Goal: Contribute content: Contribute content

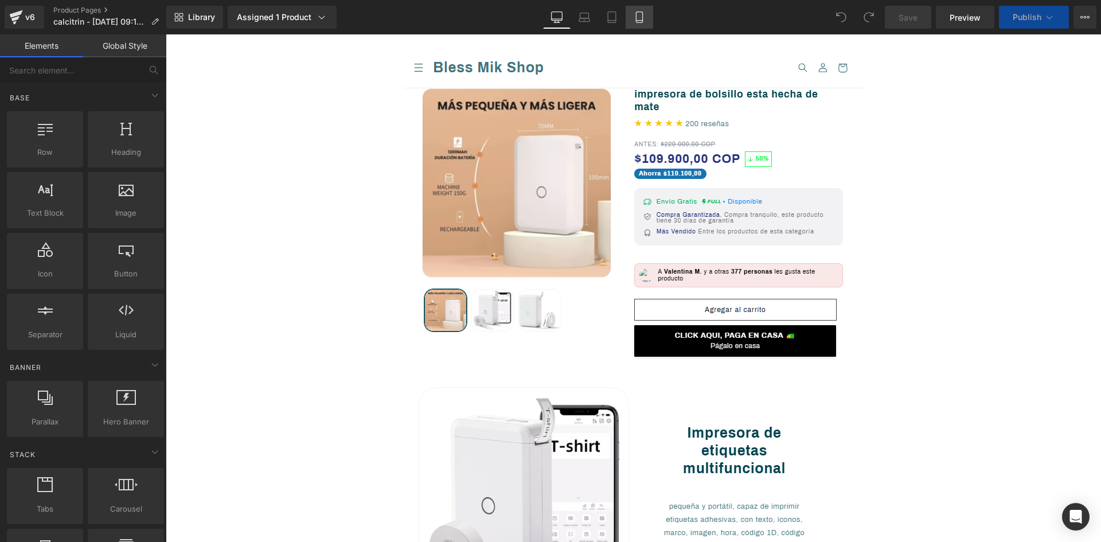
click at [639, 19] on icon at bounding box center [639, 16] width 11 height 11
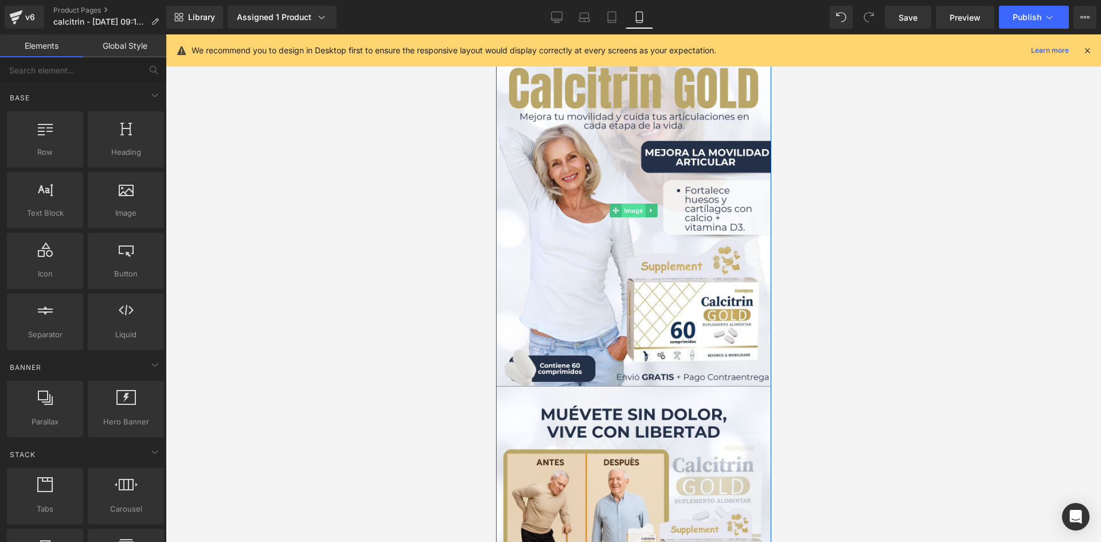
click at [624, 209] on span "Image" at bounding box center [633, 211] width 24 height 14
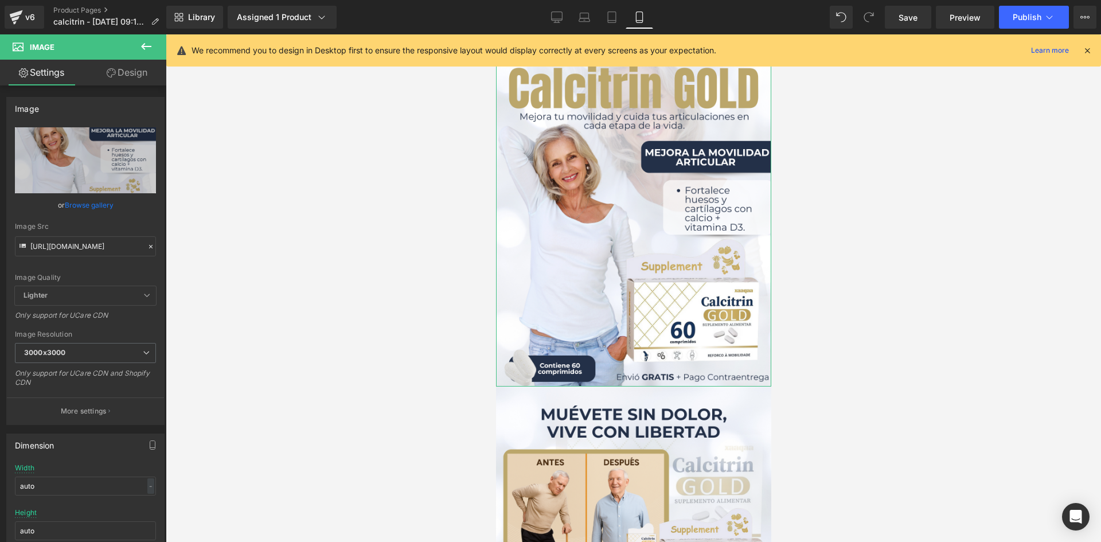
click at [107, 71] on icon at bounding box center [111, 72] width 9 height 9
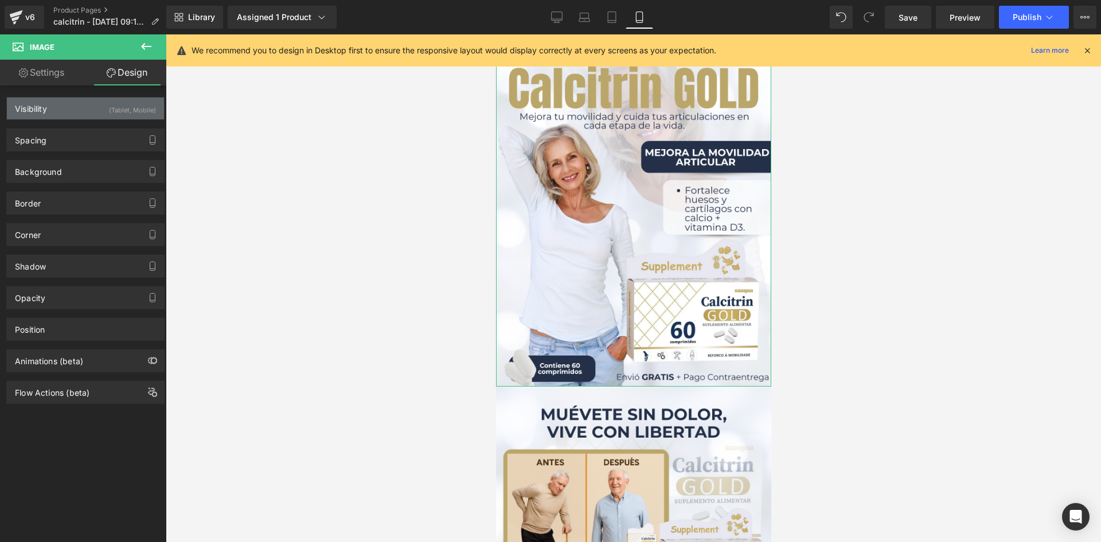
type input "0"
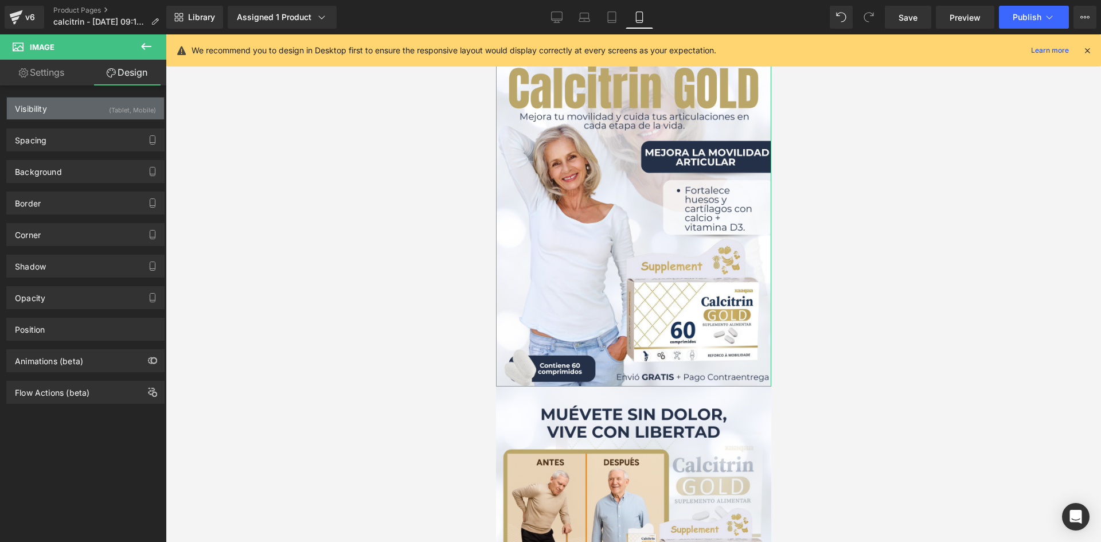
type input "0"
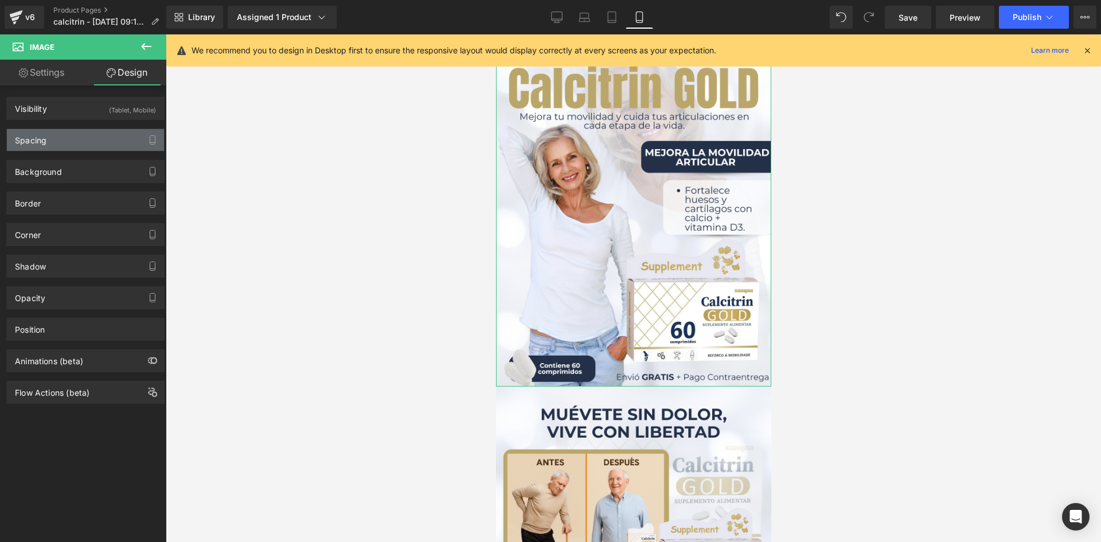
click at [101, 140] on div "Spacing" at bounding box center [85, 140] width 157 height 22
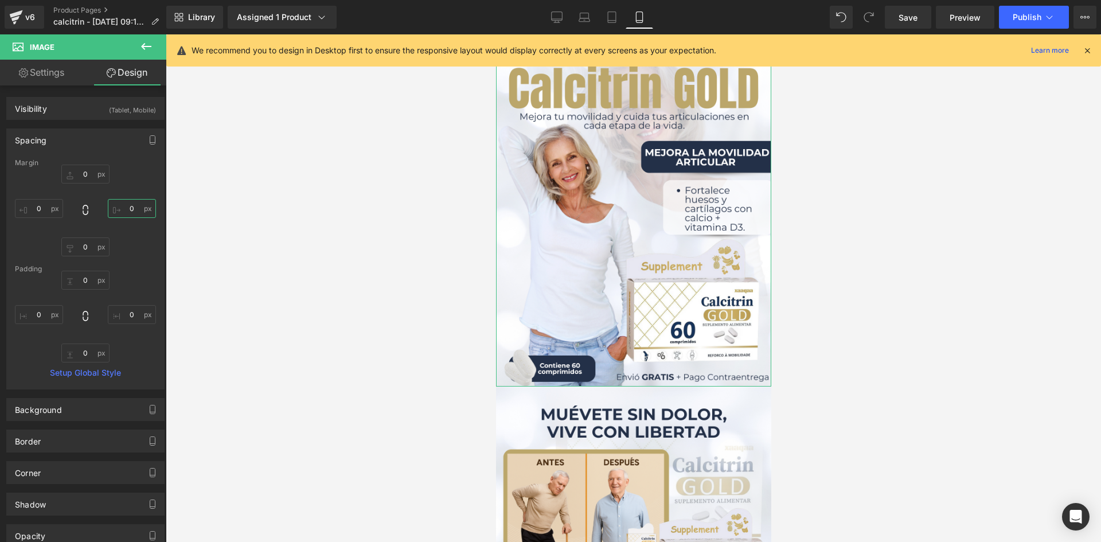
click at [128, 209] on input "0" at bounding box center [132, 208] width 48 height 19
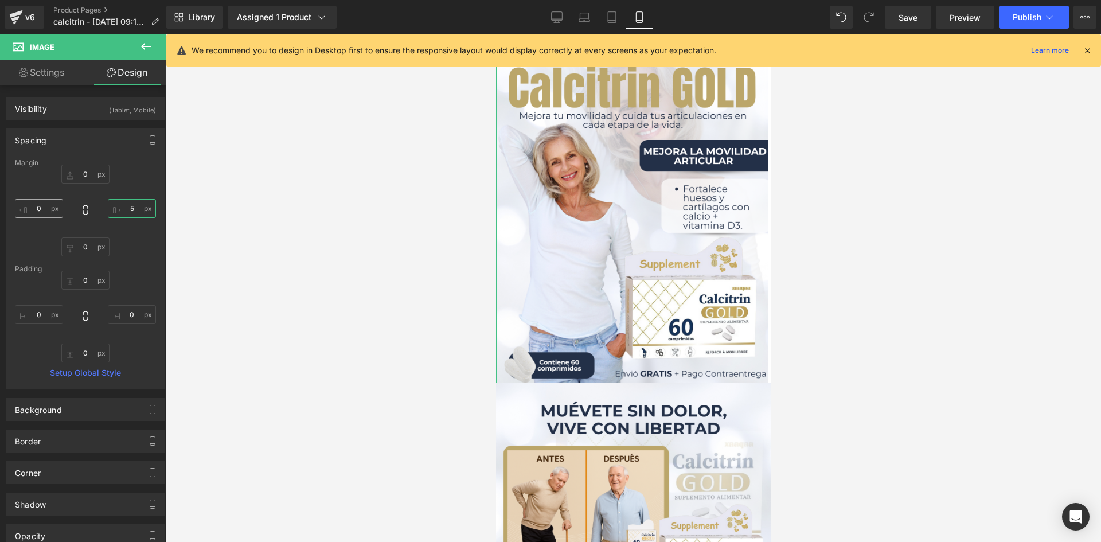
type input "5"
click at [44, 210] on input "0" at bounding box center [39, 208] width 48 height 19
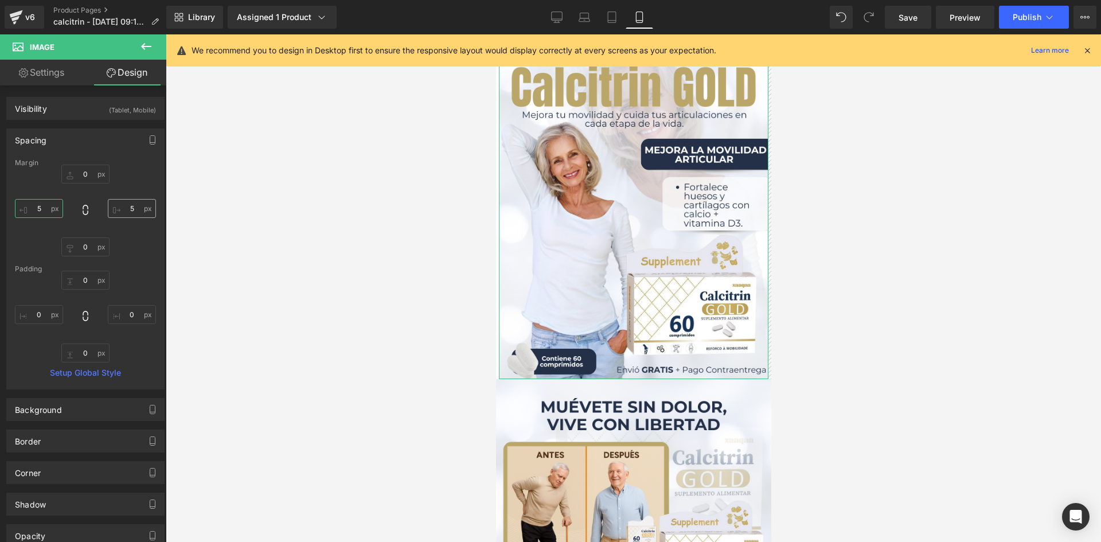
type input "5"
click at [128, 212] on input "5" at bounding box center [132, 208] width 48 height 19
type input "6"
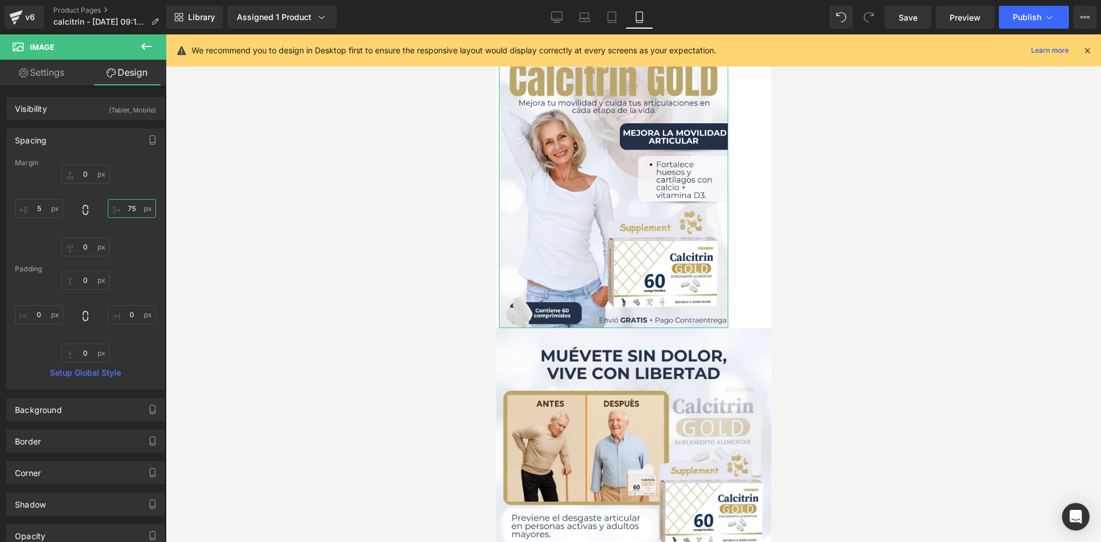
type input "7"
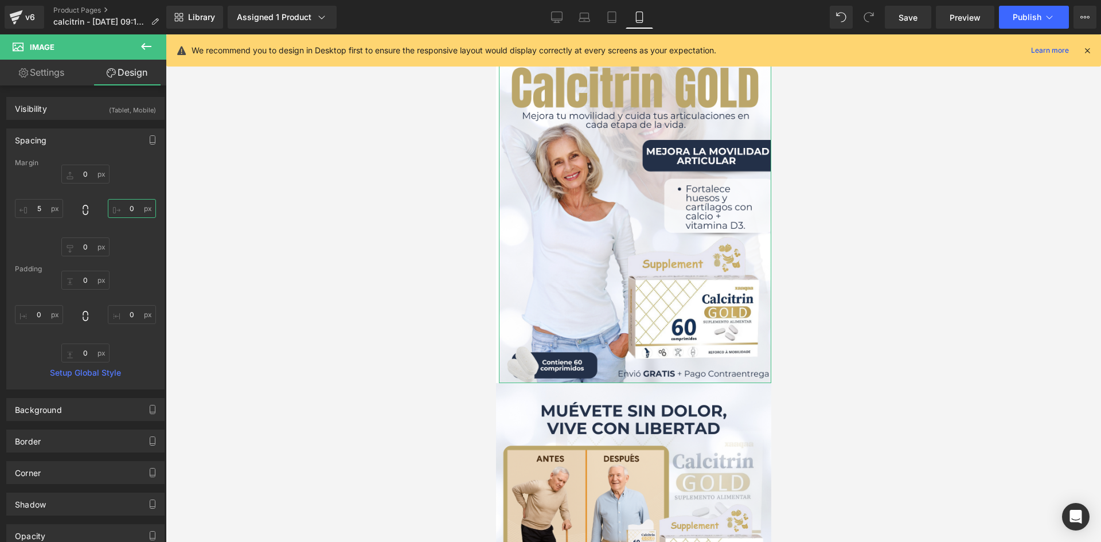
type input "5"
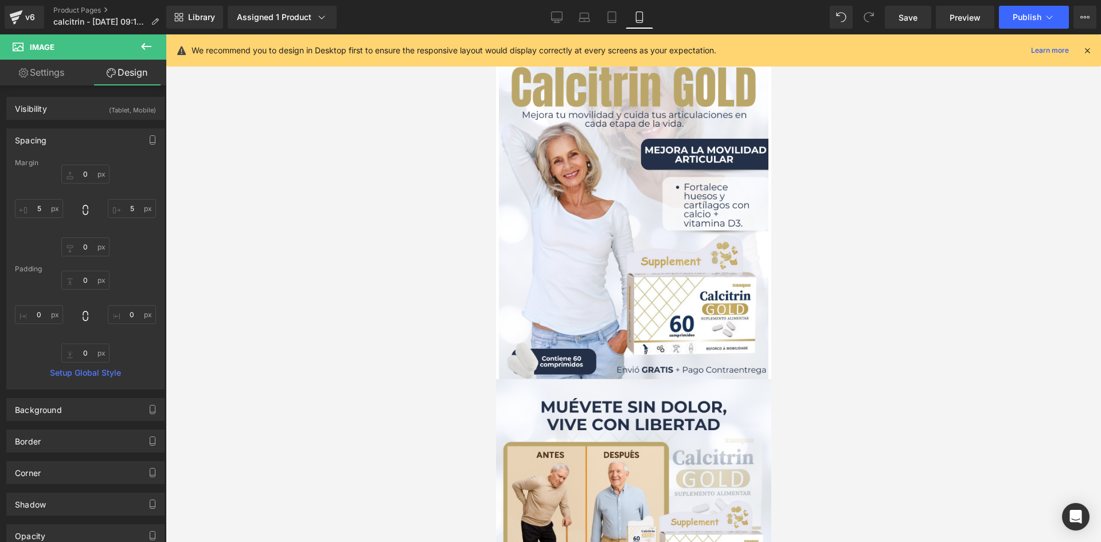
click at [1092, 48] on div "We recommend you to design in Desktop first to ensure the responsive layout wou…" at bounding box center [633, 50] width 935 height 32
click at [1086, 49] on icon at bounding box center [1087, 50] width 10 height 10
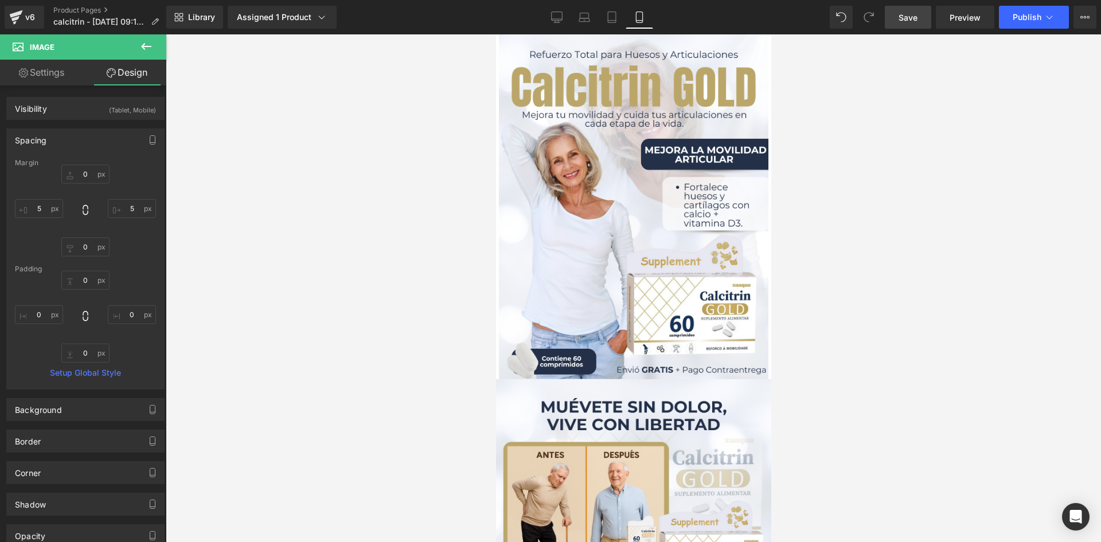
click at [908, 17] on span "Save" at bounding box center [907, 17] width 19 height 12
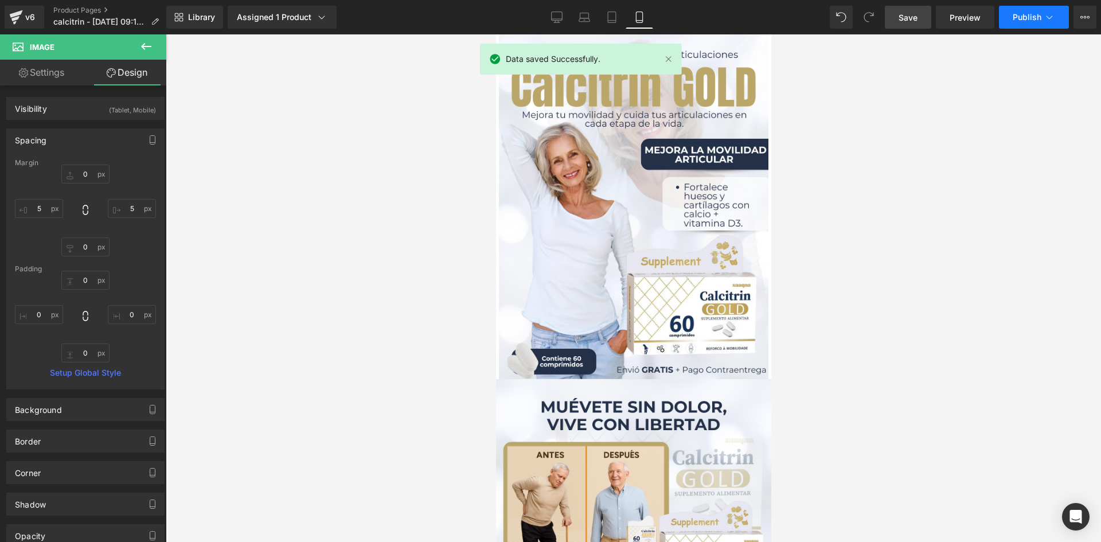
click at [1046, 17] on icon at bounding box center [1048, 16] width 11 height 11
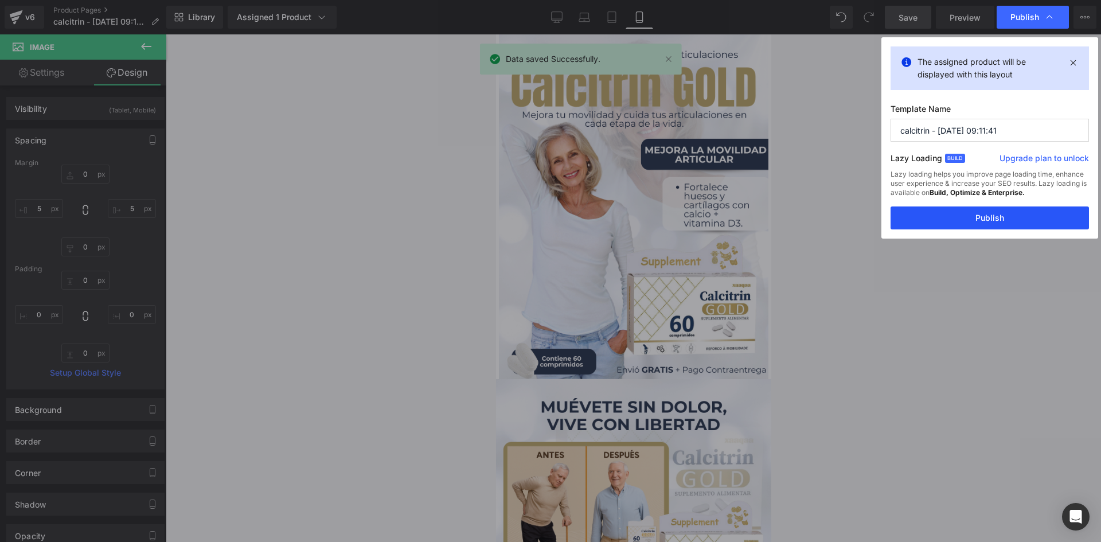
click at [971, 211] on button "Publish" at bounding box center [989, 217] width 198 height 23
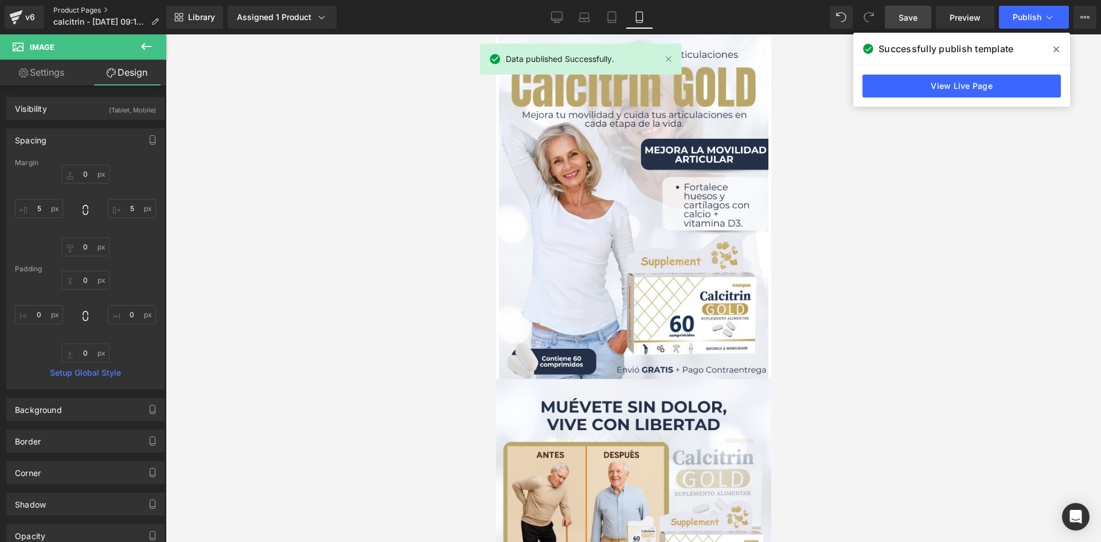
click at [65, 11] on link "Product Pages" at bounding box center [110, 10] width 115 height 9
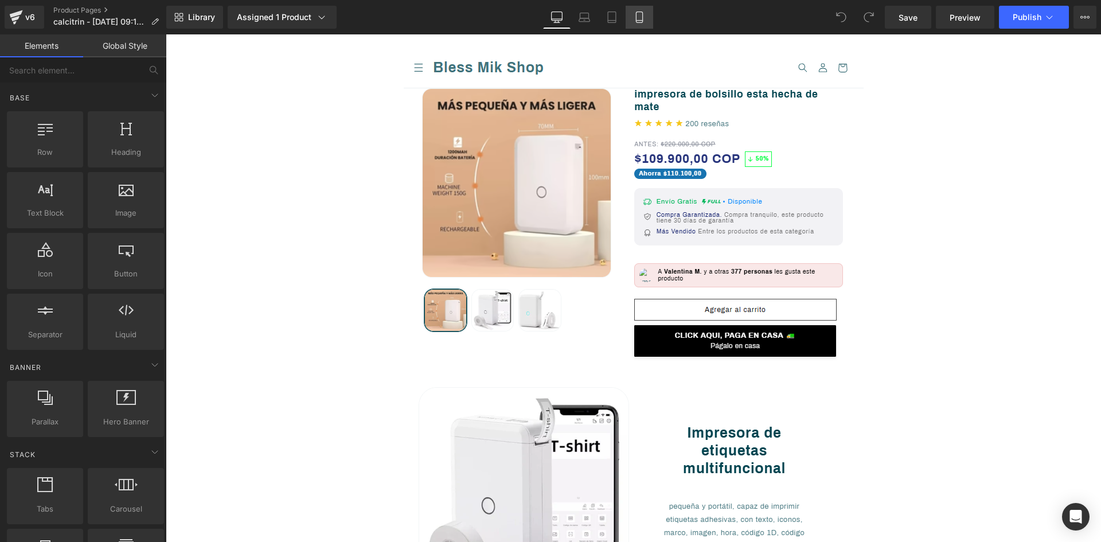
click at [634, 19] on icon at bounding box center [639, 16] width 11 height 11
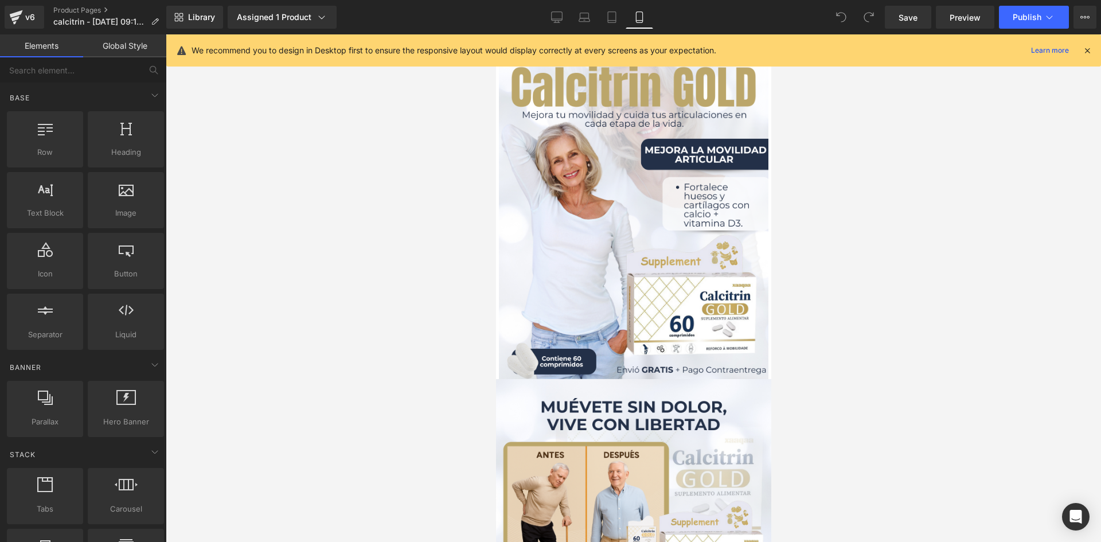
click at [1091, 50] on icon at bounding box center [1087, 50] width 10 height 10
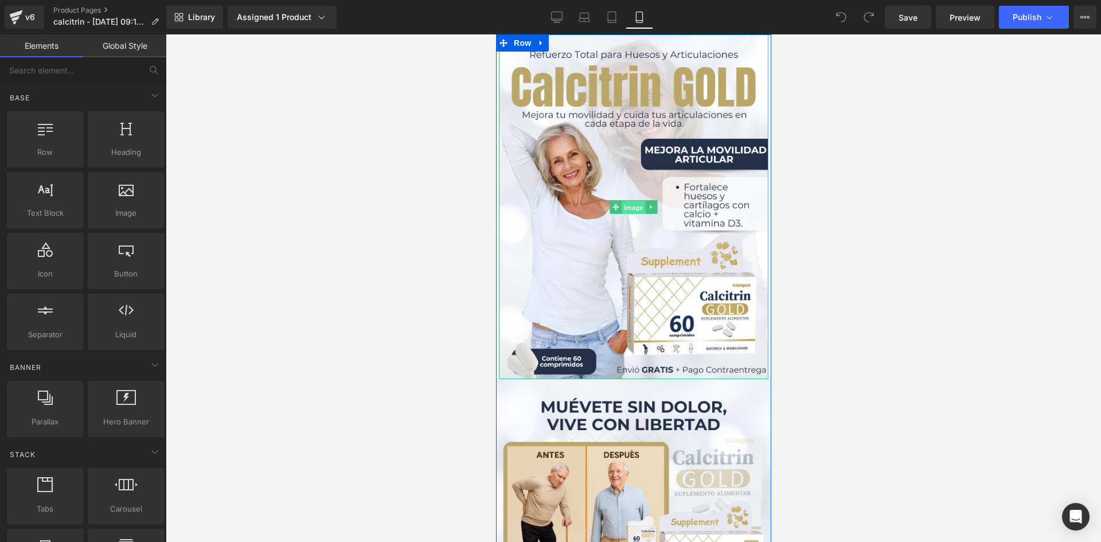
click at [624, 209] on span "Image" at bounding box center [633, 208] width 24 height 14
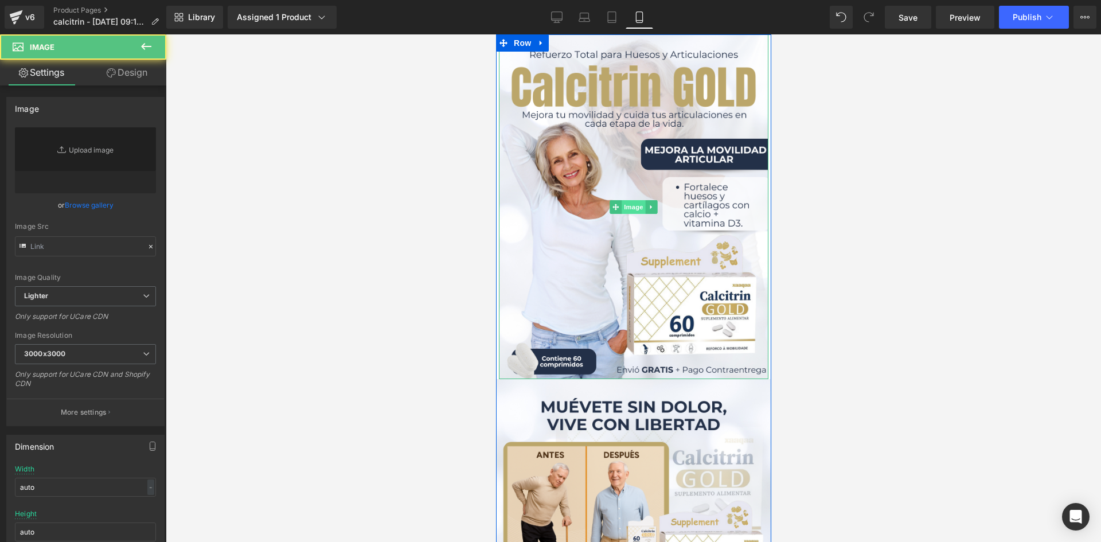
type input "[URL][DOMAIN_NAME]"
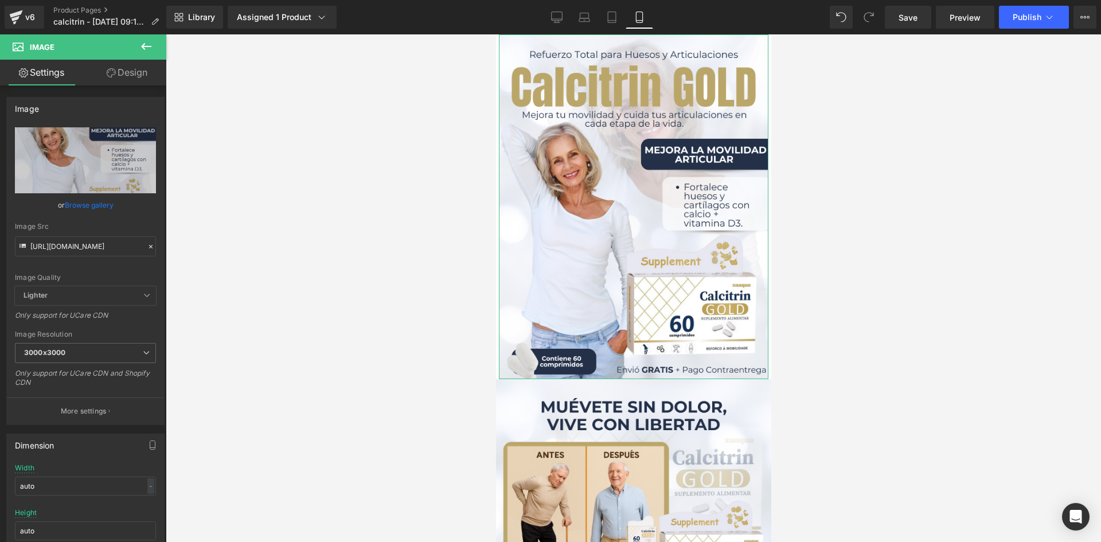
click at [131, 70] on link "Design" at bounding box center [126, 73] width 83 height 26
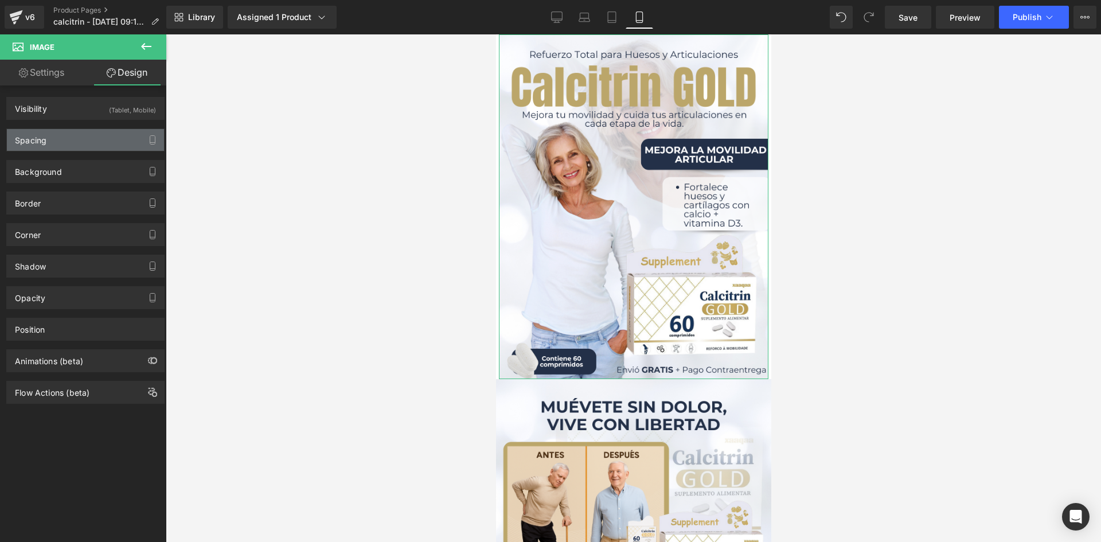
type input "0"
type input "5"
type input "0"
type input "5"
type input "0"
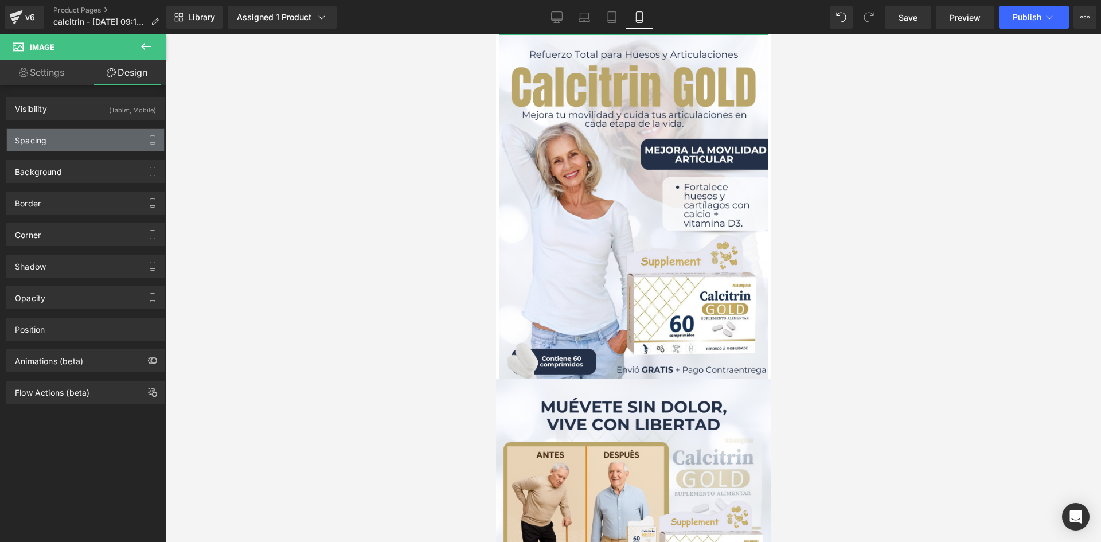
type input "0"
click at [101, 135] on div "Spacing" at bounding box center [85, 140] width 157 height 22
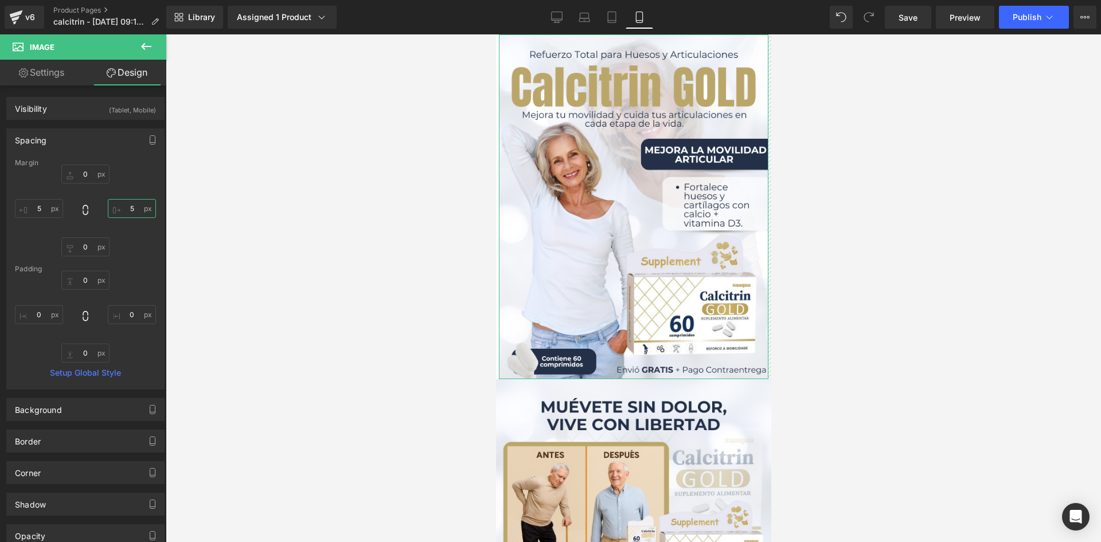
click at [128, 208] on input "5" at bounding box center [132, 208] width 48 height 19
type input "7"
click at [38, 205] on input "5" at bounding box center [39, 208] width 48 height 19
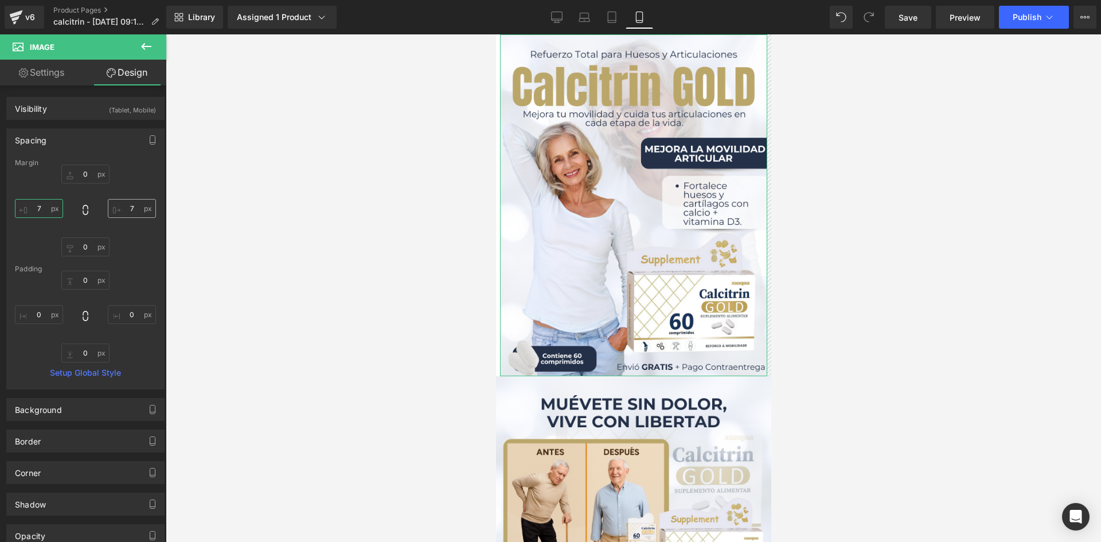
type input "7"
click at [131, 209] on input "7" at bounding box center [132, 208] width 48 height 19
type input "8"
click at [626, 491] on span "Image" at bounding box center [633, 492] width 24 height 14
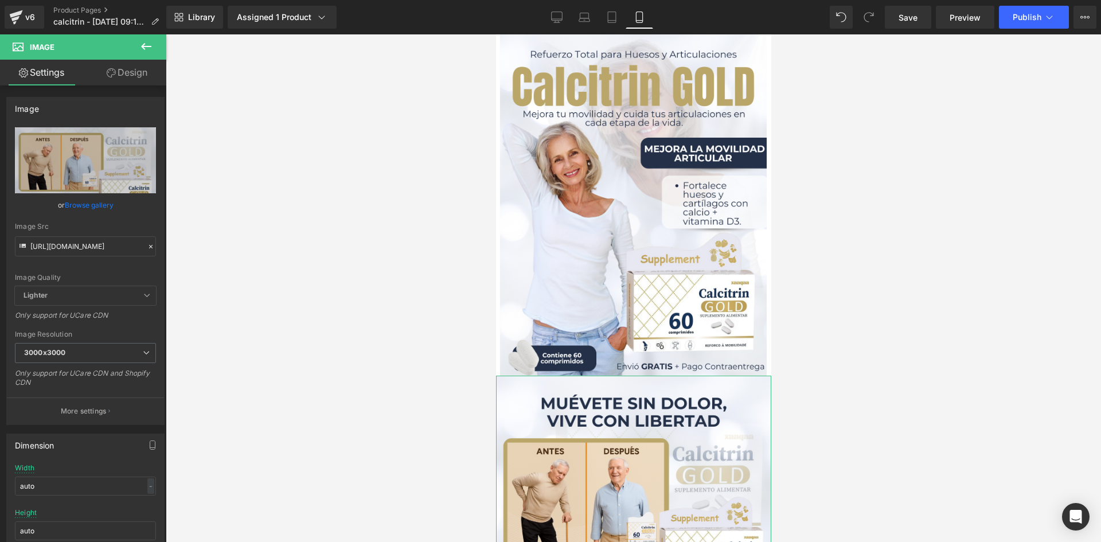
click at [134, 76] on link "Design" at bounding box center [126, 73] width 83 height 26
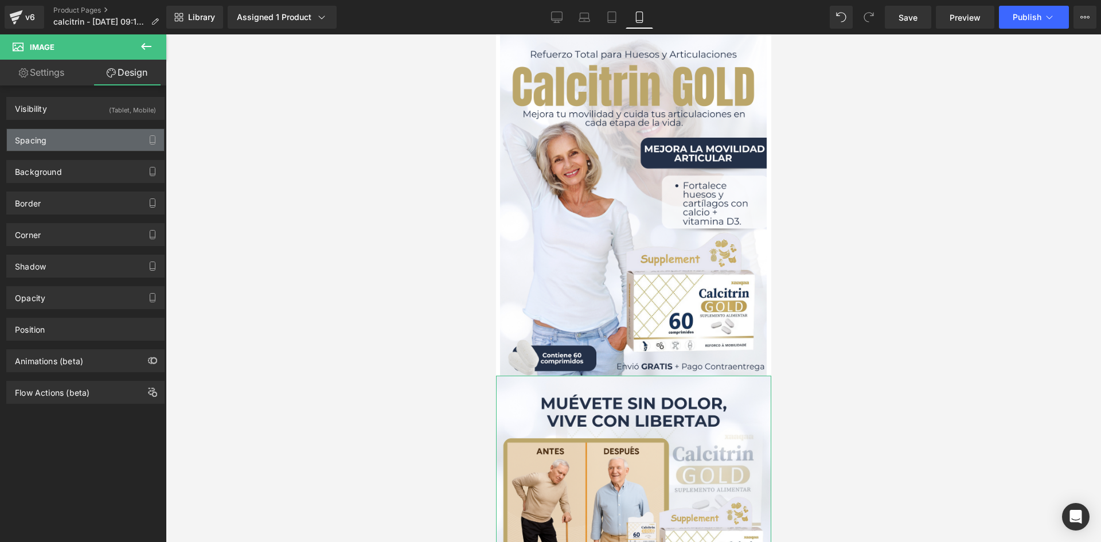
type input "0"
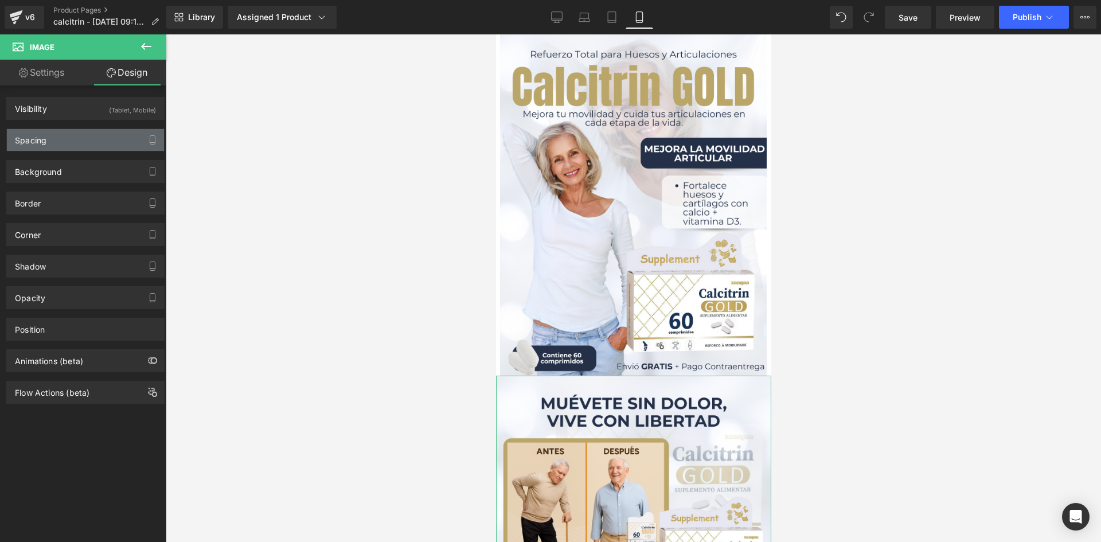
type input "0"
click at [103, 136] on div "Spacing" at bounding box center [85, 140] width 157 height 22
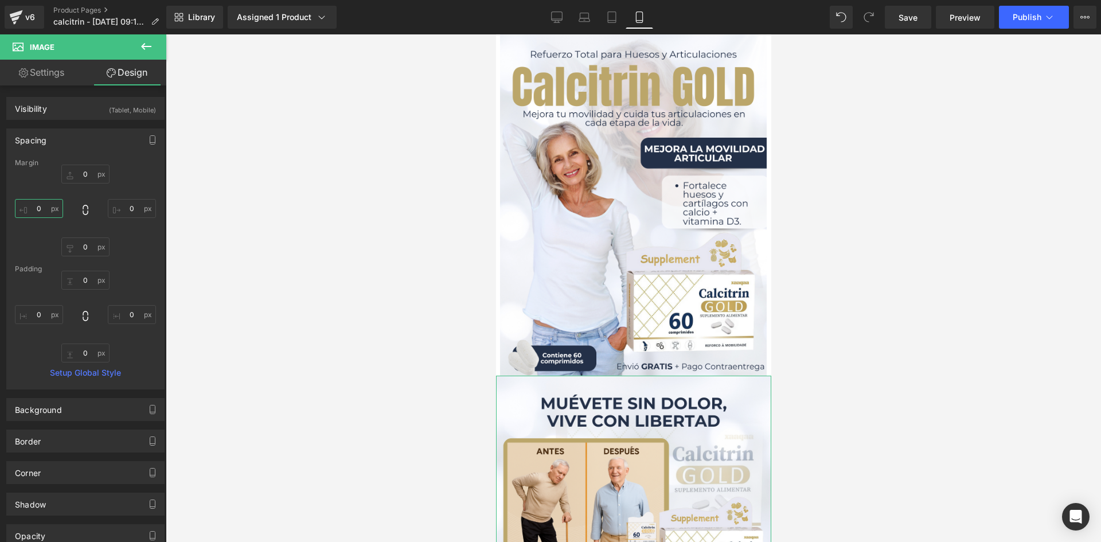
click at [41, 207] on input "0" at bounding box center [39, 208] width 48 height 19
type input "7"
click at [132, 209] on input "0" at bounding box center [132, 208] width 48 height 19
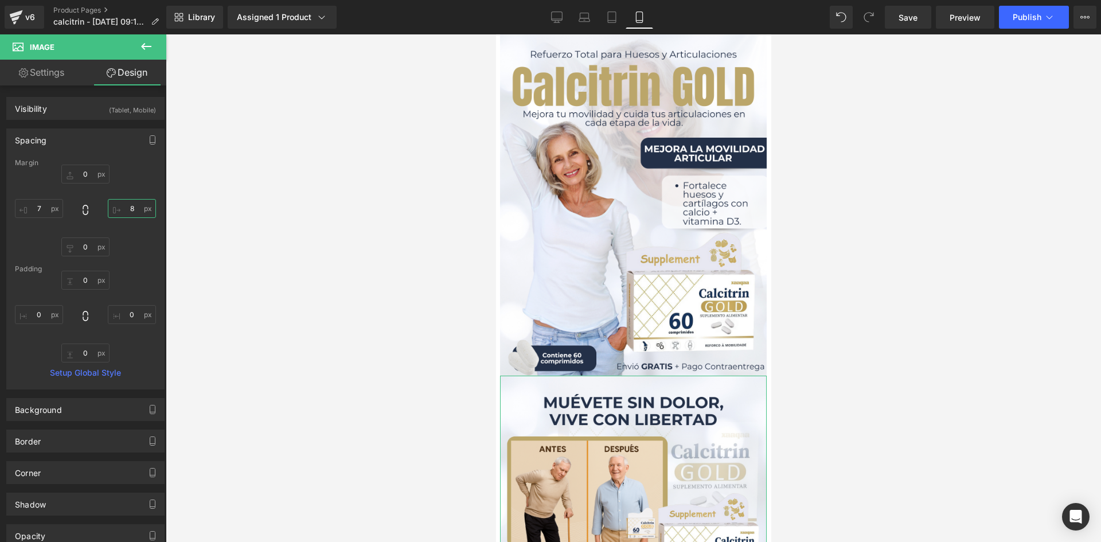
type input "8"
click at [127, 81] on link "Design" at bounding box center [126, 73] width 83 height 26
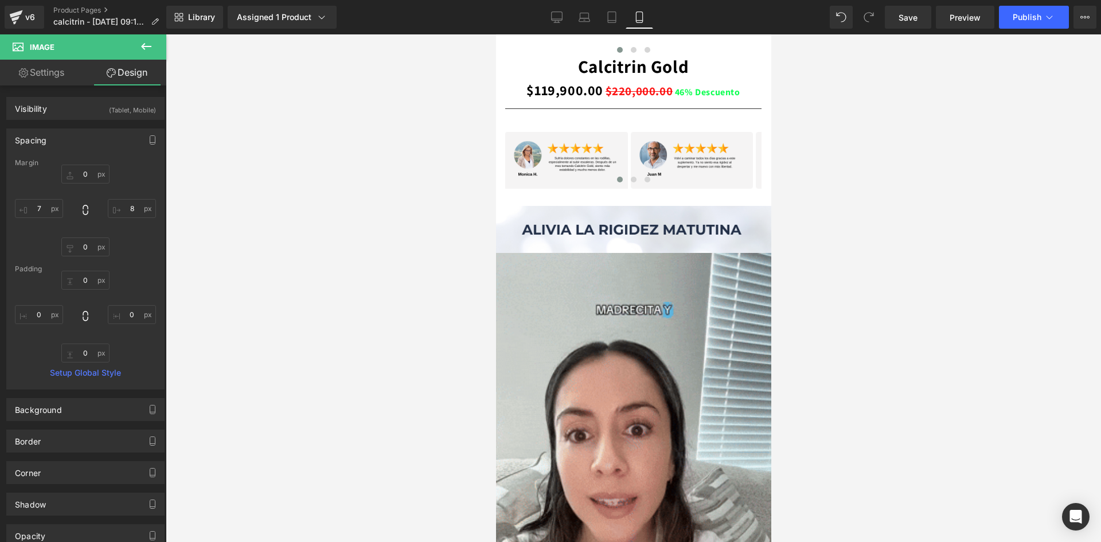
scroll to position [826, 0]
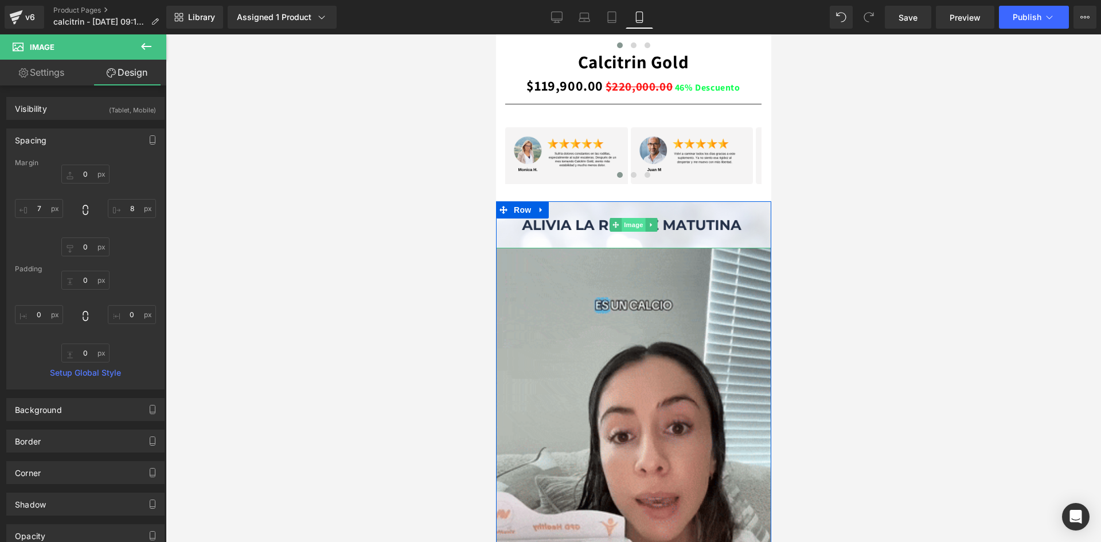
click at [626, 224] on span "Image" at bounding box center [633, 225] width 24 height 14
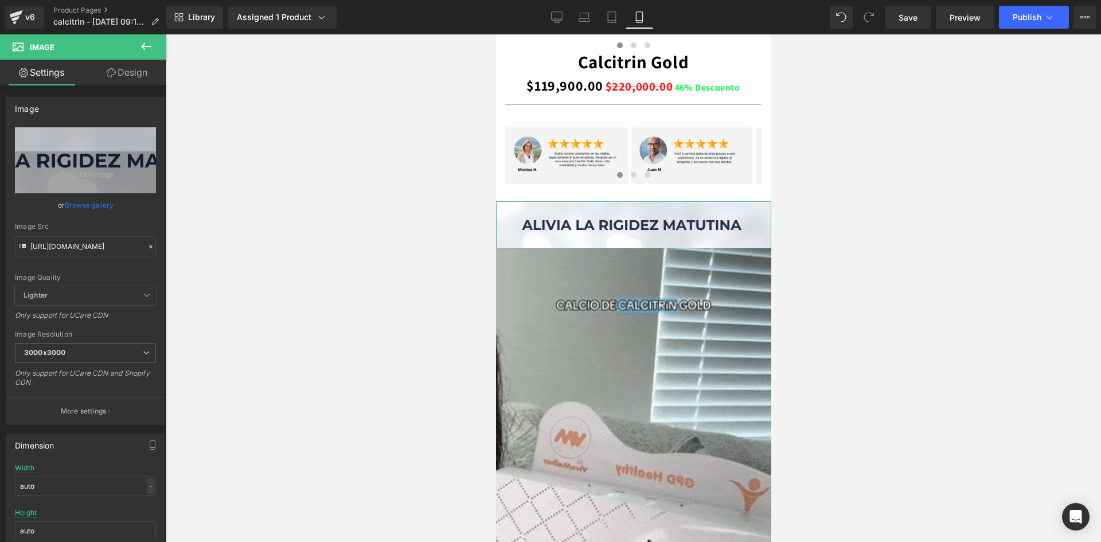
click at [132, 67] on link "Design" at bounding box center [126, 73] width 83 height 26
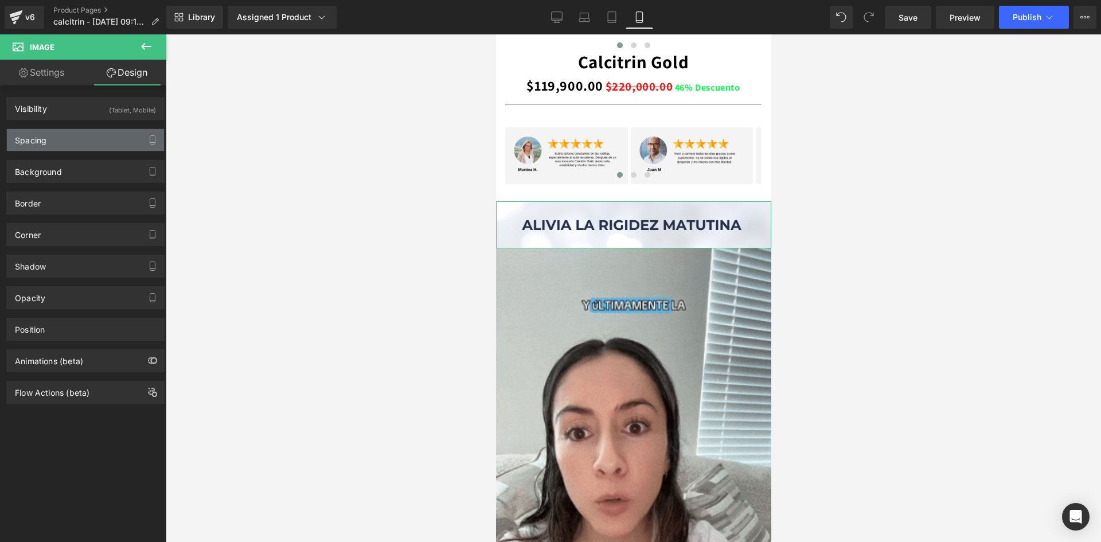
type input "0"
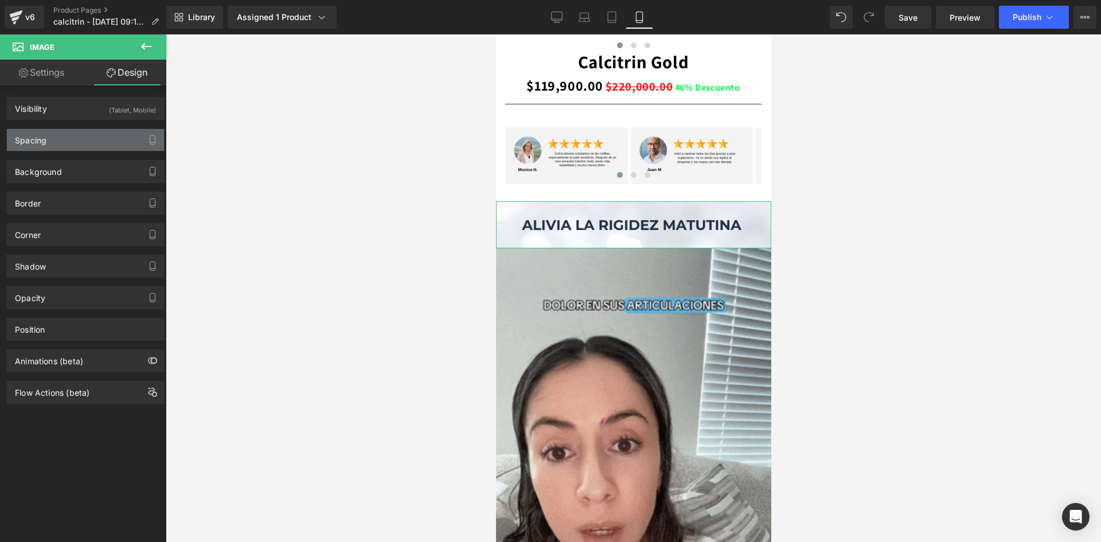
type input "0"
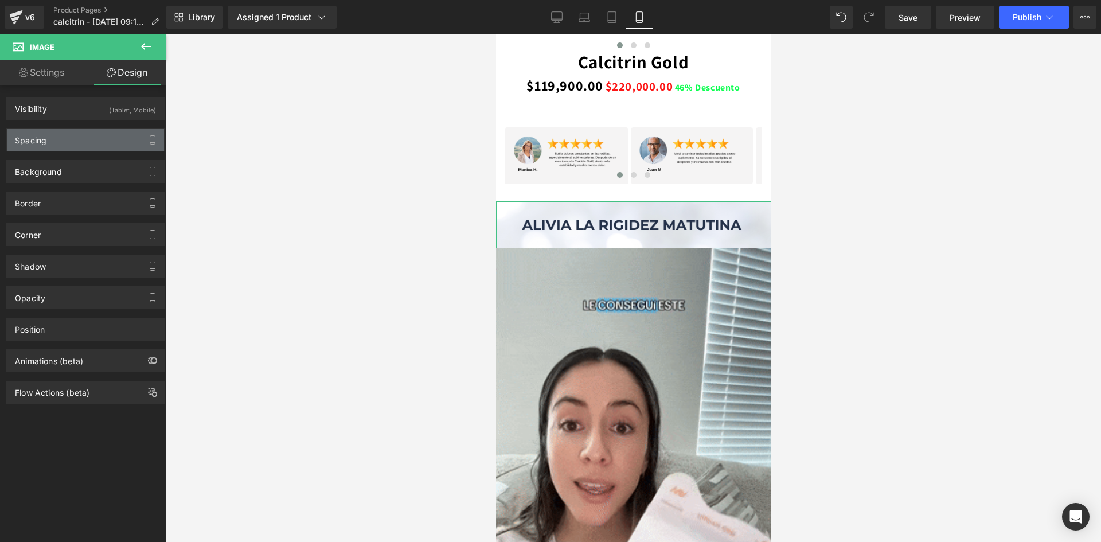
type input "0"
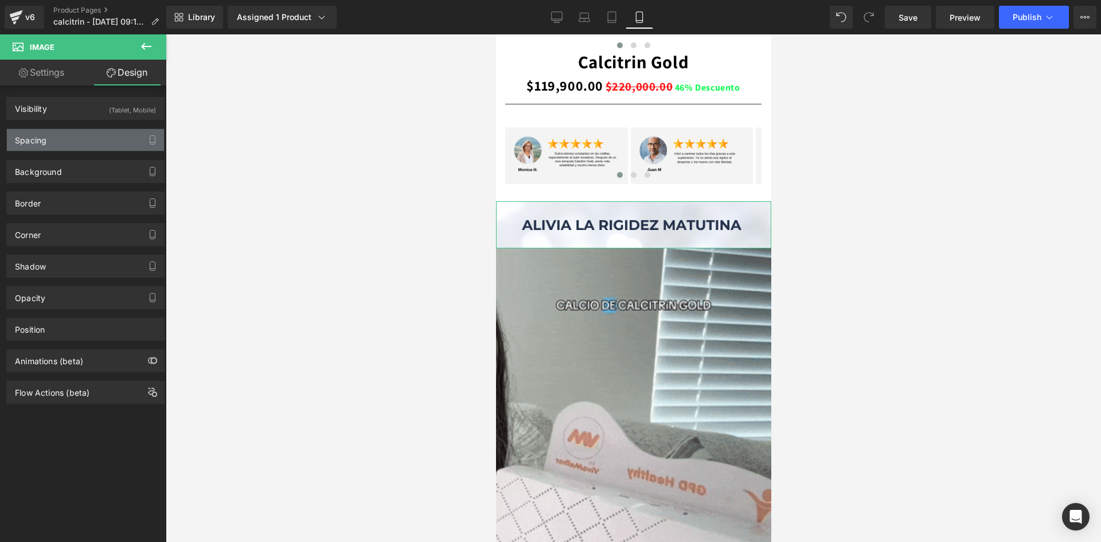
type input "0"
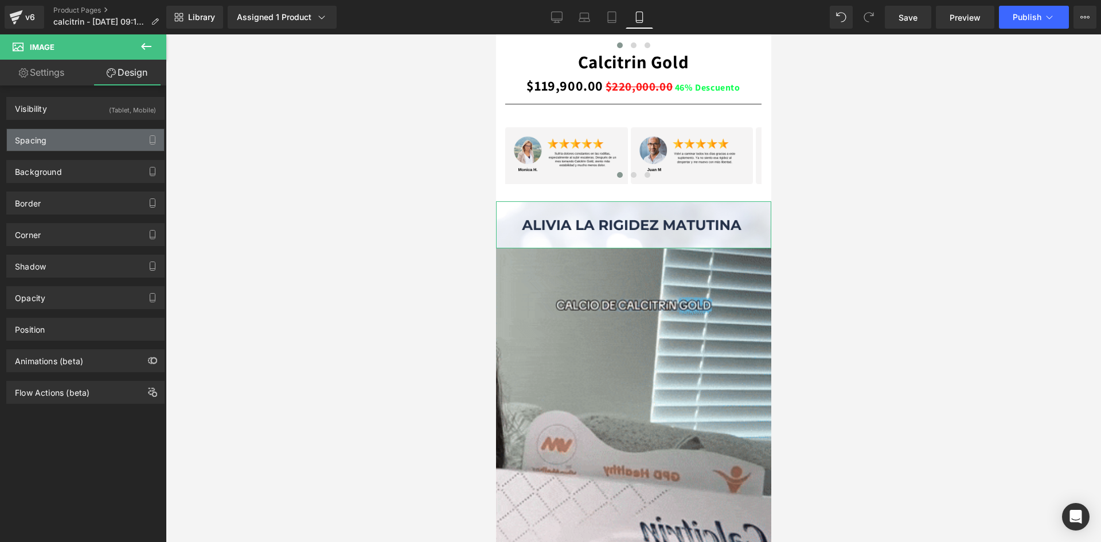
type input "0"
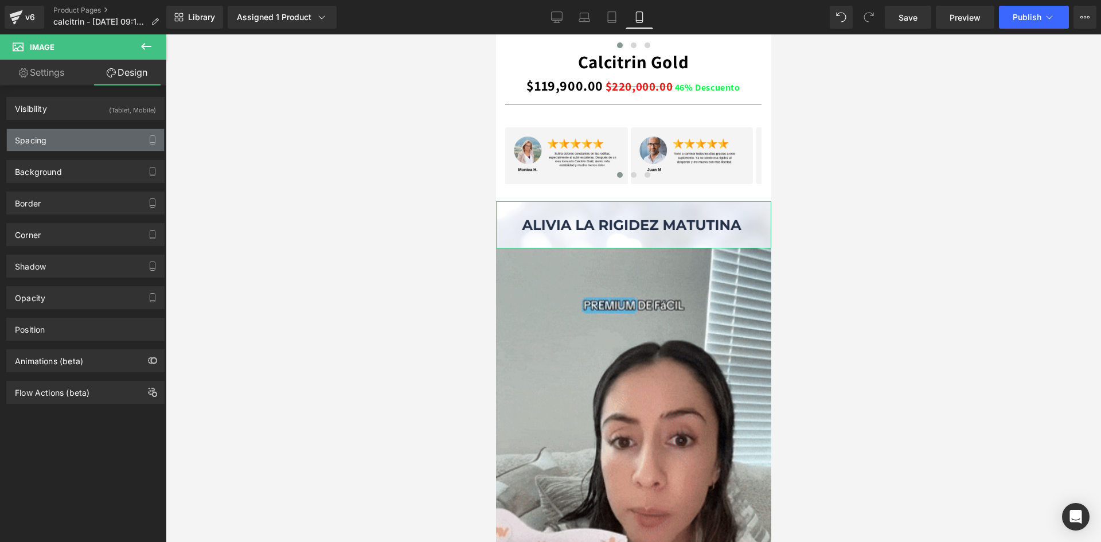
type input "0"
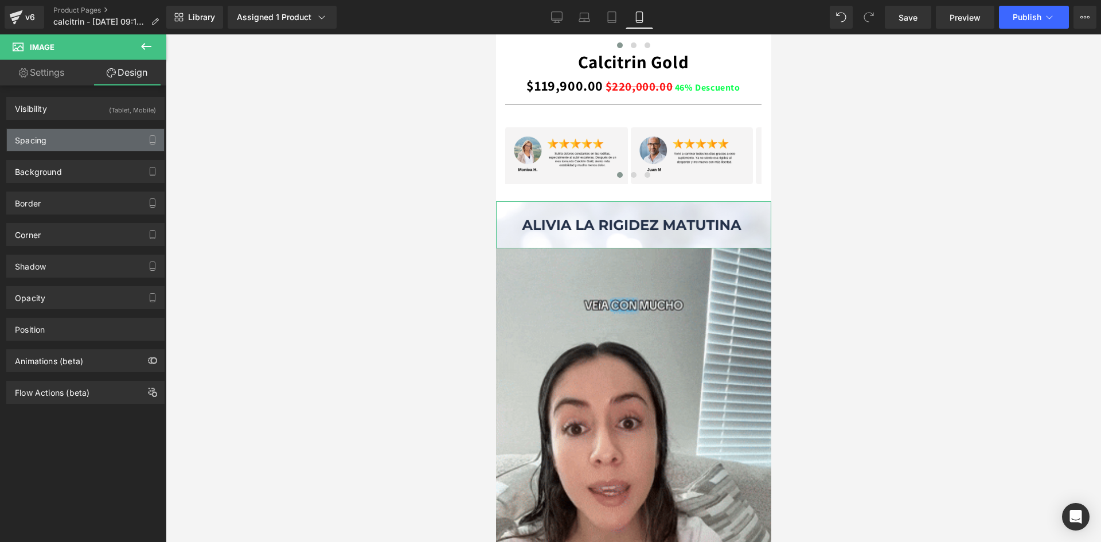
type input "0"
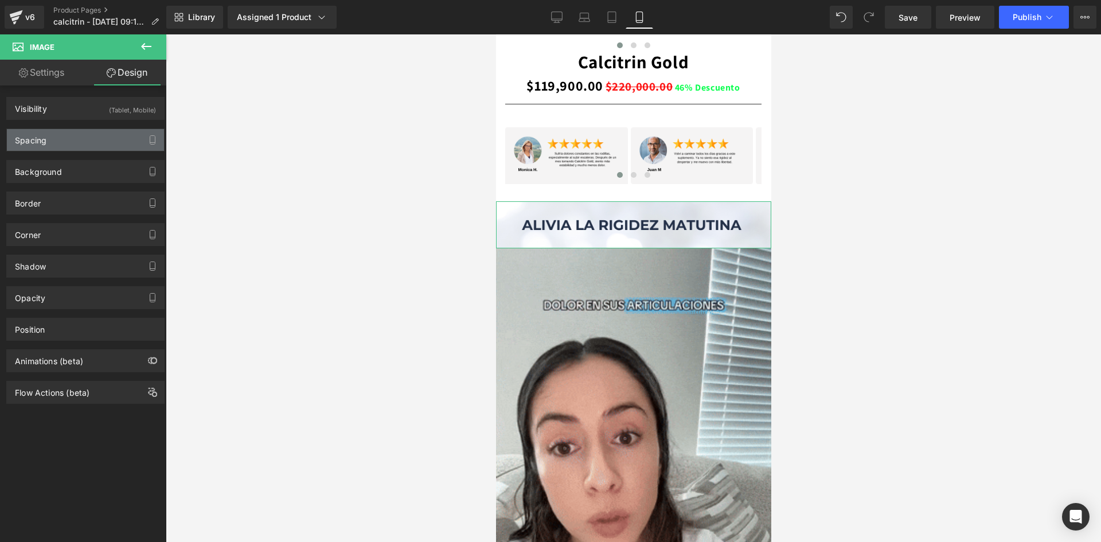
type input "0"
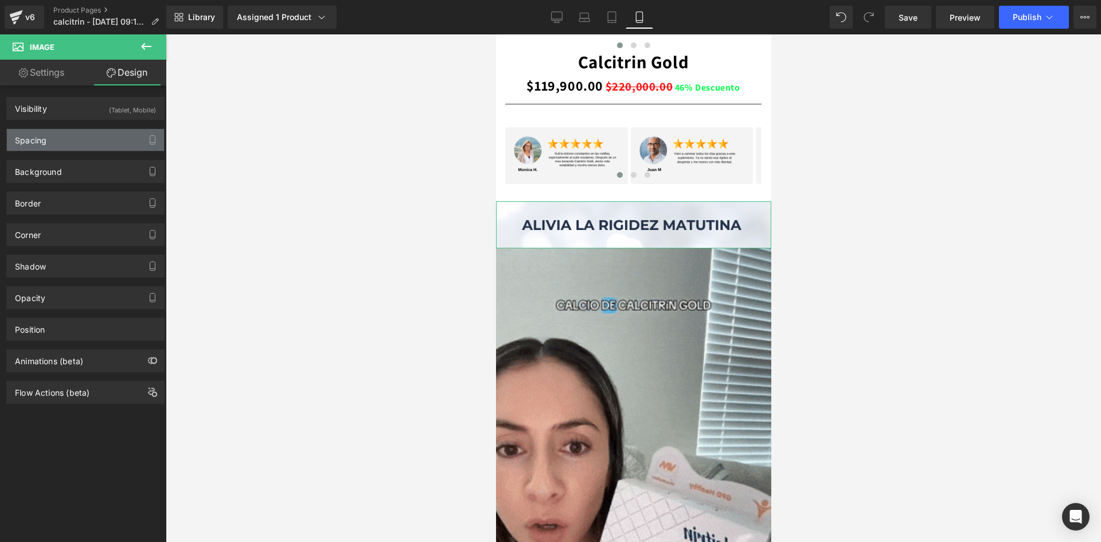
click at [88, 140] on div "Spacing" at bounding box center [85, 140] width 157 height 22
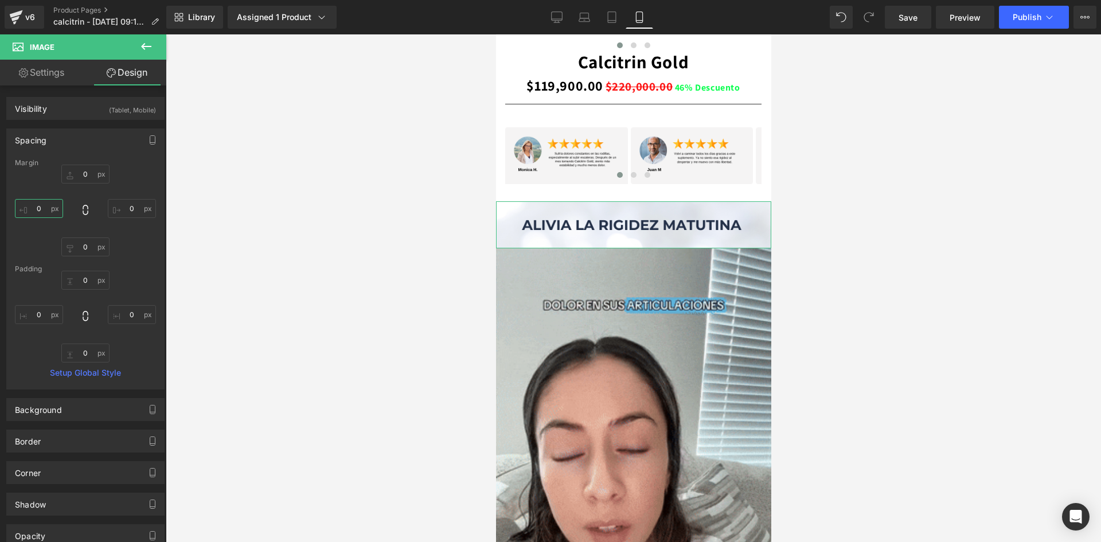
click at [40, 213] on input "0" at bounding box center [39, 208] width 48 height 19
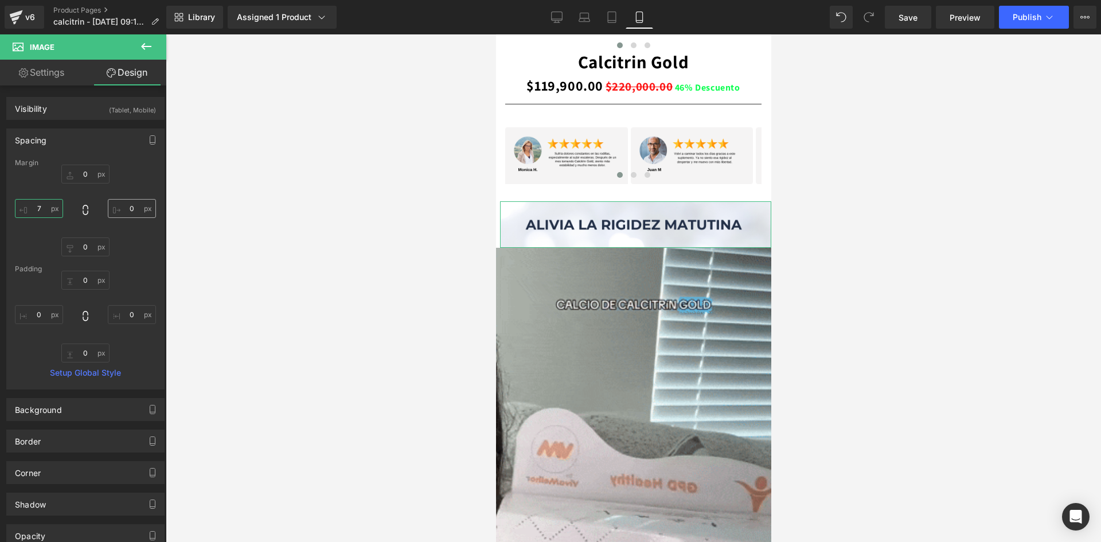
type input "7"
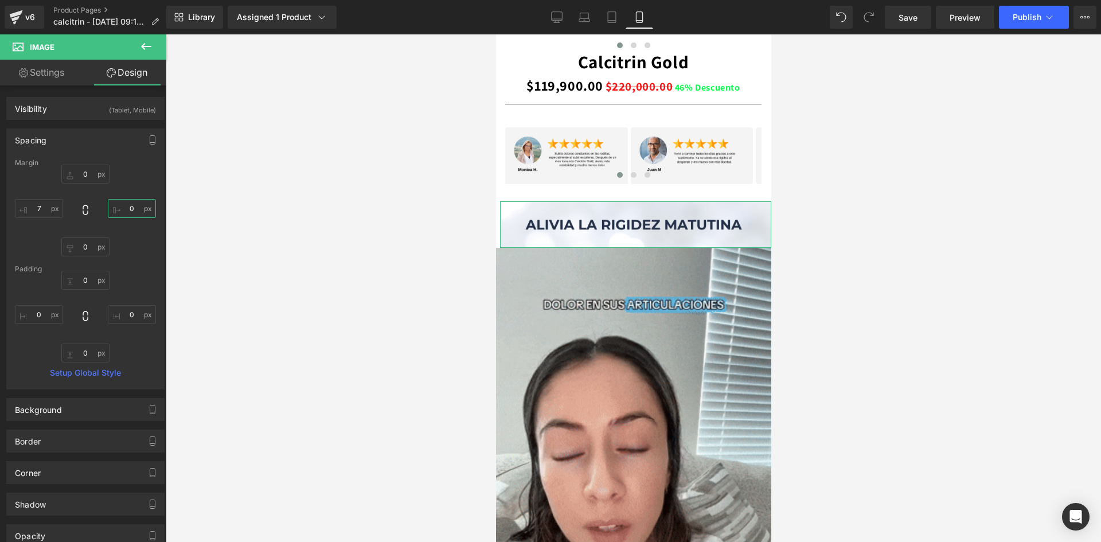
click at [133, 206] on input "0" at bounding box center [132, 208] width 48 height 19
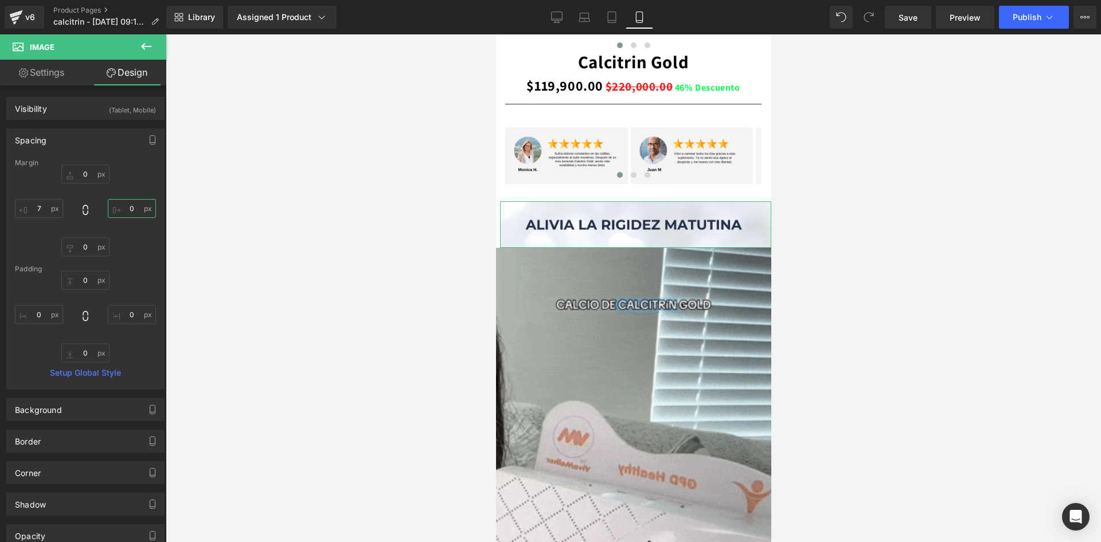
type input "8"
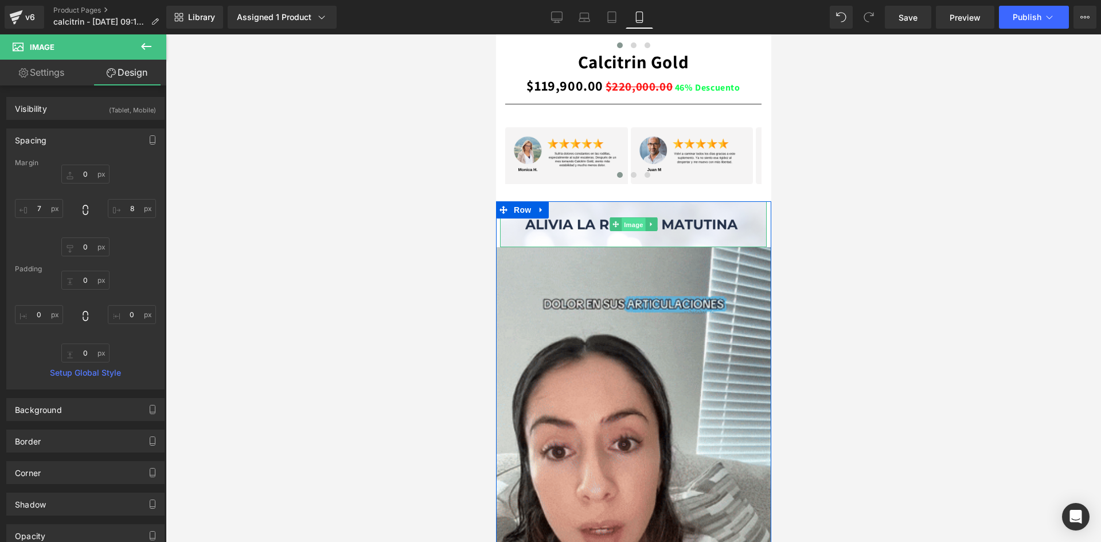
click at [631, 225] on span "Image" at bounding box center [633, 225] width 24 height 14
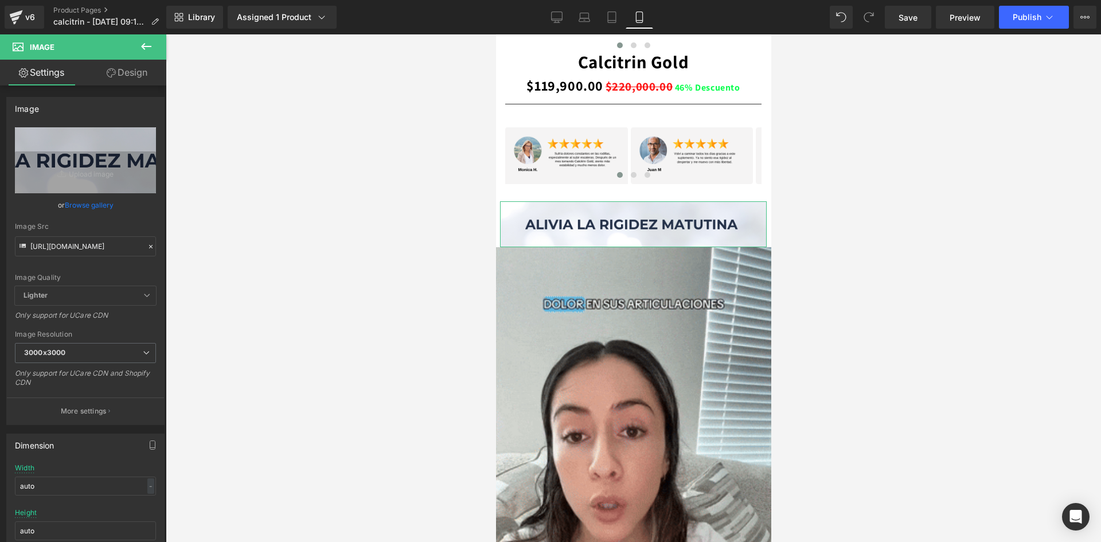
click at [137, 73] on link "Design" at bounding box center [126, 73] width 83 height 26
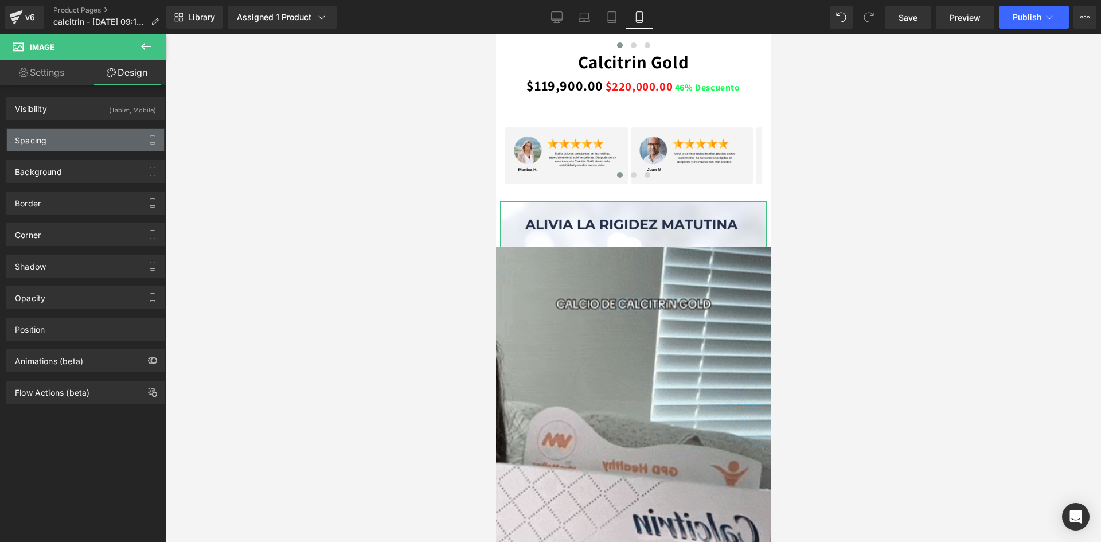
click at [75, 146] on div "Spacing" at bounding box center [85, 140] width 157 height 22
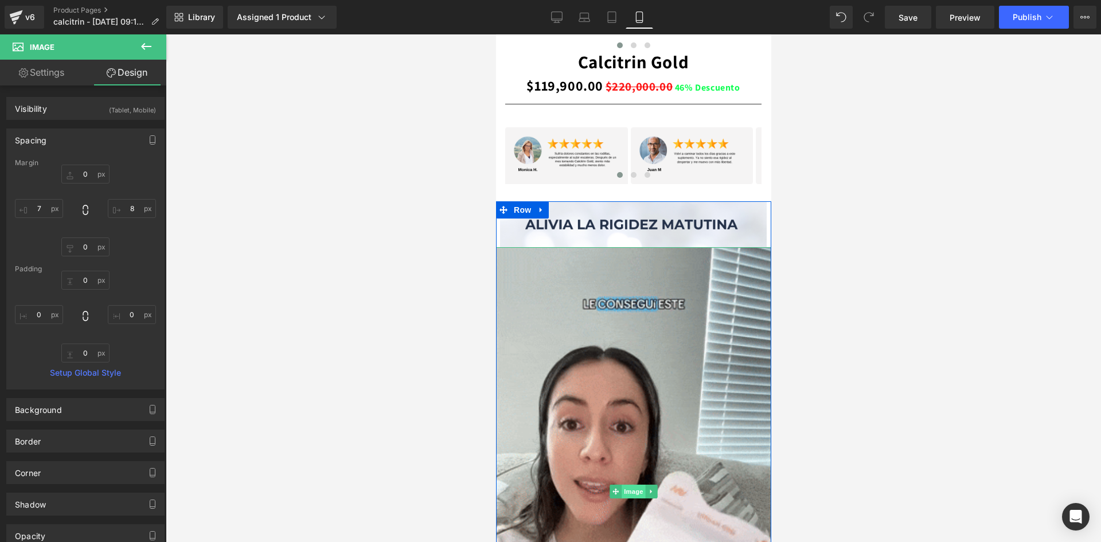
click at [625, 484] on span "Image" at bounding box center [633, 491] width 24 height 14
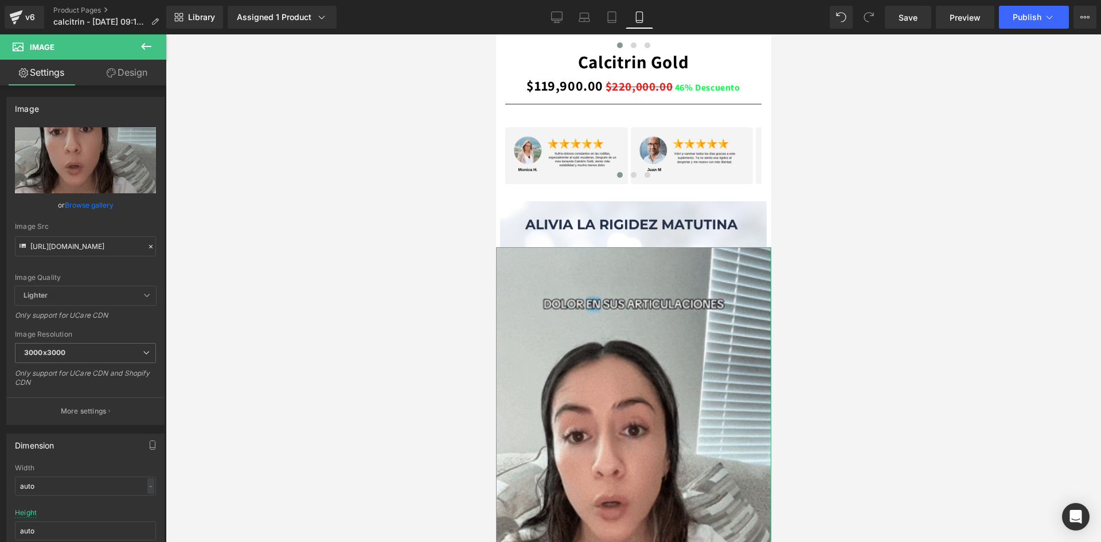
click at [127, 68] on link "Design" at bounding box center [126, 73] width 83 height 26
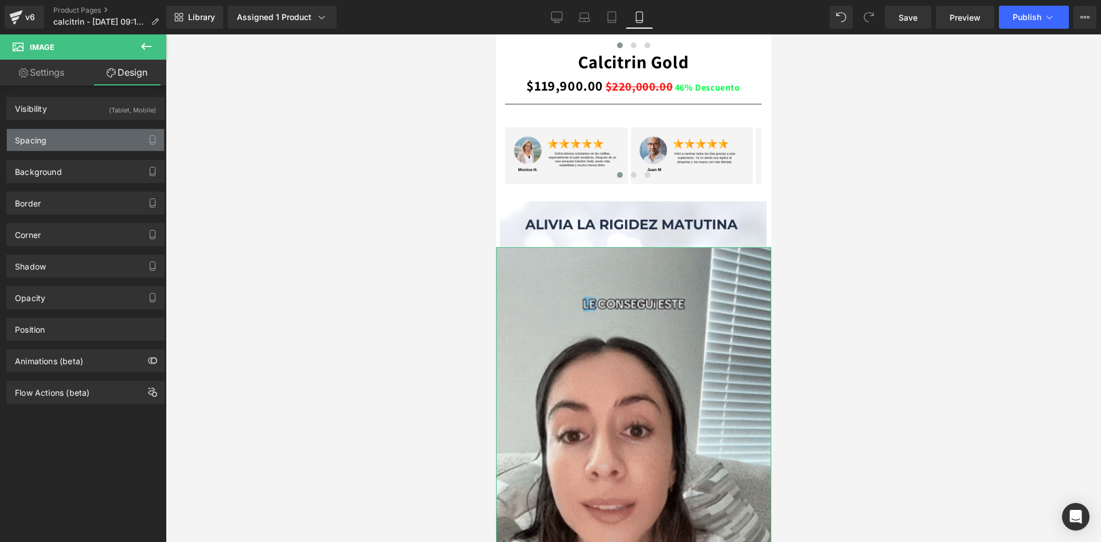
type input "0"
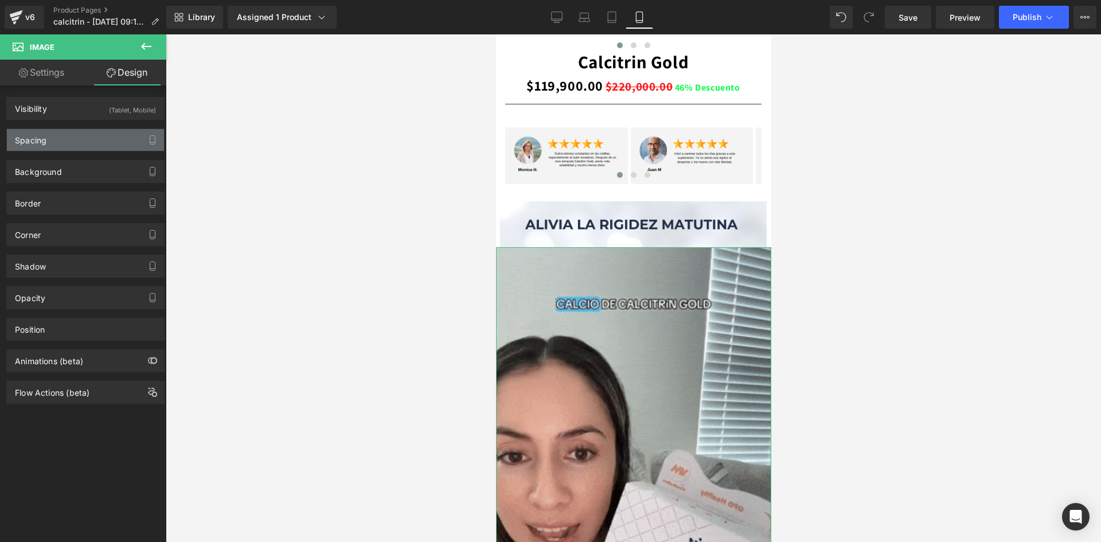
type input "0"
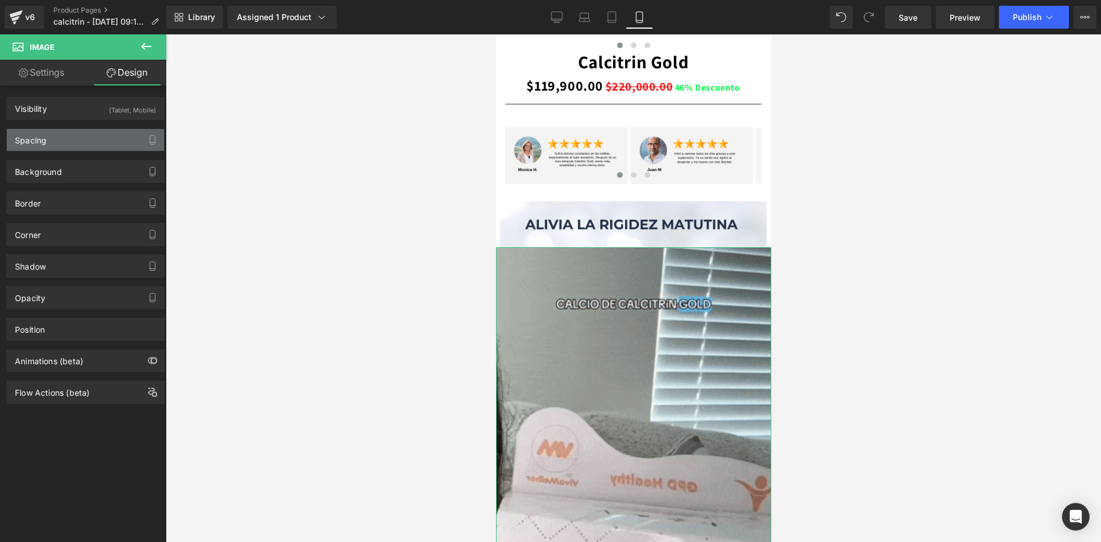
type input "0"
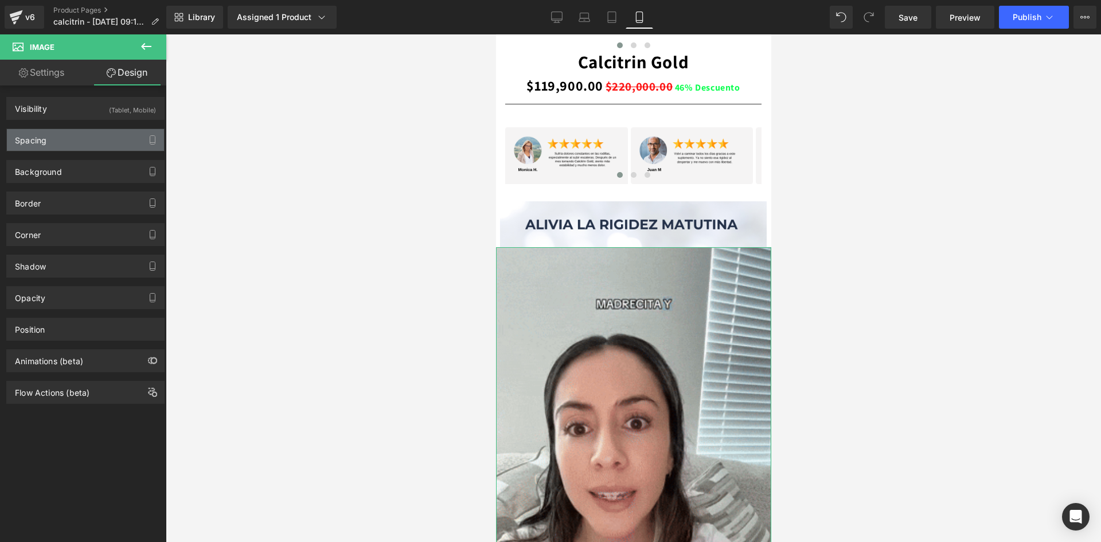
type input "0"
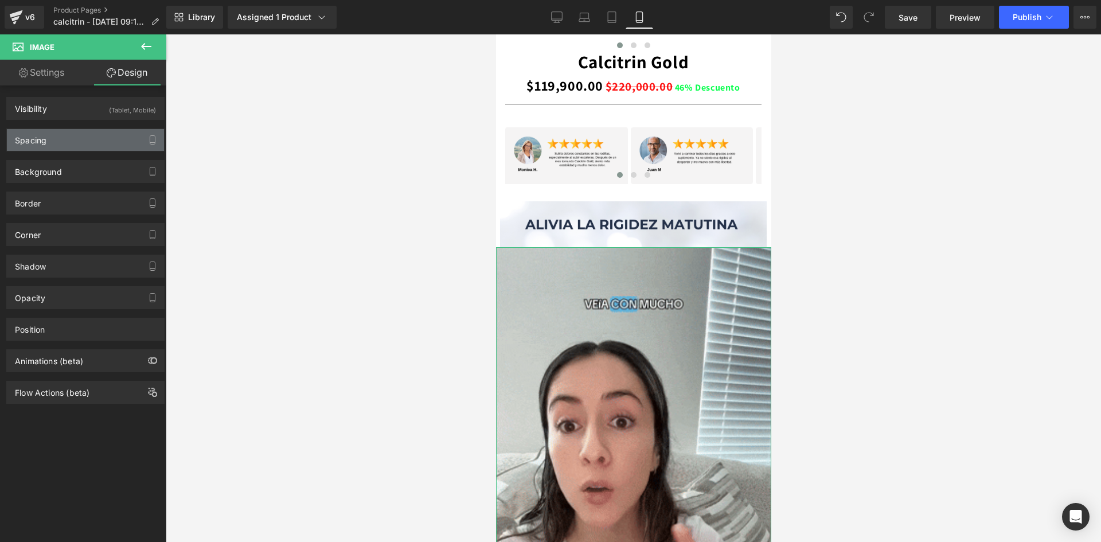
type input "0"
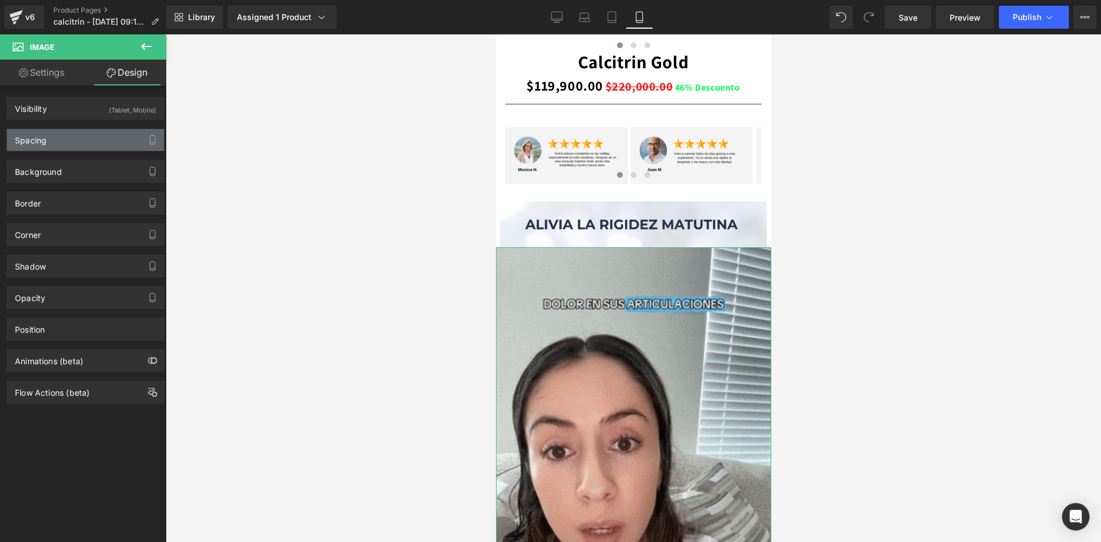
type input "0"
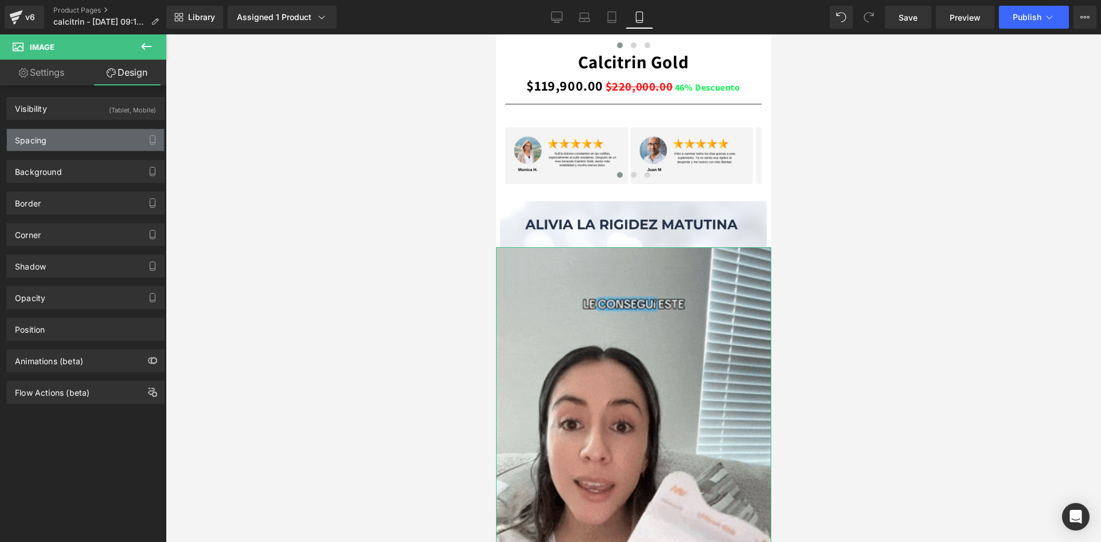
type input "0"
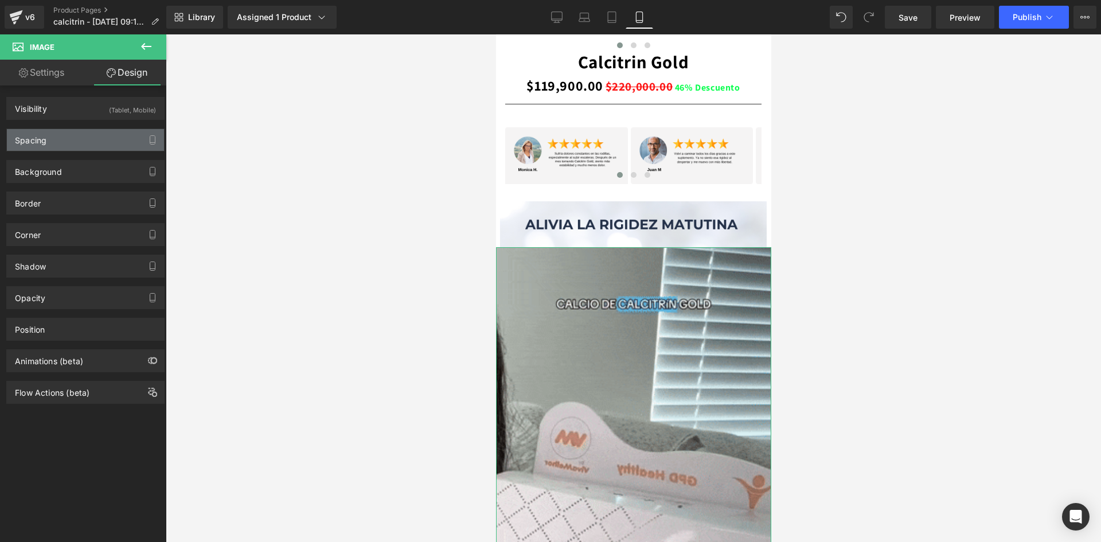
type input "0"
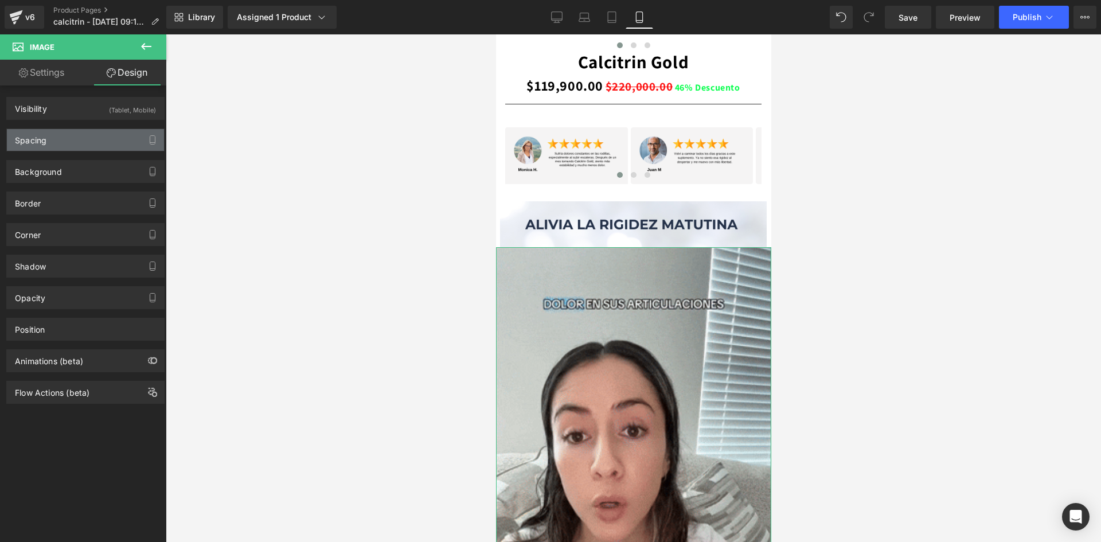
click at [77, 146] on div "Spacing" at bounding box center [85, 140] width 157 height 22
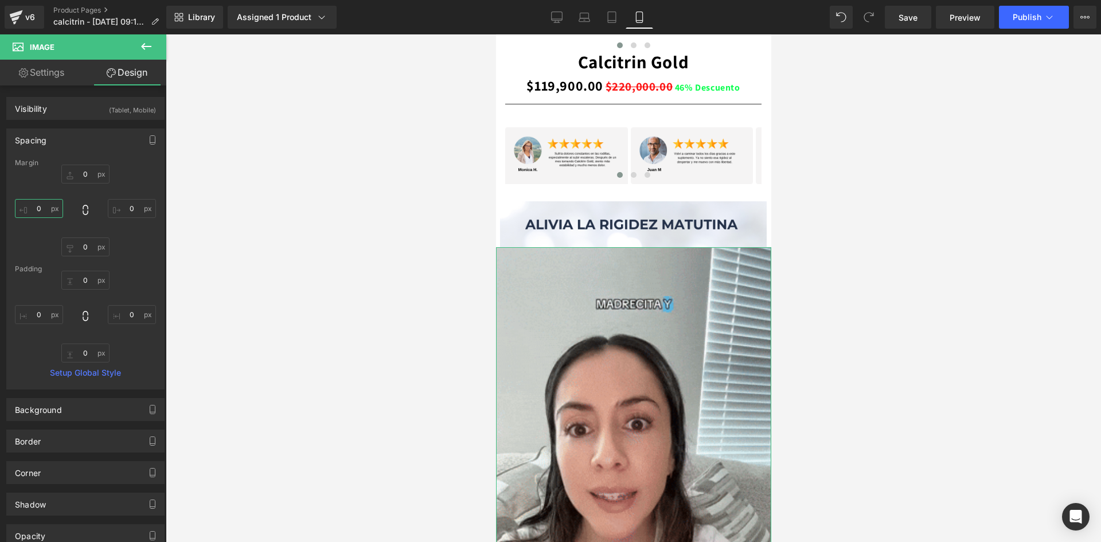
click at [42, 212] on input "0" at bounding box center [39, 208] width 48 height 19
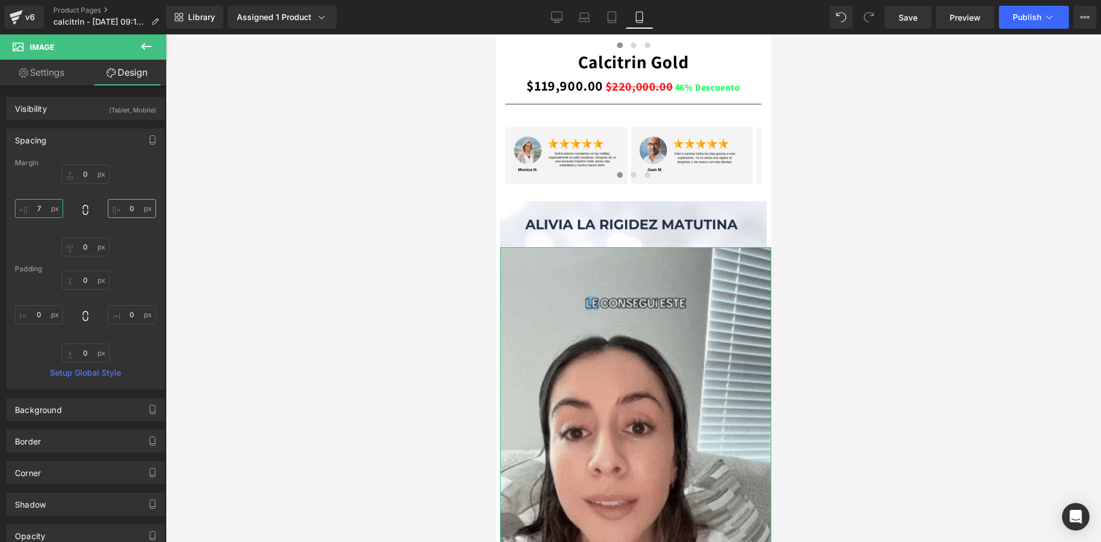
type input "7"
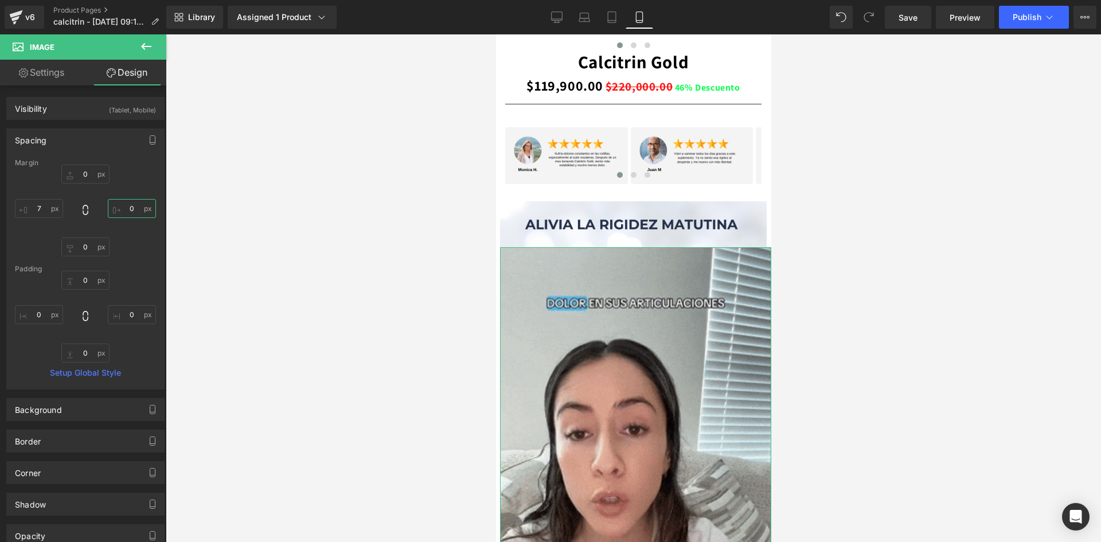
click at [132, 208] on input "0" at bounding box center [132, 208] width 48 height 19
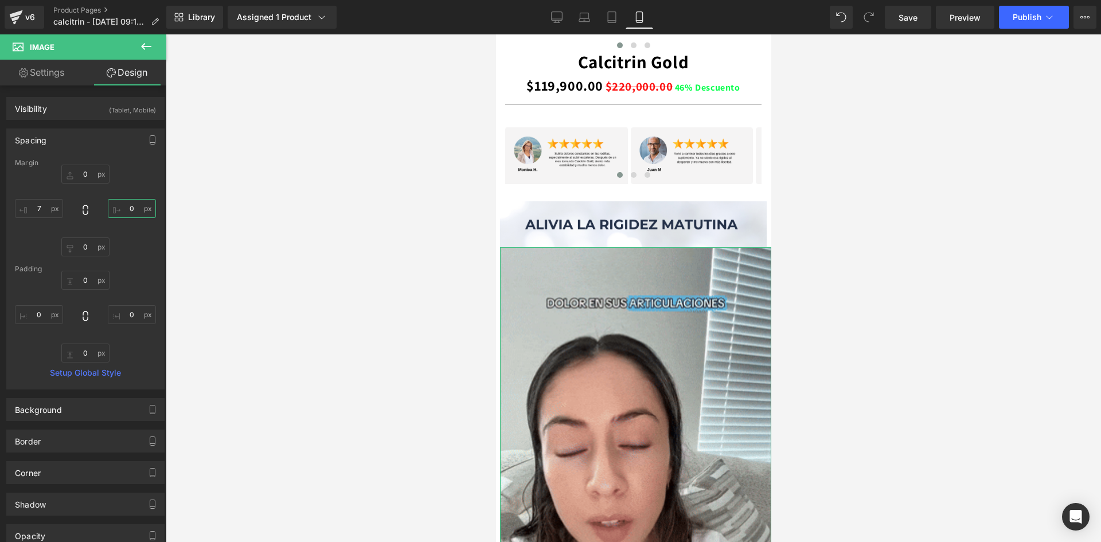
type input "8"
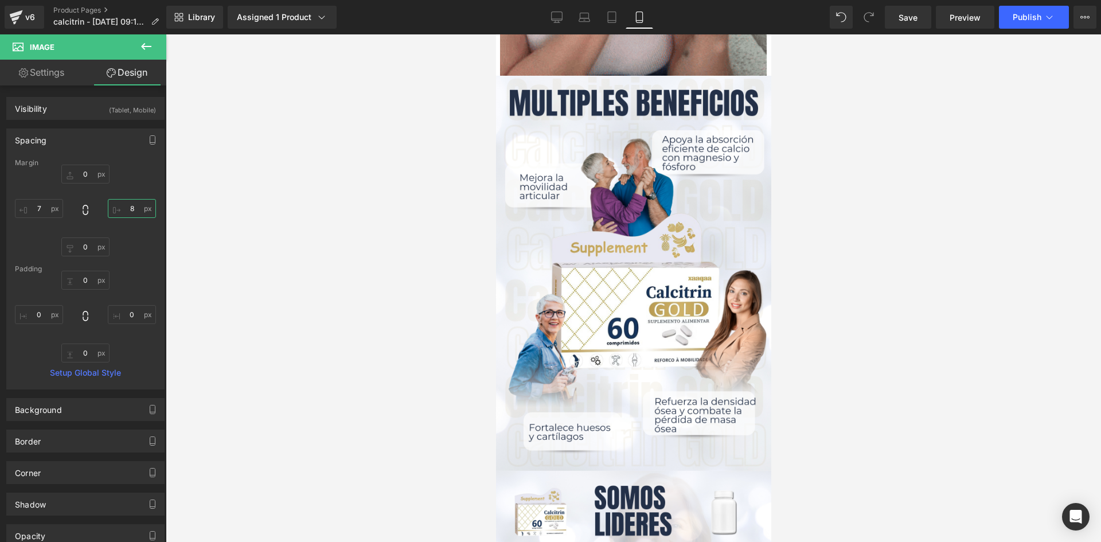
scroll to position [1484, 0]
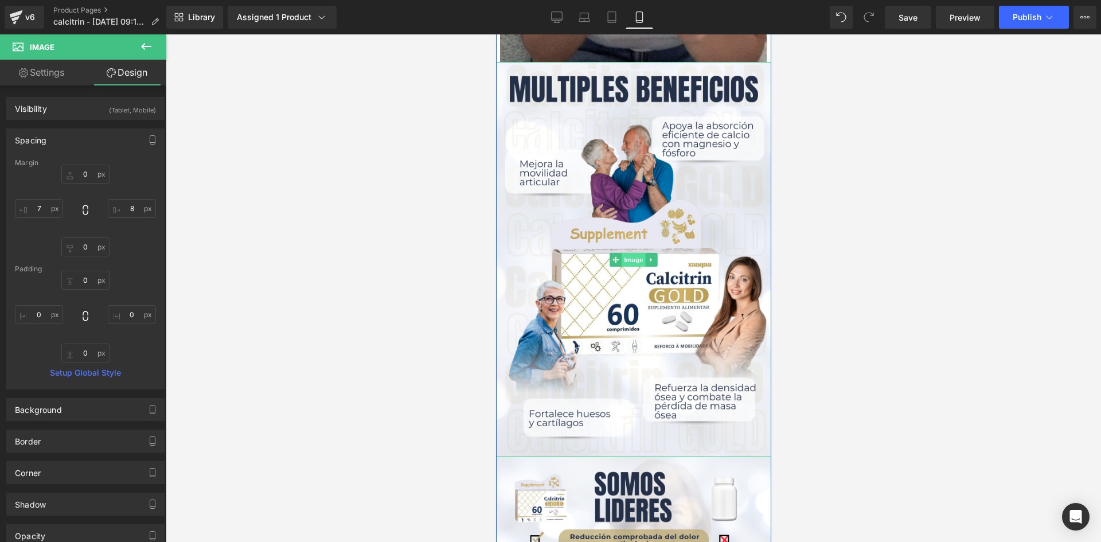
click at [630, 259] on span "Image" at bounding box center [633, 260] width 24 height 14
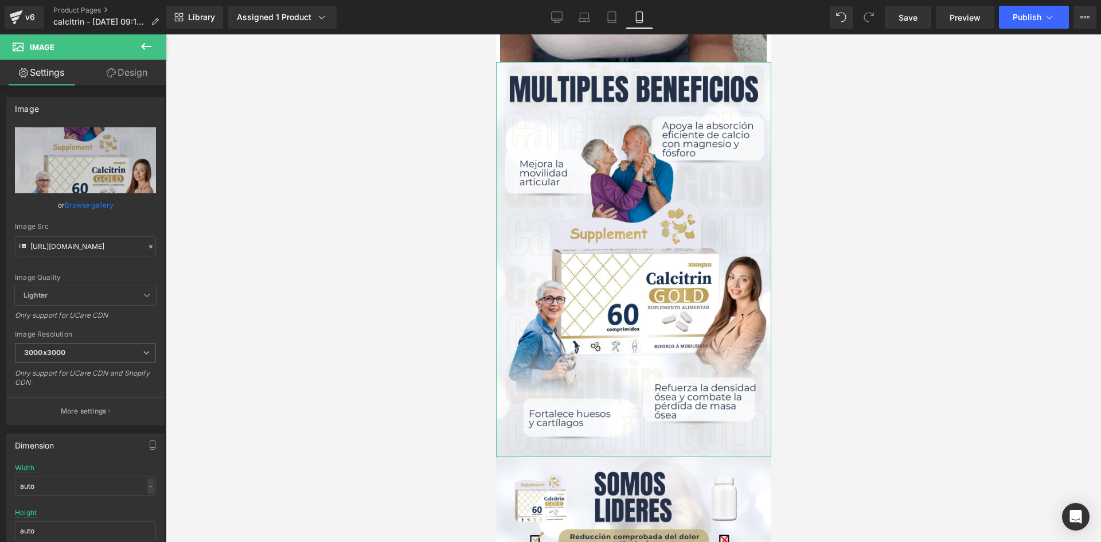
click at [129, 76] on link "Design" at bounding box center [126, 73] width 83 height 26
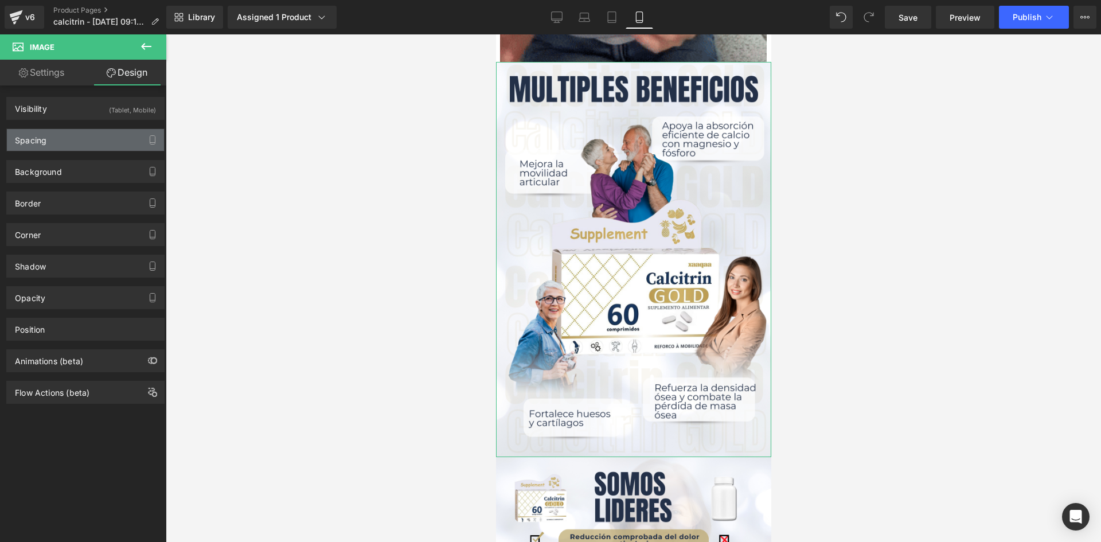
type input "0"
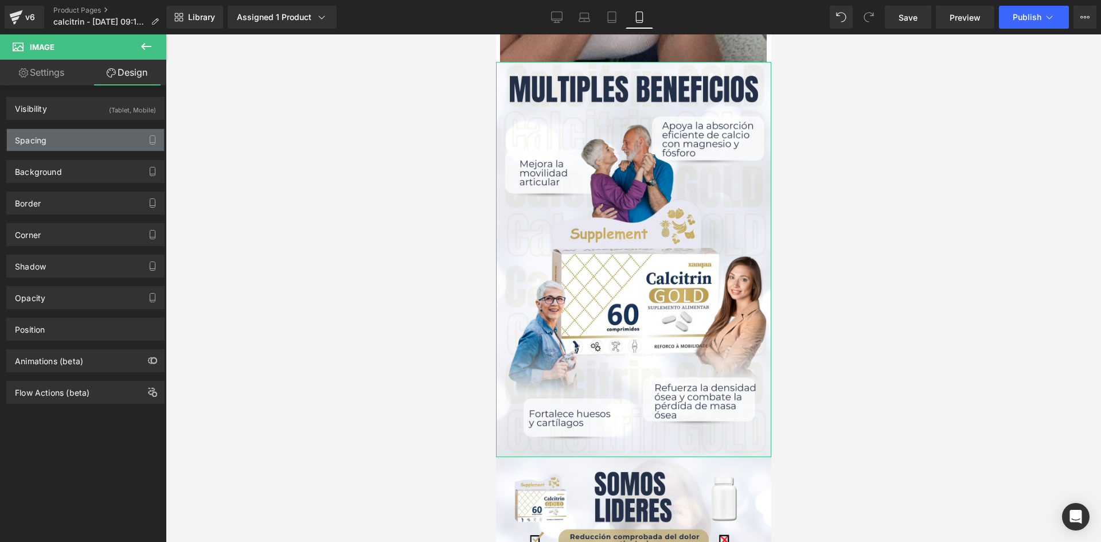
type input "0"
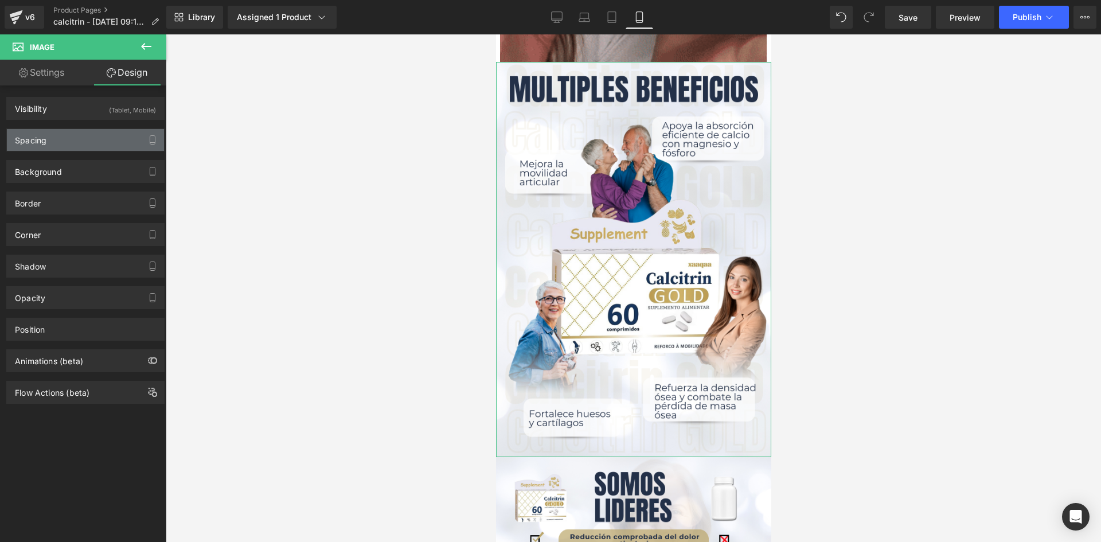
type input "0"
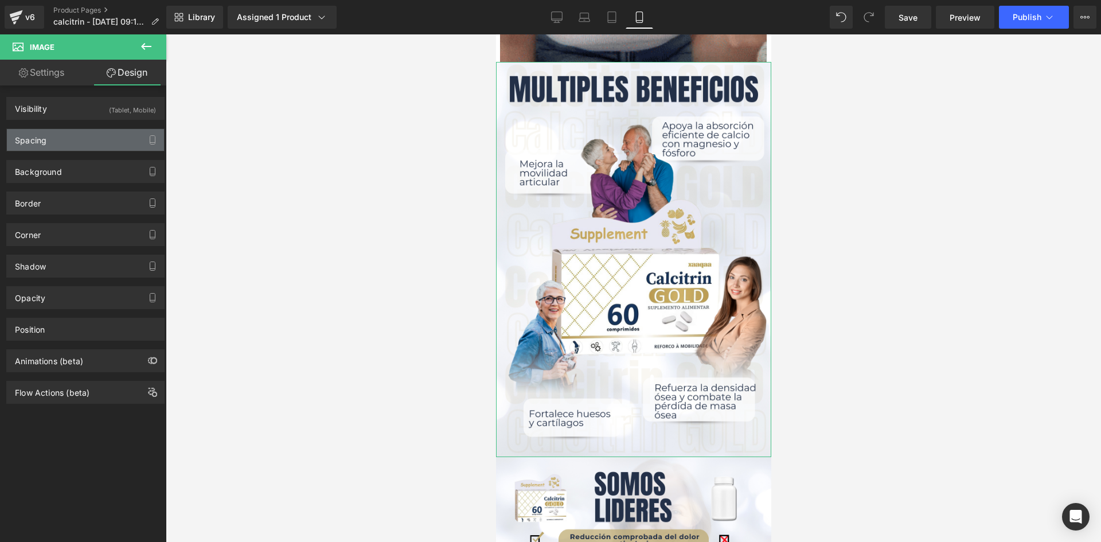
type input "0"
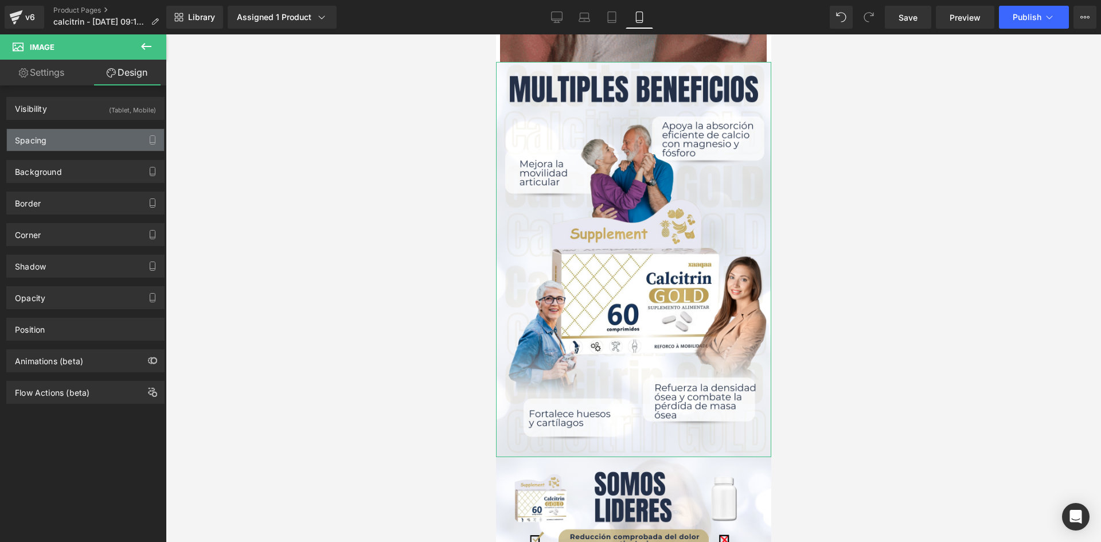
type input "0"
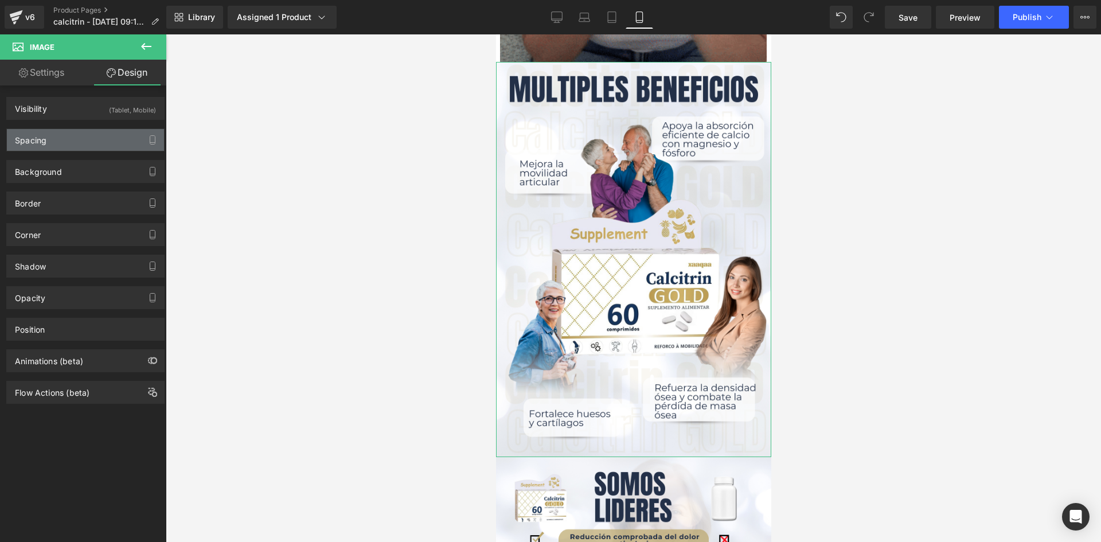
click at [86, 137] on div "Spacing" at bounding box center [85, 140] width 157 height 22
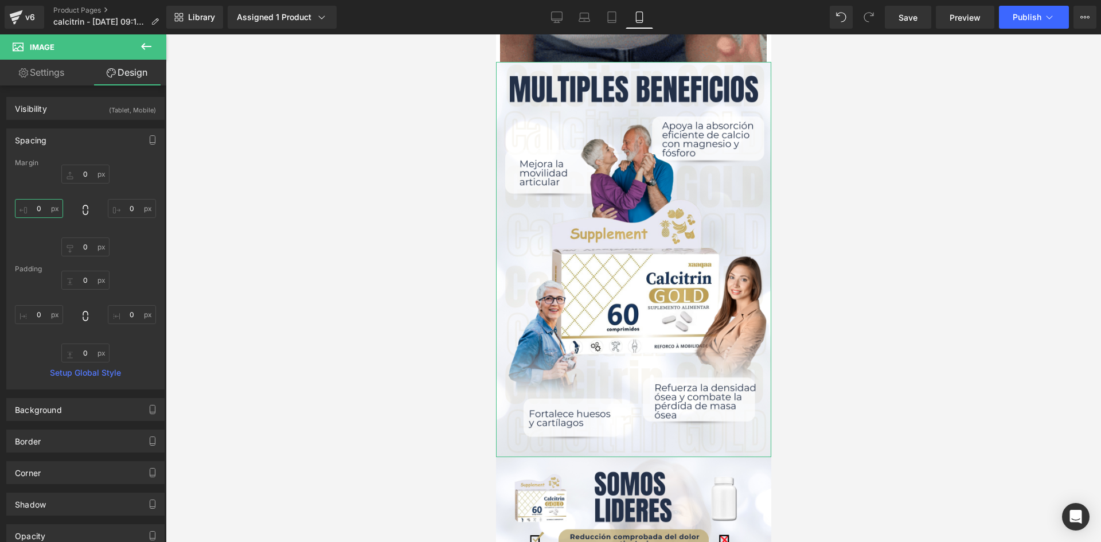
click at [41, 209] on input "0" at bounding box center [39, 208] width 48 height 19
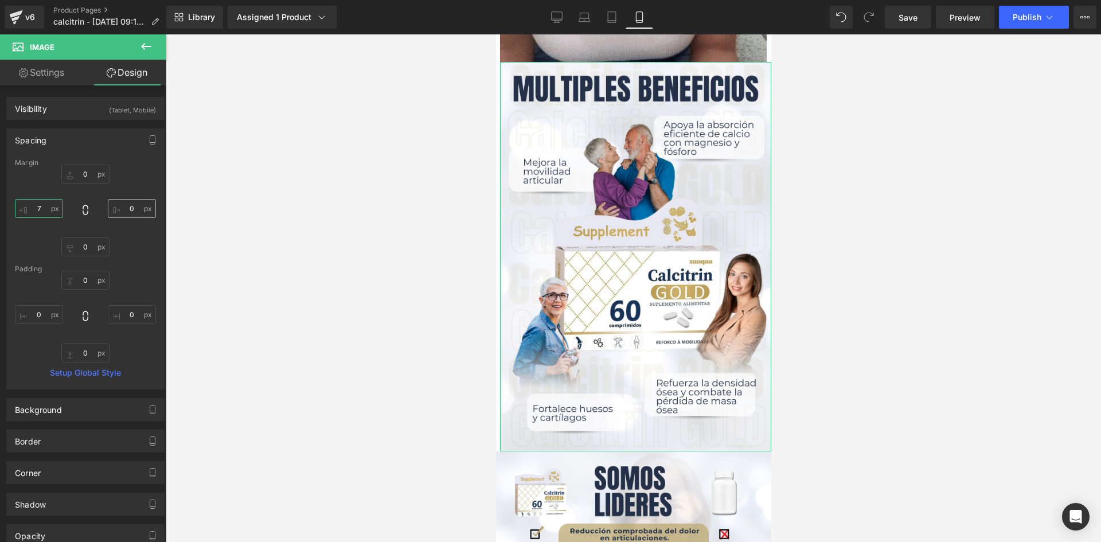
type input "7"
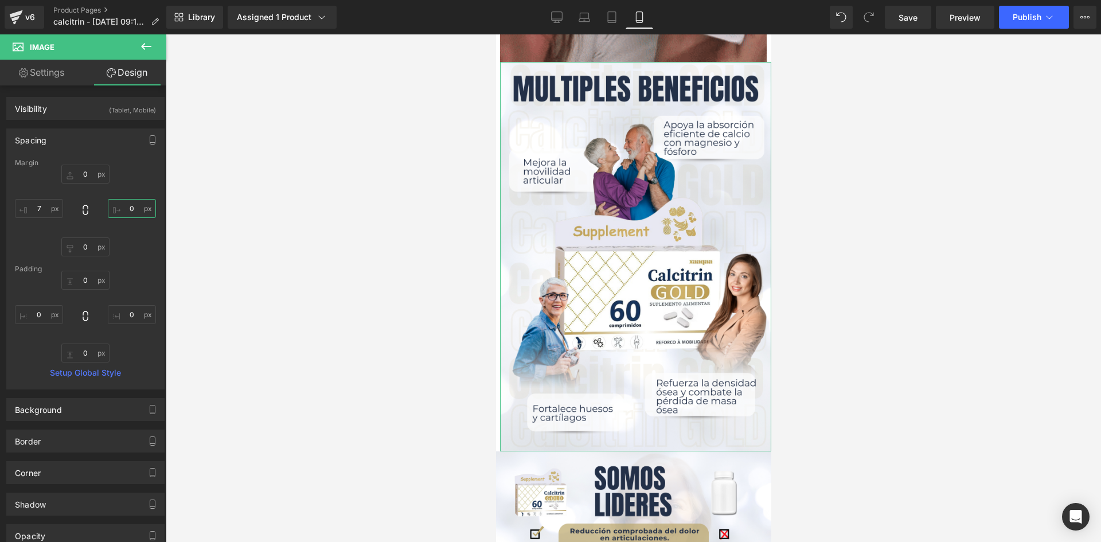
click at [129, 206] on input "0" at bounding box center [132, 208] width 48 height 19
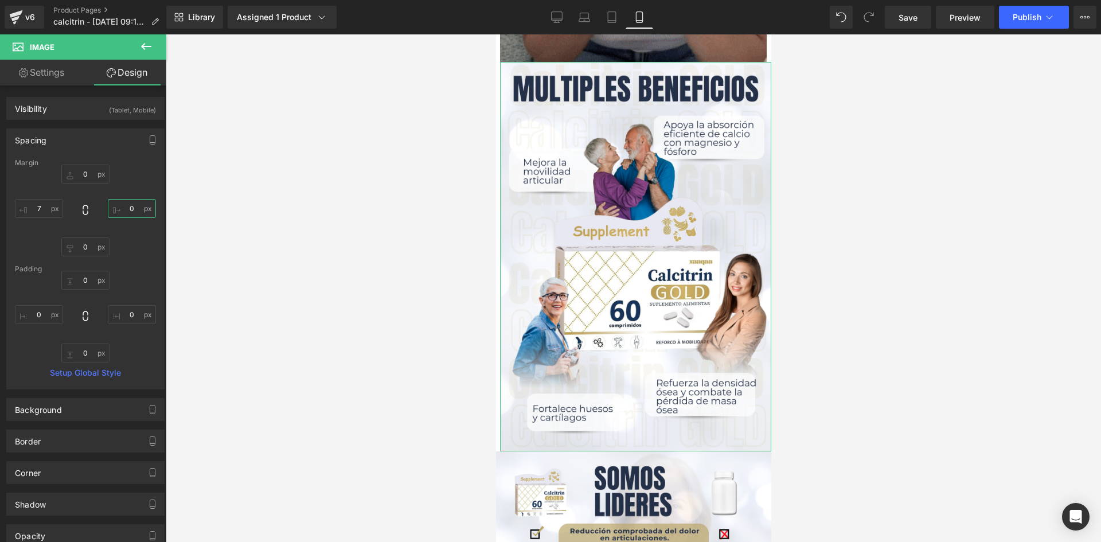
type input "8"
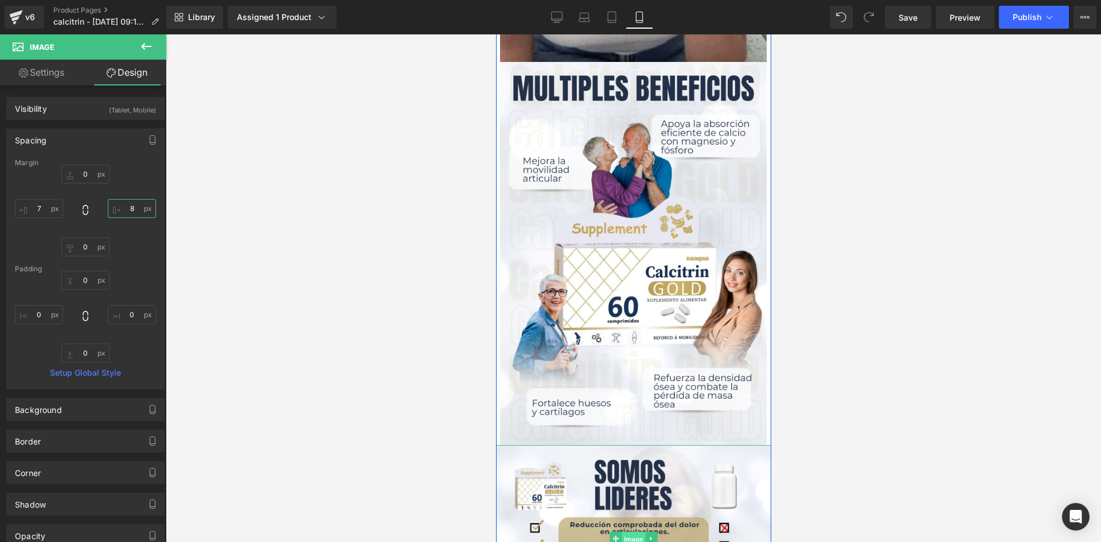
drag, startPoint x: 628, startPoint y: 536, endPoint x: 986, endPoint y: 511, distance: 358.0
click at [628, 536] on span "Image" at bounding box center [633, 539] width 24 height 14
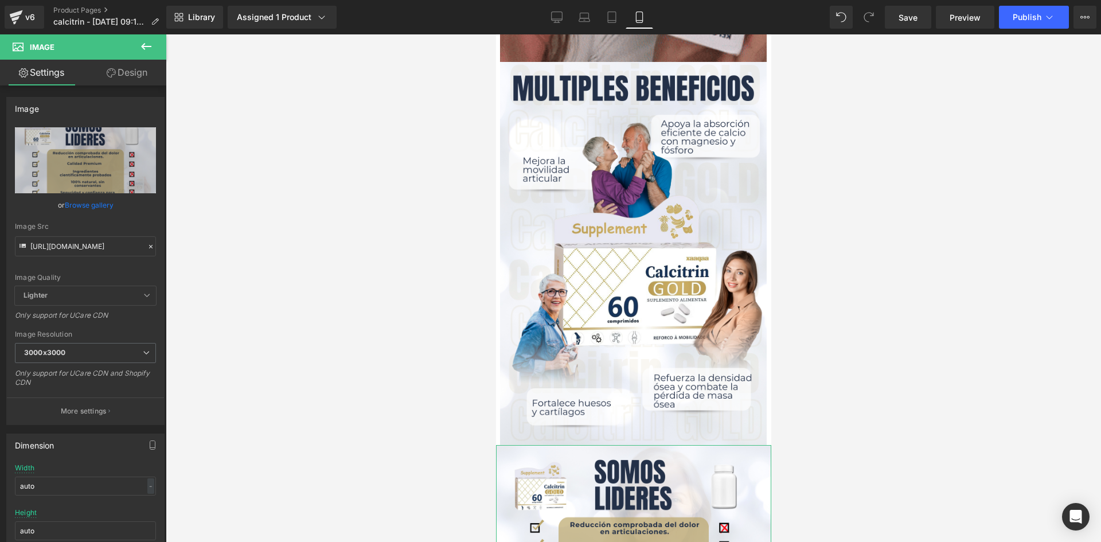
click at [136, 69] on link "Design" at bounding box center [126, 73] width 83 height 26
click at [0, 0] on div "Spacing" at bounding box center [0, 0] width 0 height 0
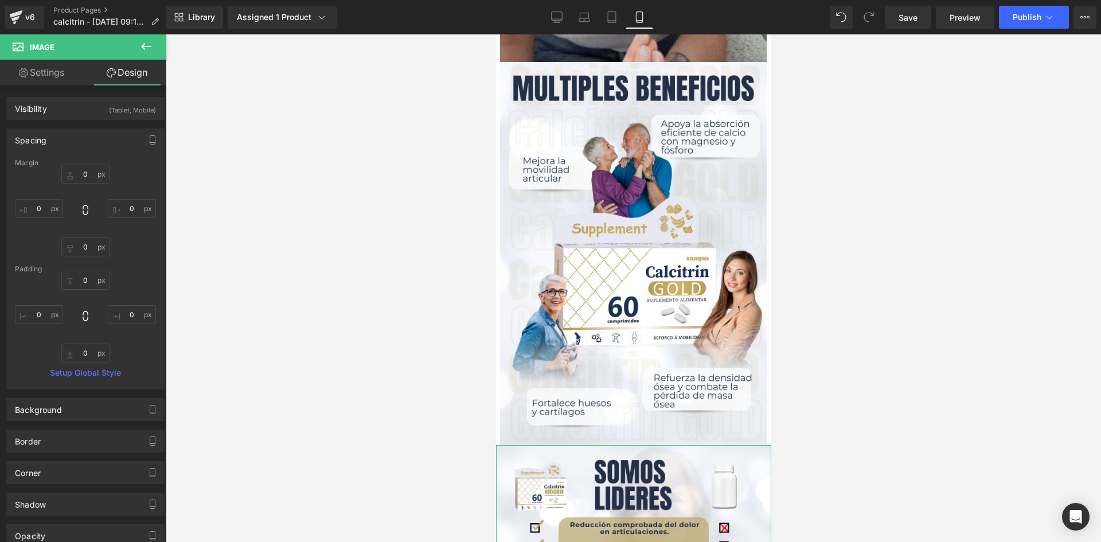
type input "0"
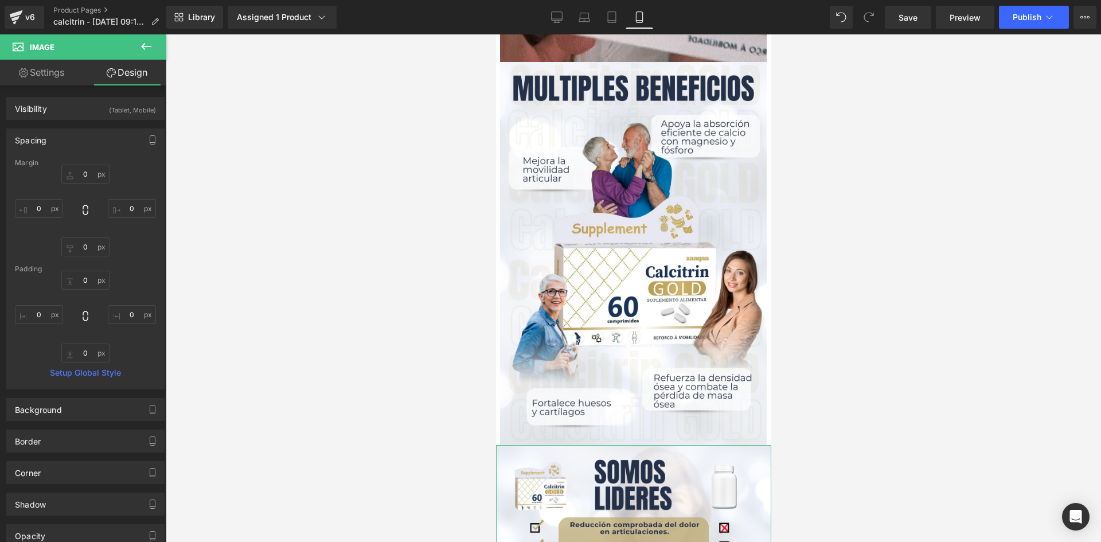
type input "0"
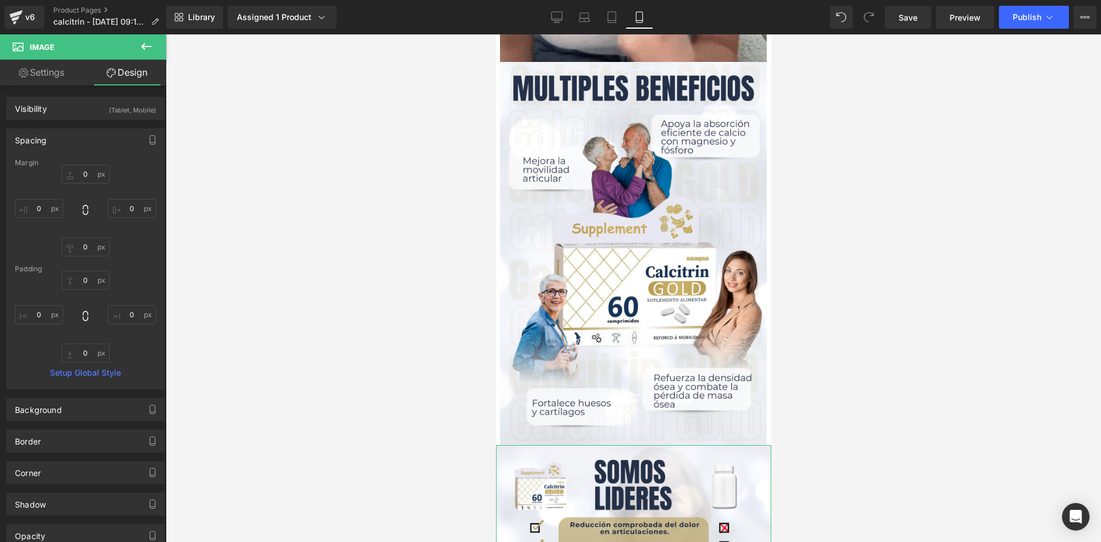
type input "0"
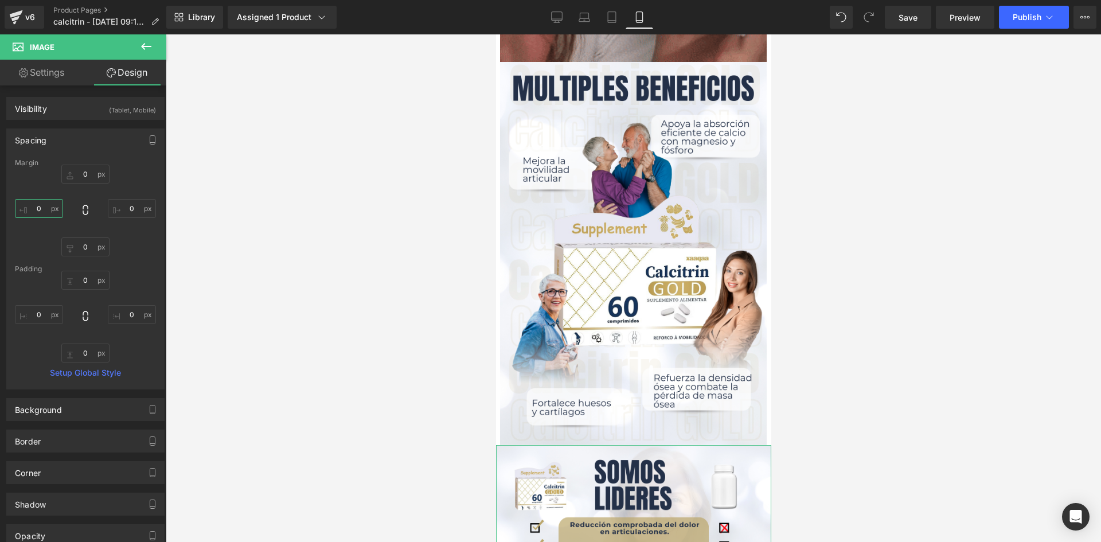
click at [41, 208] on input "0" at bounding box center [39, 208] width 48 height 19
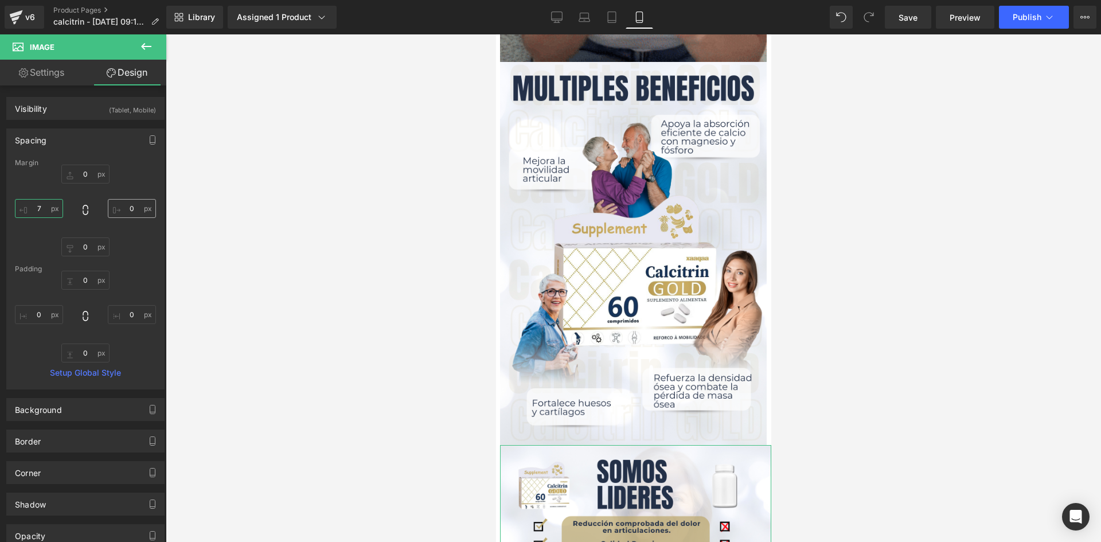
type input "7"
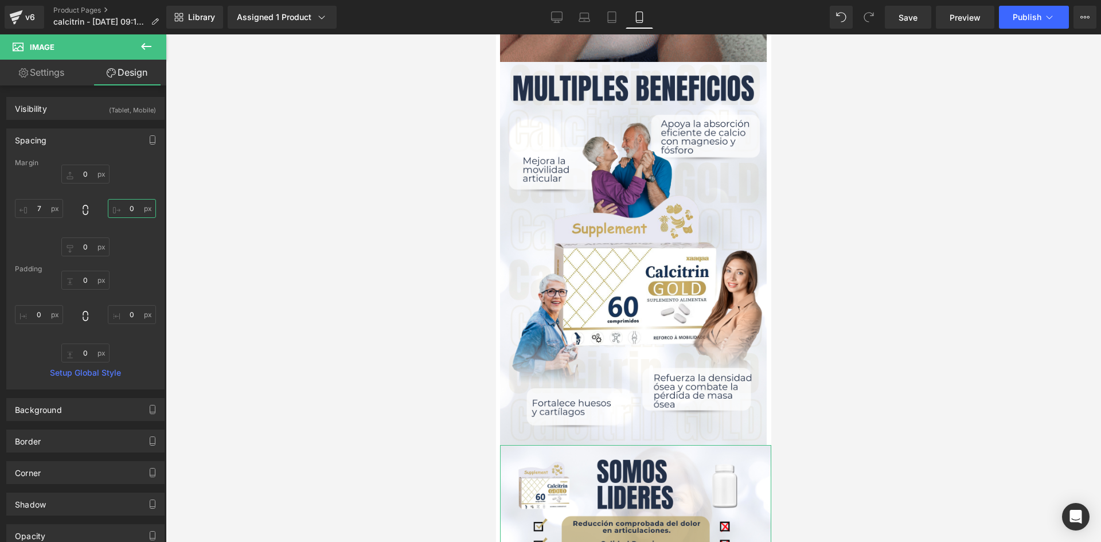
click at [132, 205] on input "0" at bounding box center [132, 208] width 48 height 19
type input "8"
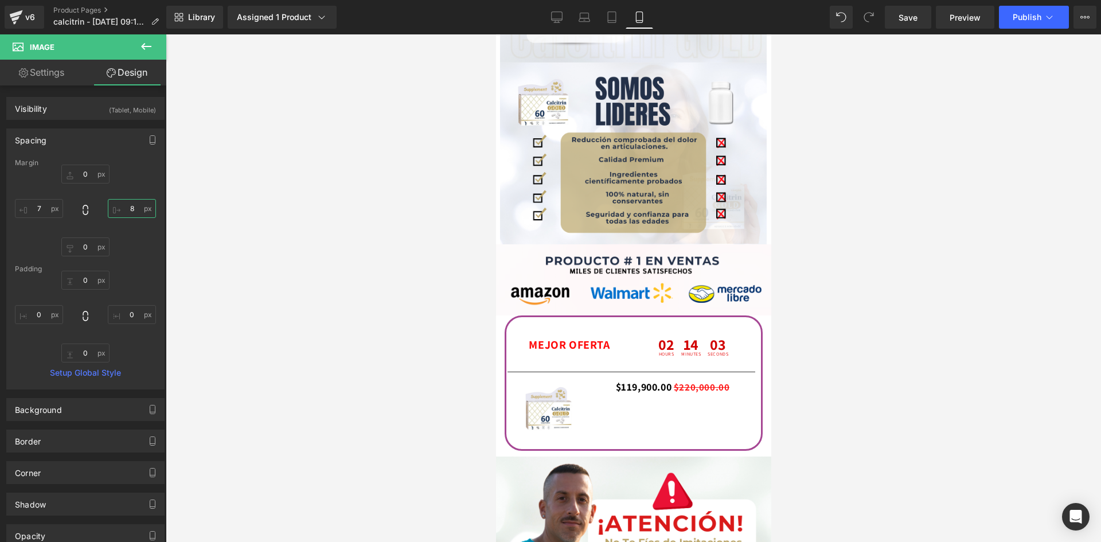
scroll to position [1871, 0]
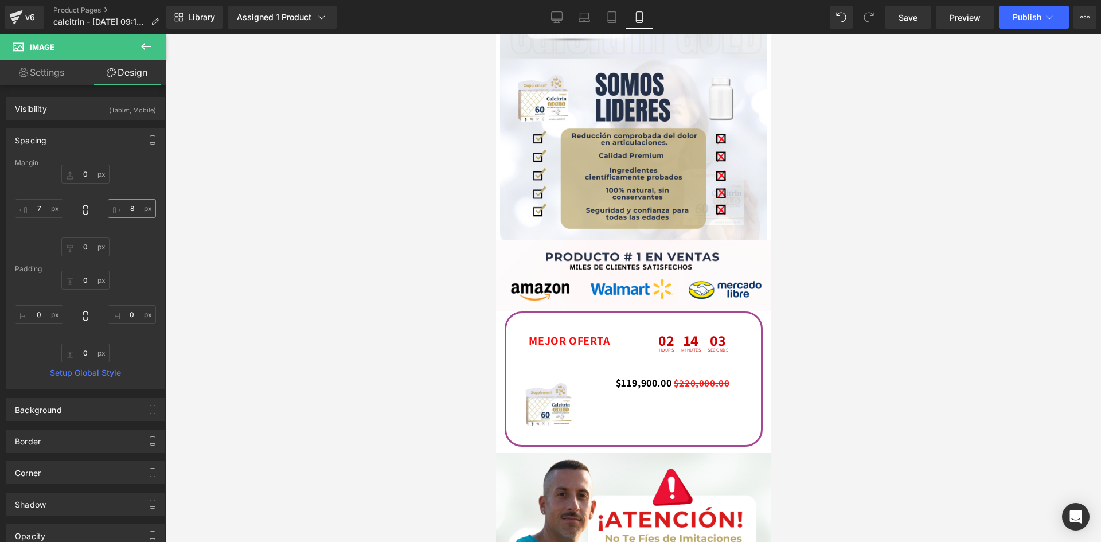
drag, startPoint x: 765, startPoint y: 247, endPoint x: 1272, endPoint y: 332, distance: 513.9
click at [629, 273] on span "Image" at bounding box center [633, 276] width 24 height 14
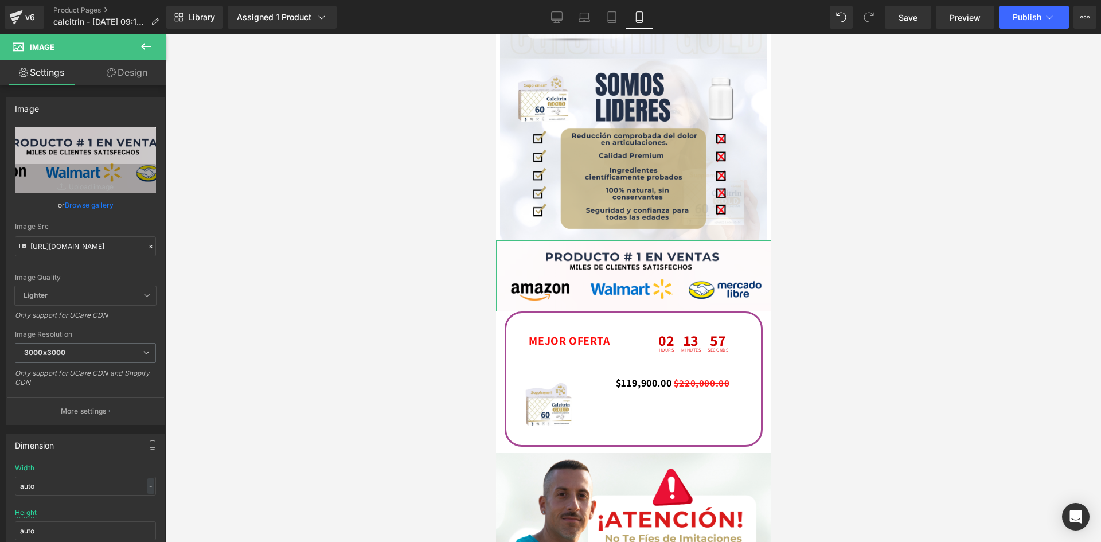
click at [138, 74] on link "Design" at bounding box center [126, 73] width 83 height 26
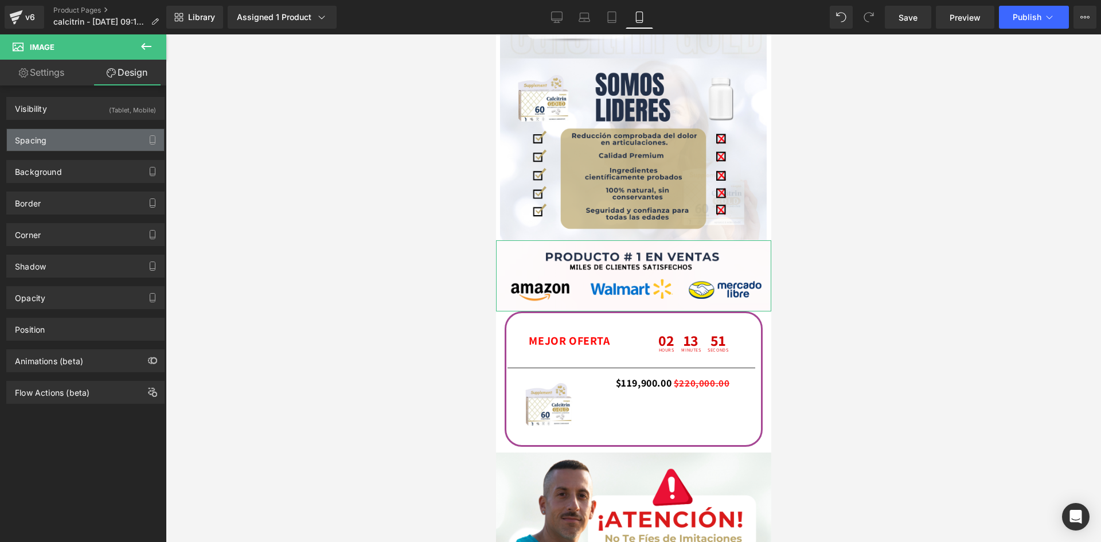
click at [93, 144] on div "Spacing" at bounding box center [85, 140] width 157 height 22
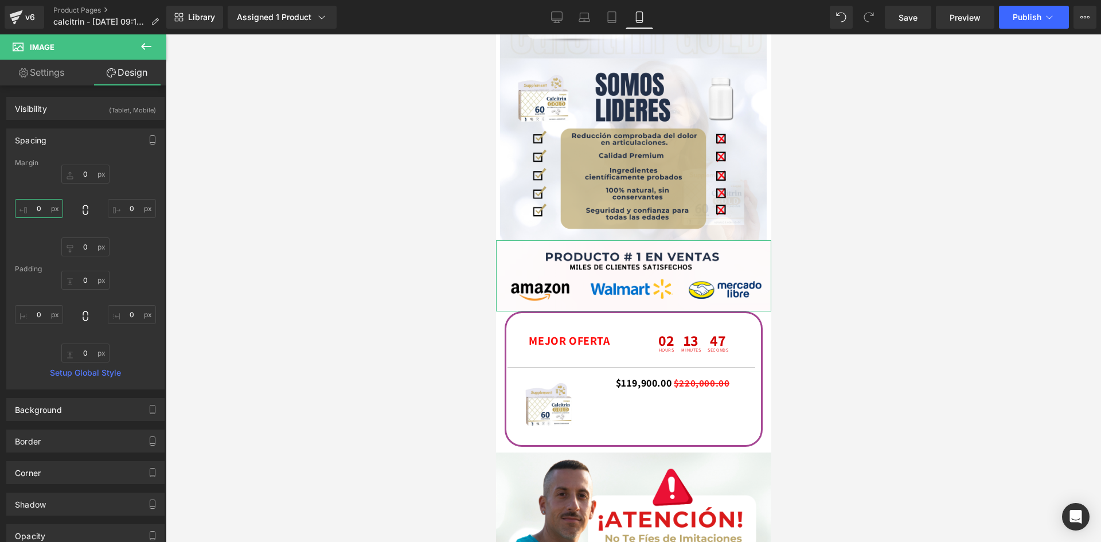
click at [38, 206] on input "0" at bounding box center [39, 208] width 48 height 19
type input "7"
click at [132, 209] on input "0" at bounding box center [132, 208] width 48 height 19
type input "8"
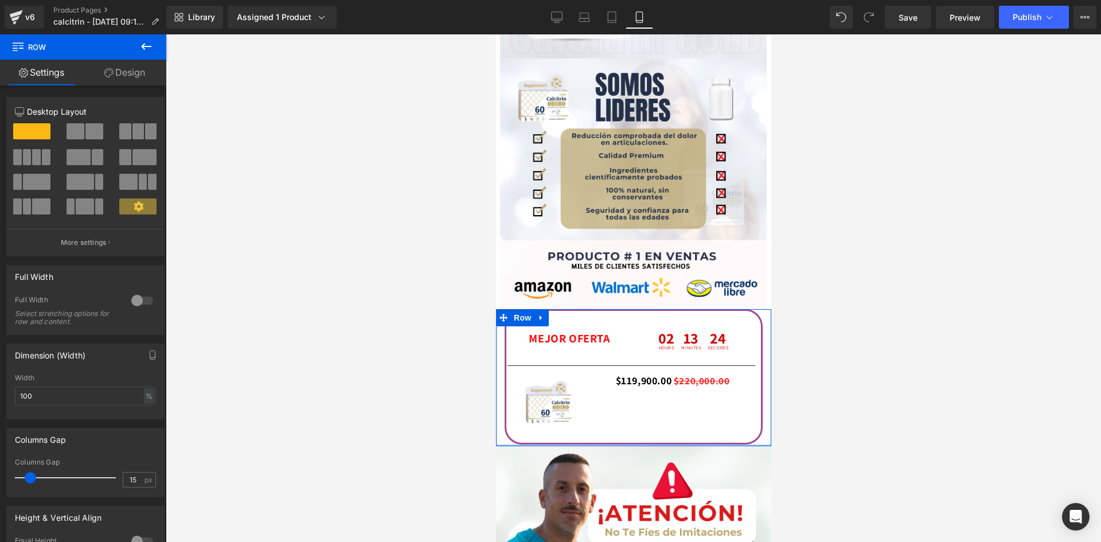
click at [649, 440] on div "MEJOR OFERTA Text Block 02 Hours 13 Minutes 24 Seconds Countdown Timer Row Sepa…" at bounding box center [632, 377] width 275 height 137
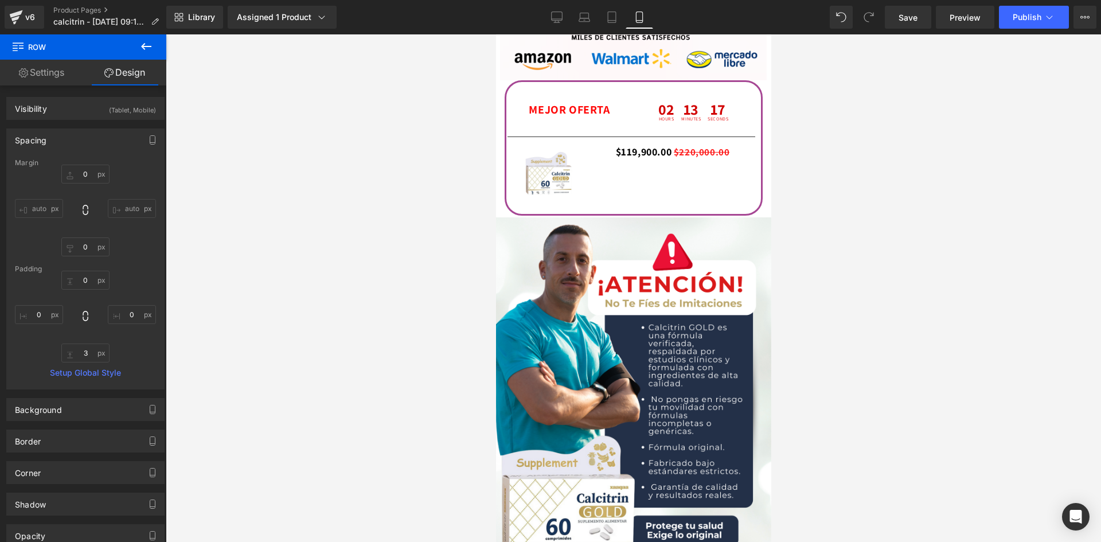
scroll to position [2108, 0]
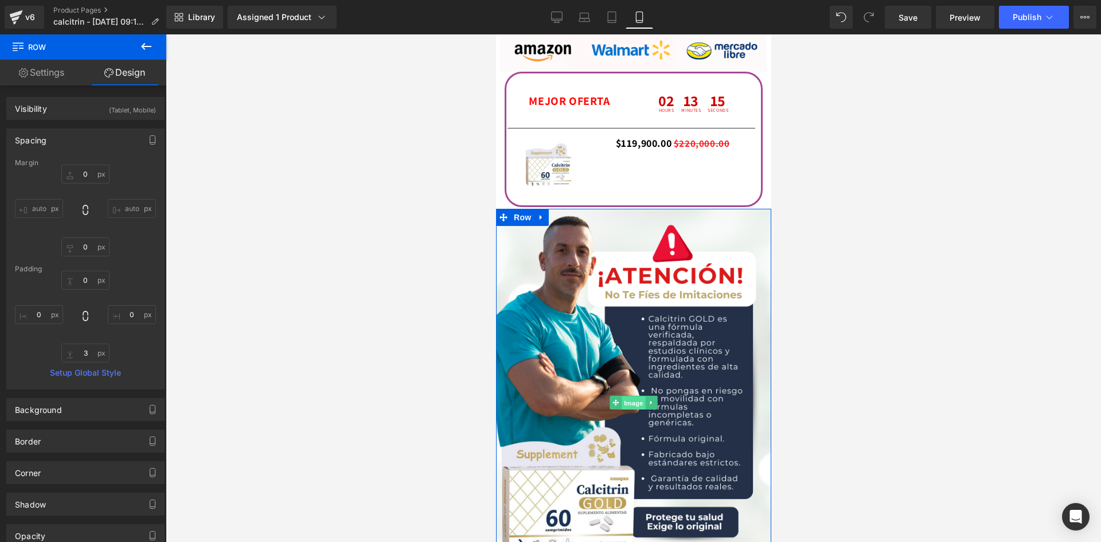
click at [631, 399] on span "Image" at bounding box center [633, 403] width 24 height 14
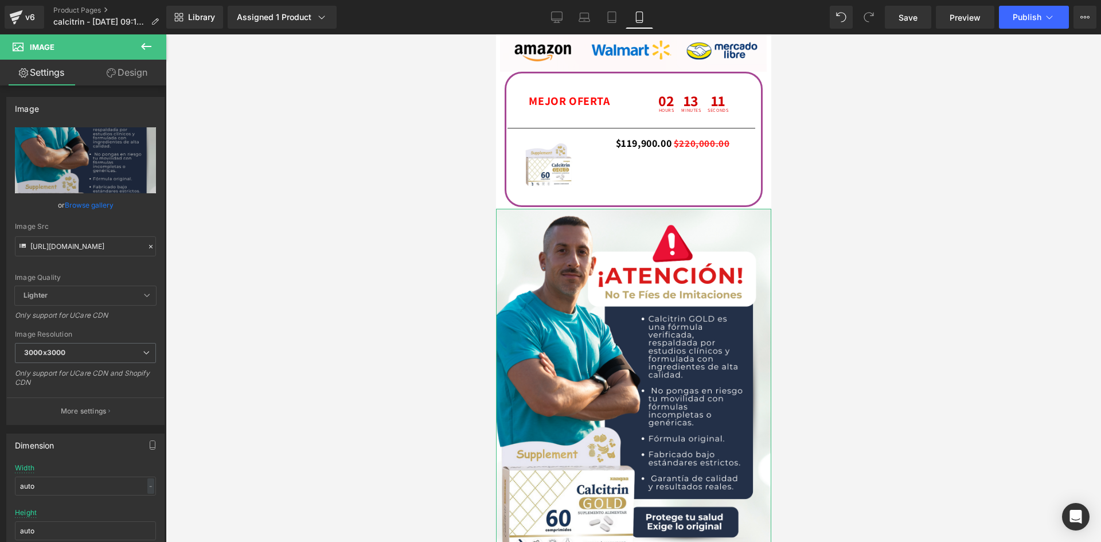
click at [128, 69] on link "Design" at bounding box center [126, 73] width 83 height 26
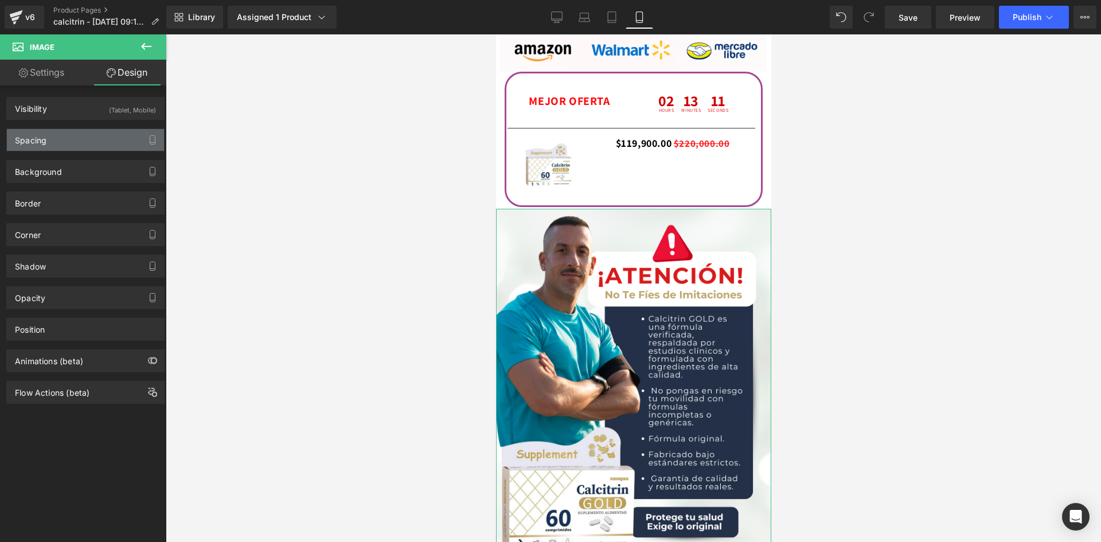
type input "0"
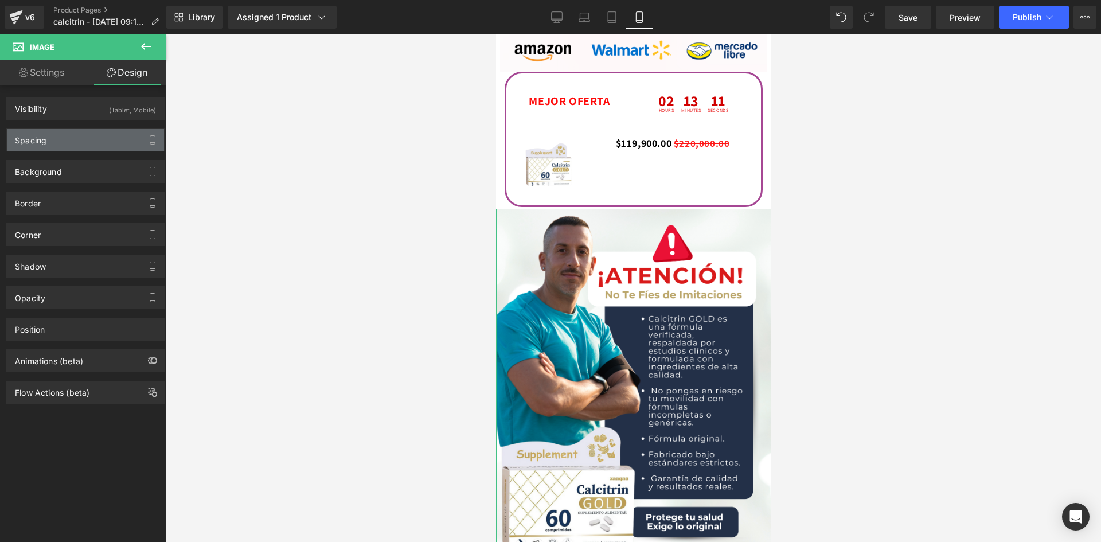
type input "0"
click at [97, 140] on div "Spacing" at bounding box center [85, 140] width 157 height 22
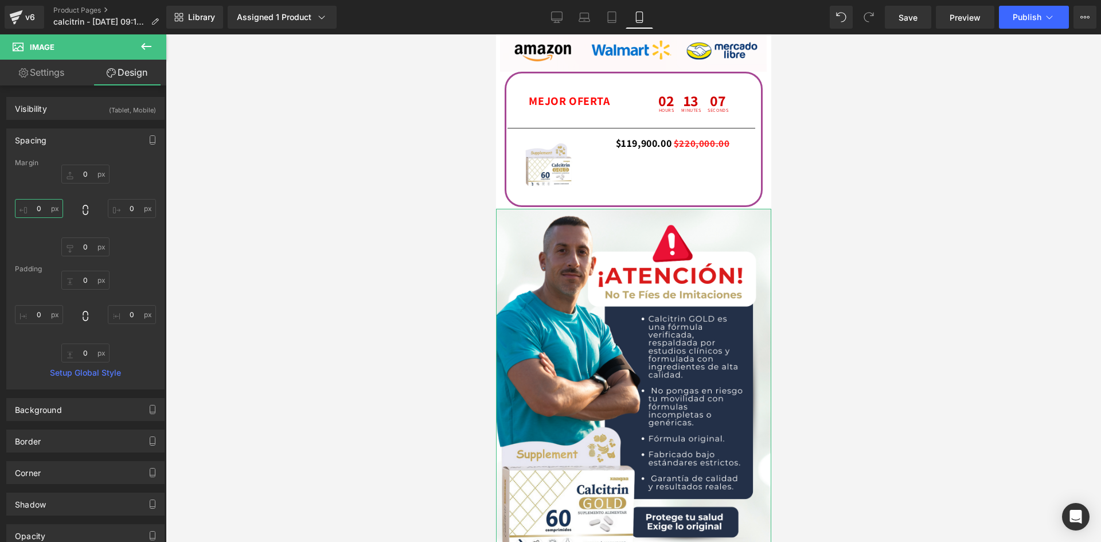
click at [43, 206] on input "0" at bounding box center [39, 208] width 48 height 19
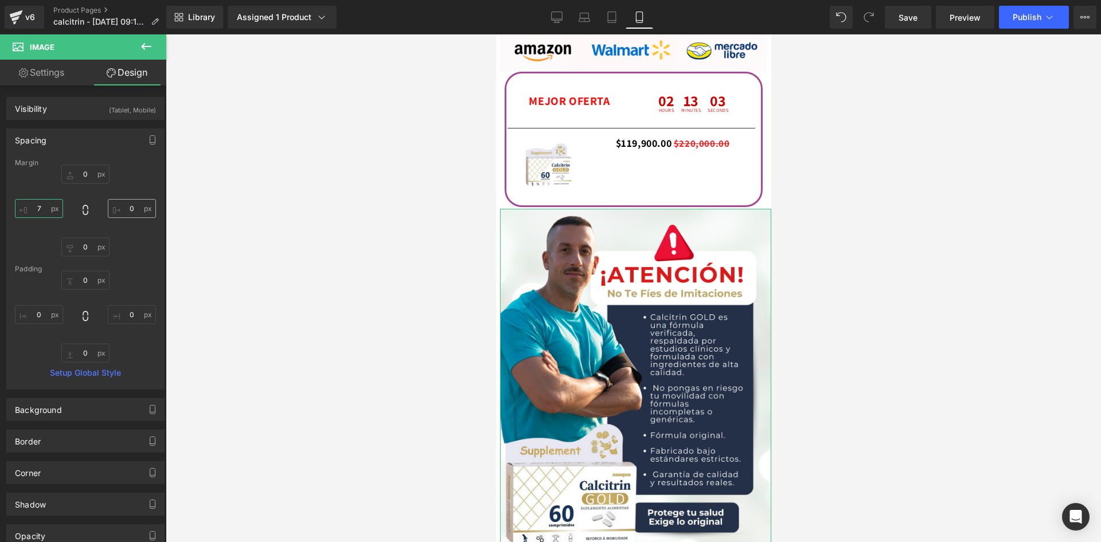
type input "7"
click at [131, 210] on input "0" at bounding box center [132, 208] width 48 height 19
type input "8"
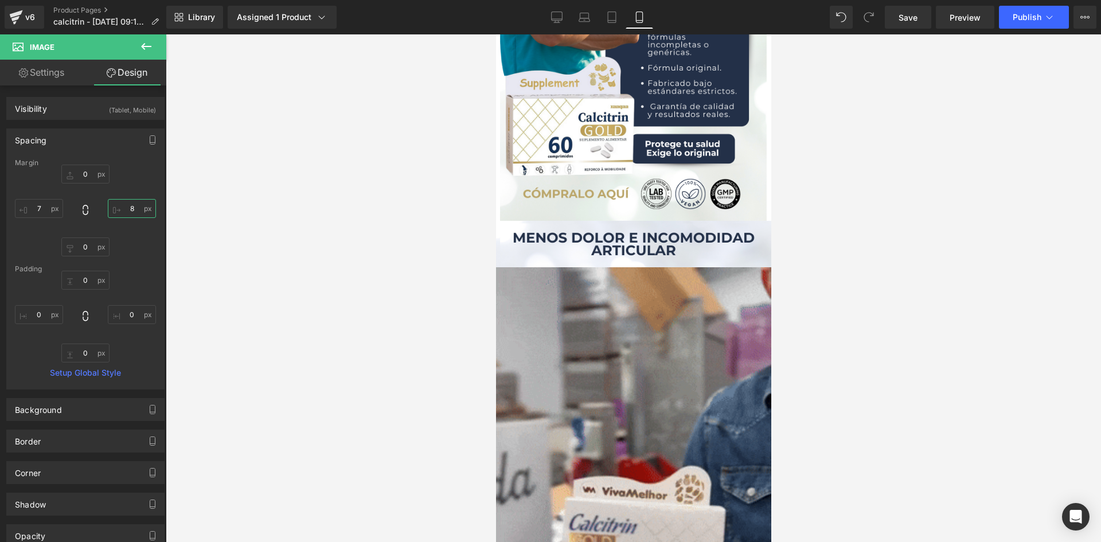
scroll to position [2485, 0]
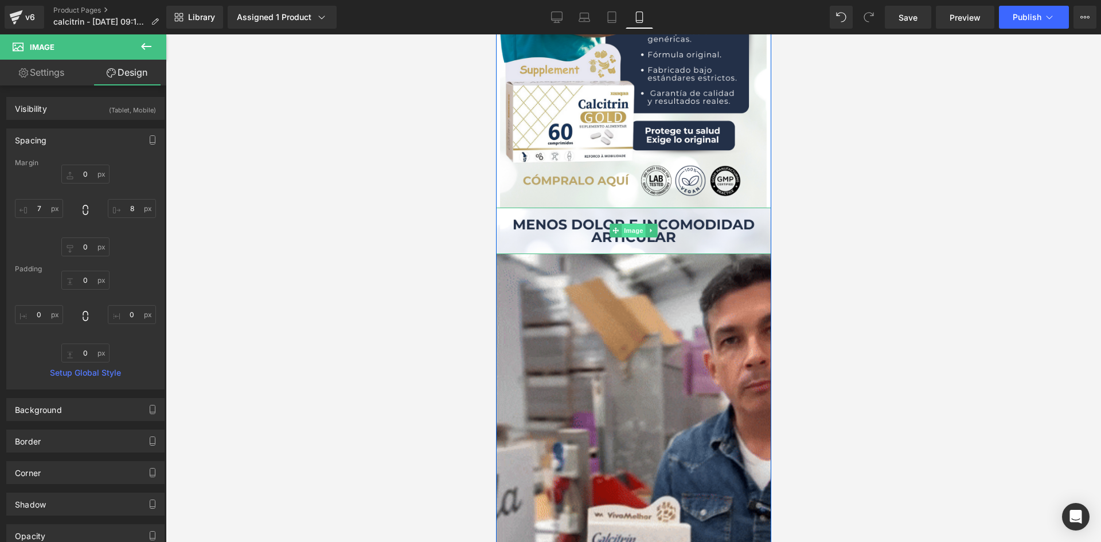
click at [624, 232] on span "Image" at bounding box center [633, 231] width 24 height 14
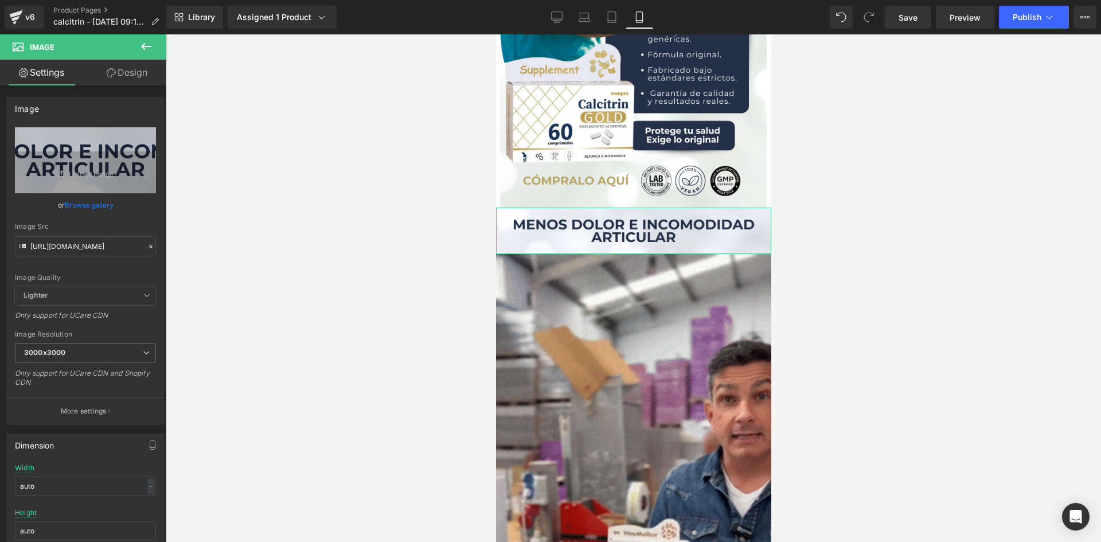
click at [134, 70] on link "Design" at bounding box center [126, 73] width 83 height 26
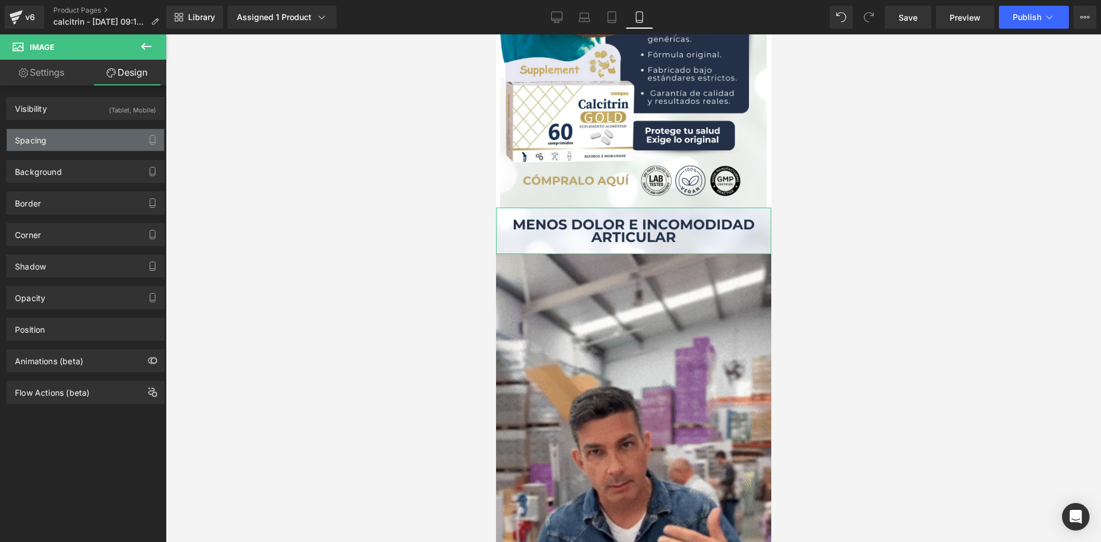
type input "0"
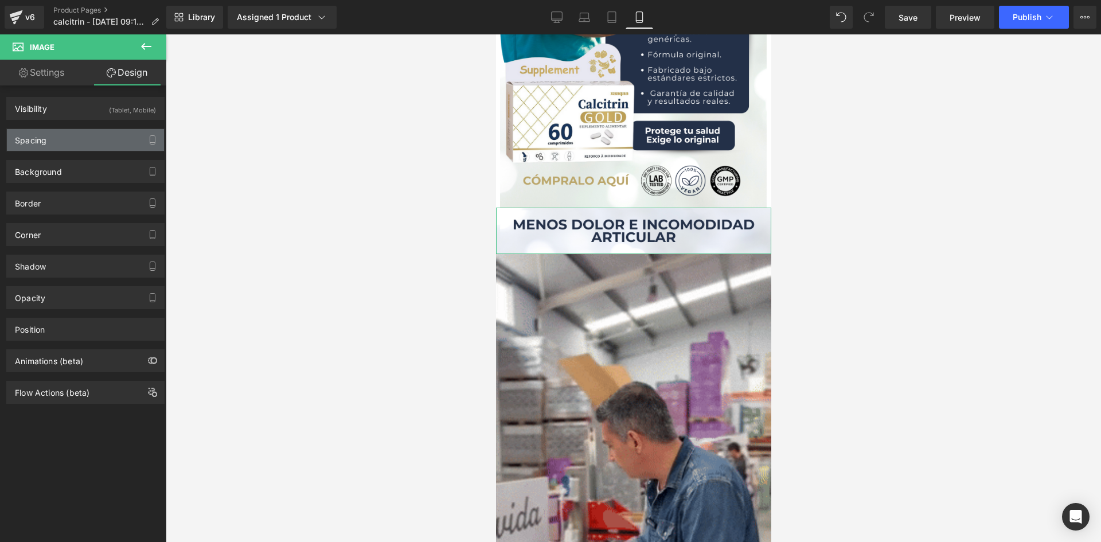
type input "0"
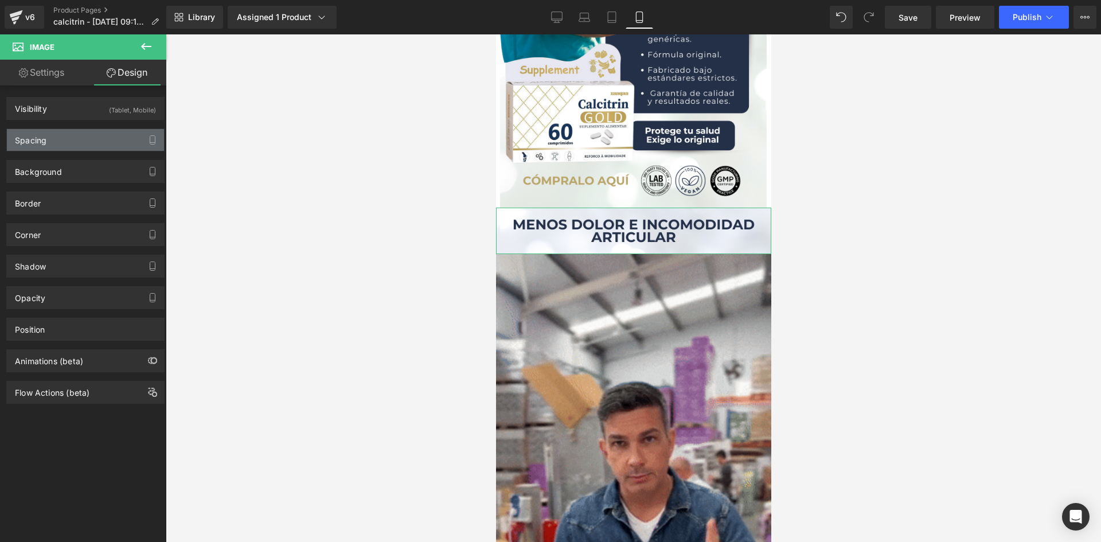
type input "0"
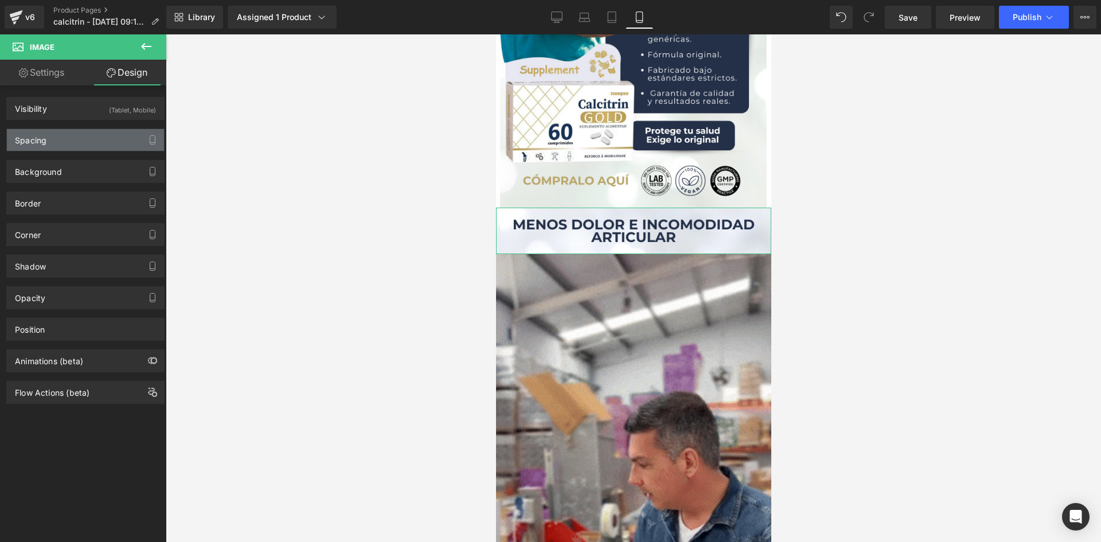
type input "0"
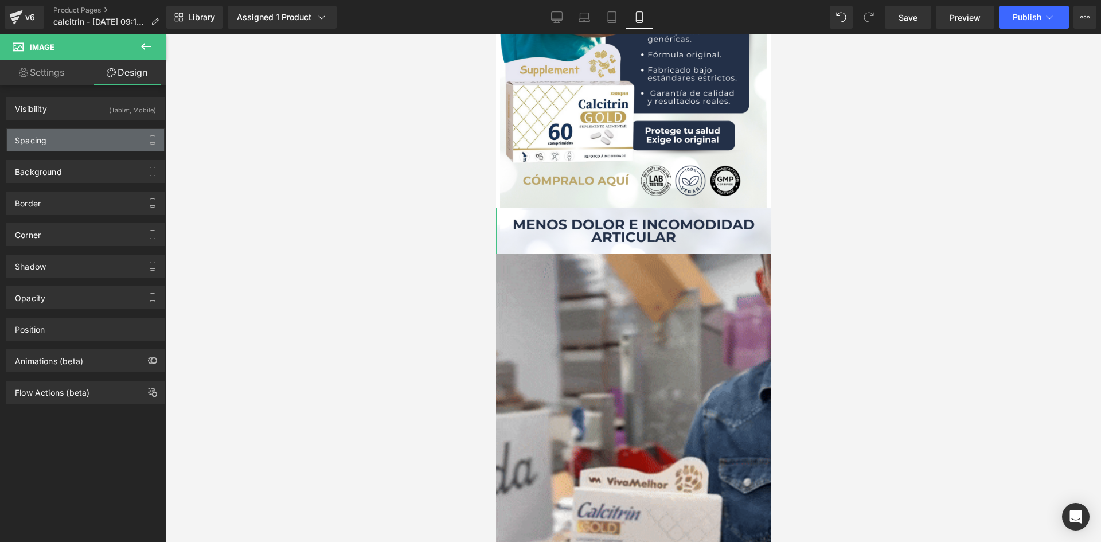
type input "0"
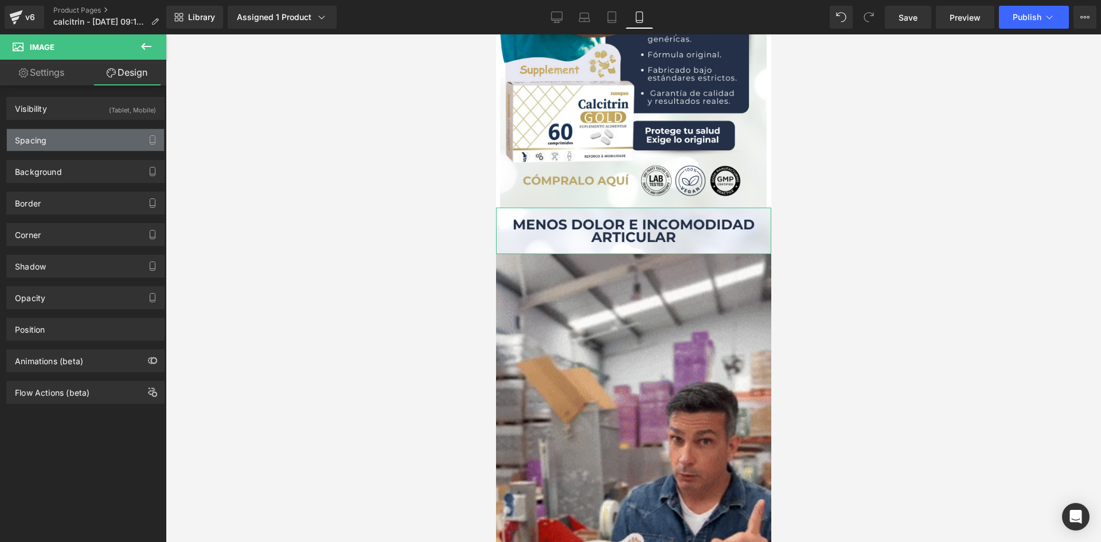
type input "0"
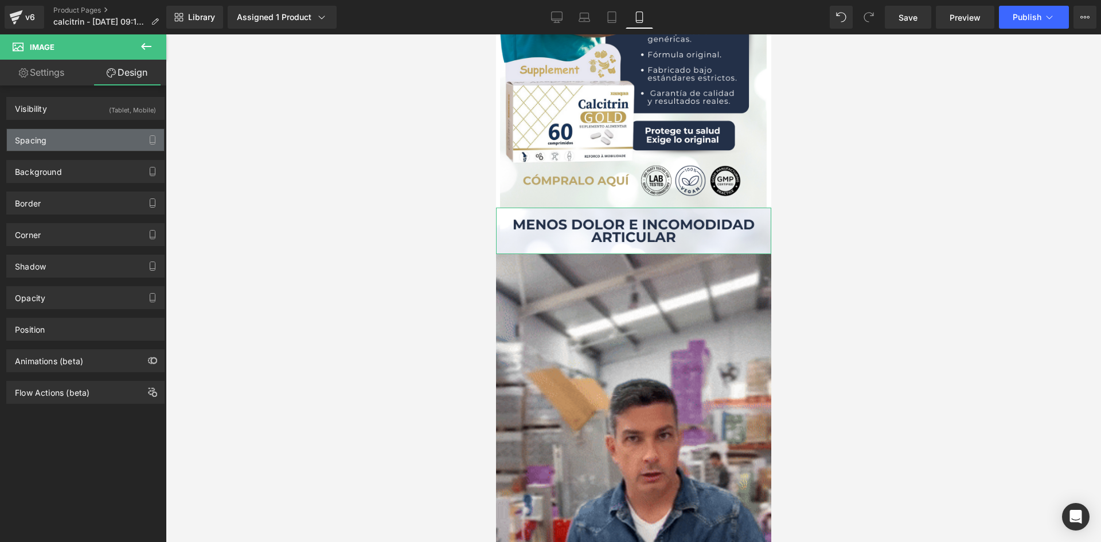
type input "0"
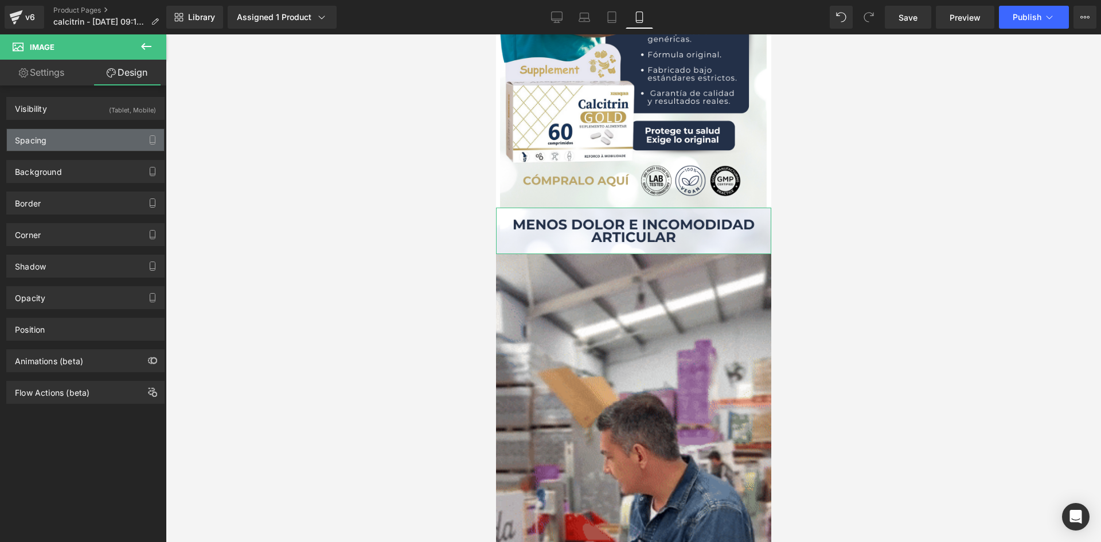
type input "0"
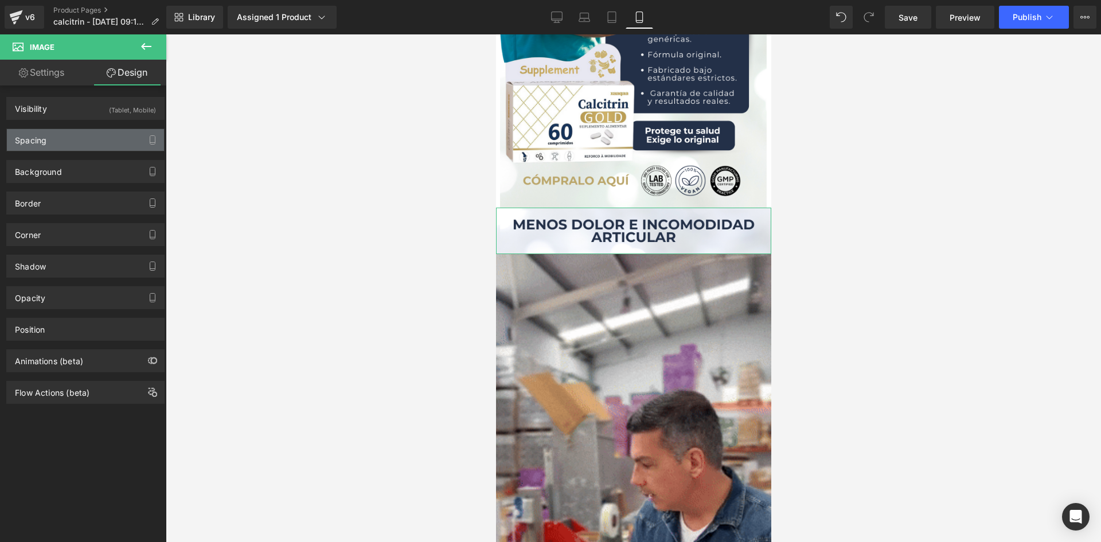
click at [98, 149] on div "Spacing" at bounding box center [85, 140] width 157 height 22
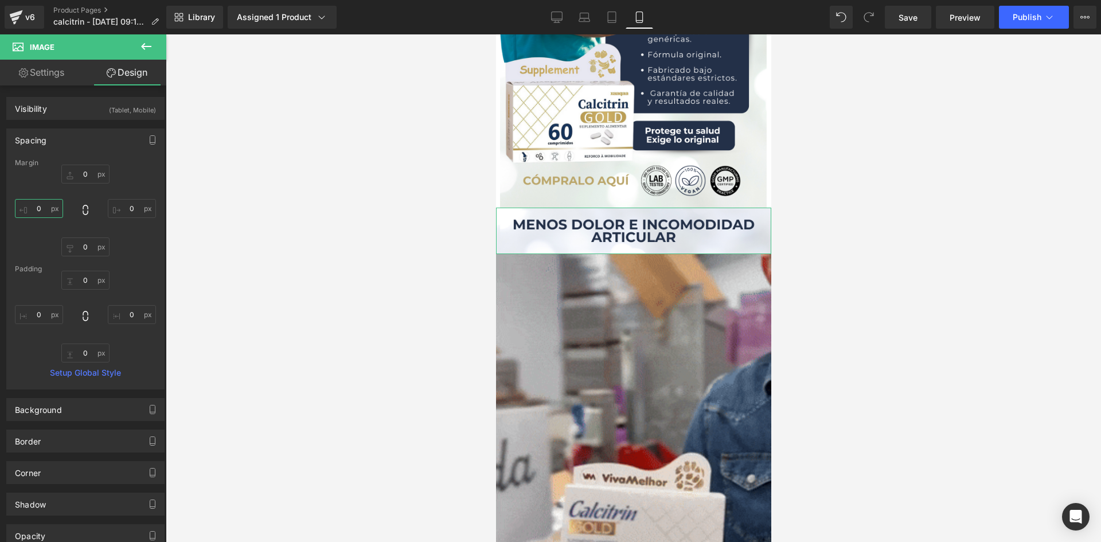
click at [41, 213] on input "0" at bounding box center [39, 208] width 48 height 19
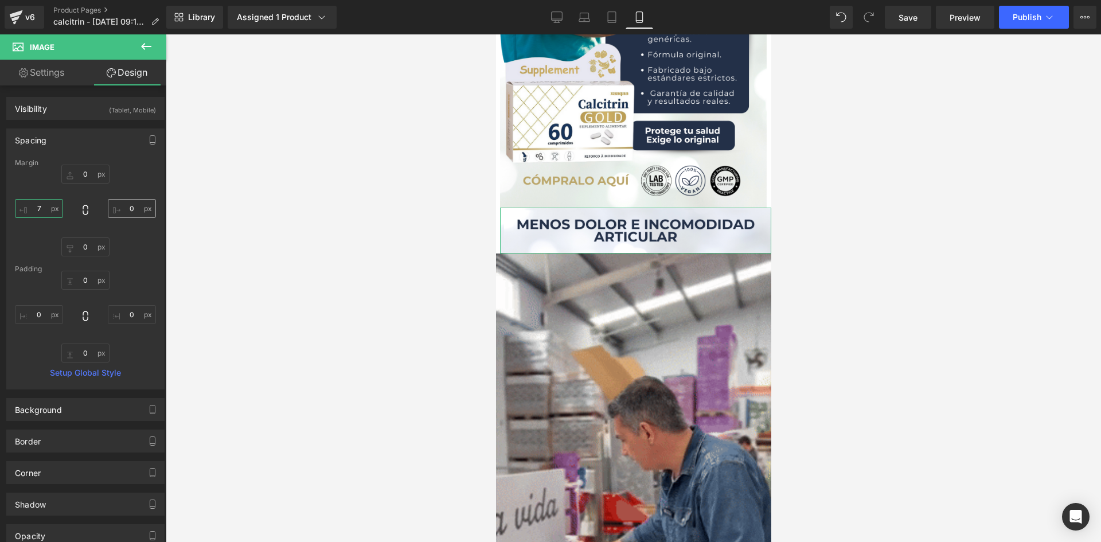
type input "7"
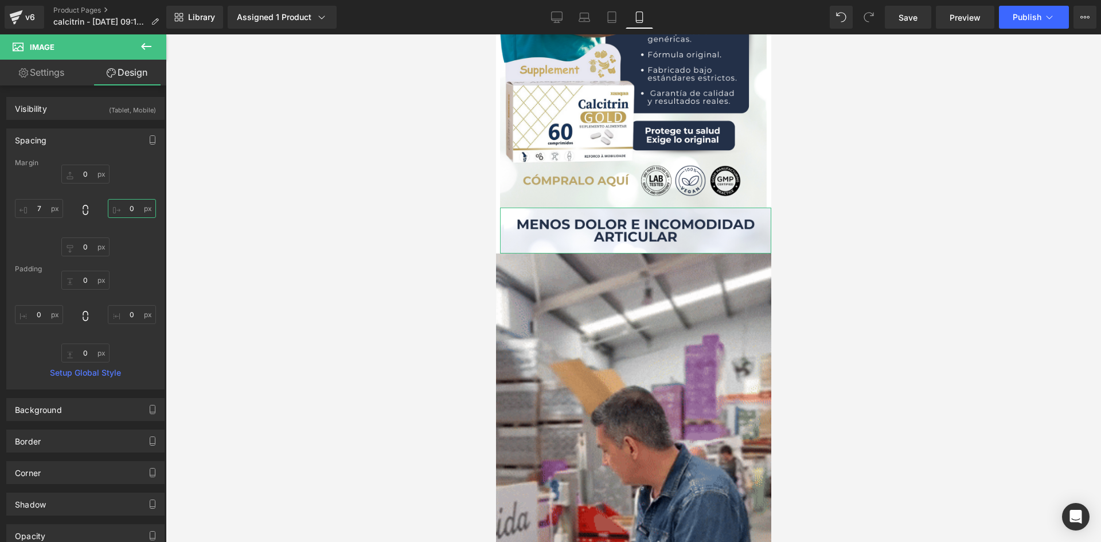
click at [129, 212] on input "0" at bounding box center [132, 208] width 48 height 19
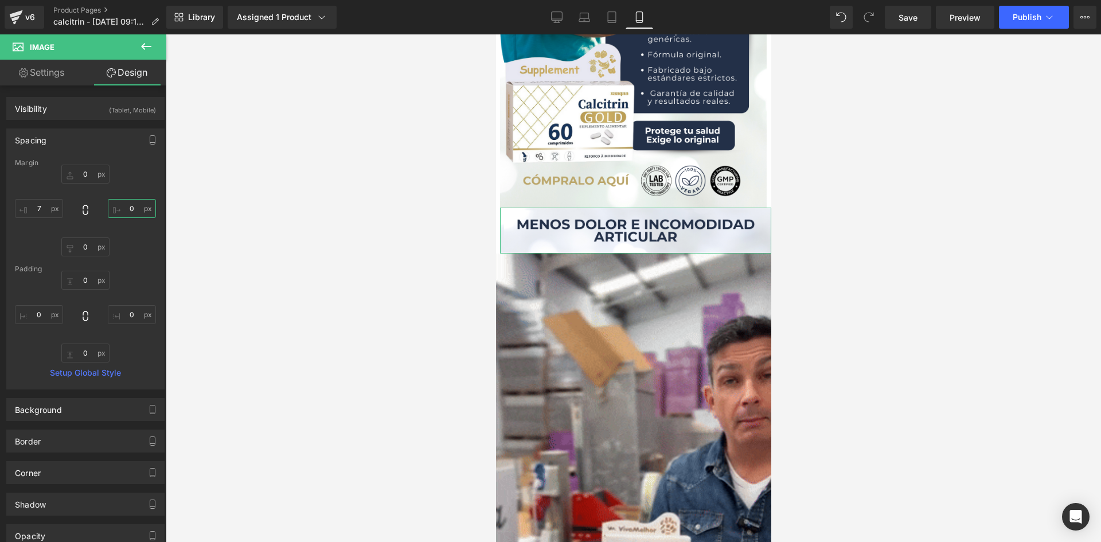
type input "8"
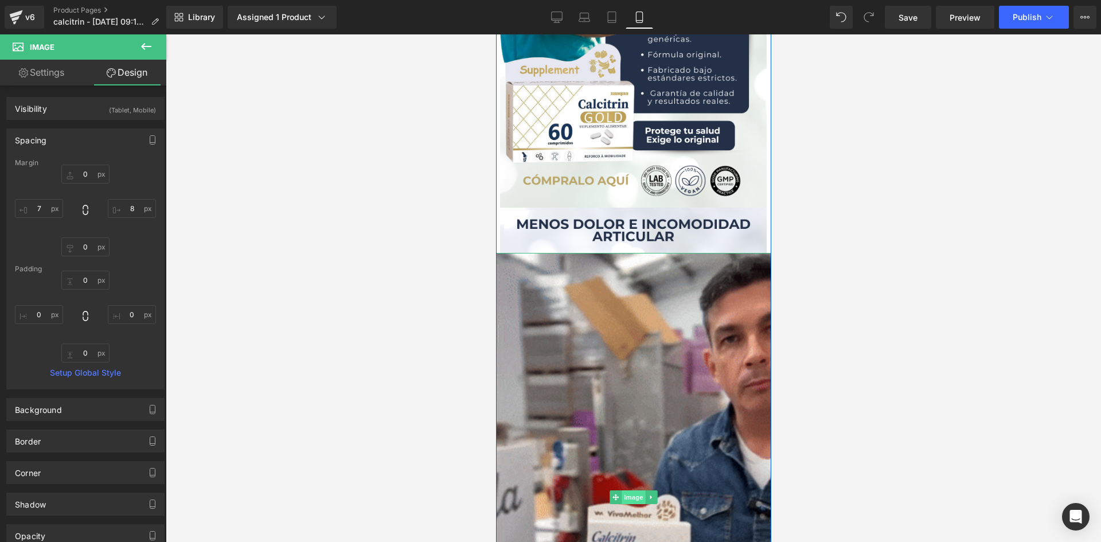
click at [634, 495] on span "Image" at bounding box center [633, 497] width 24 height 14
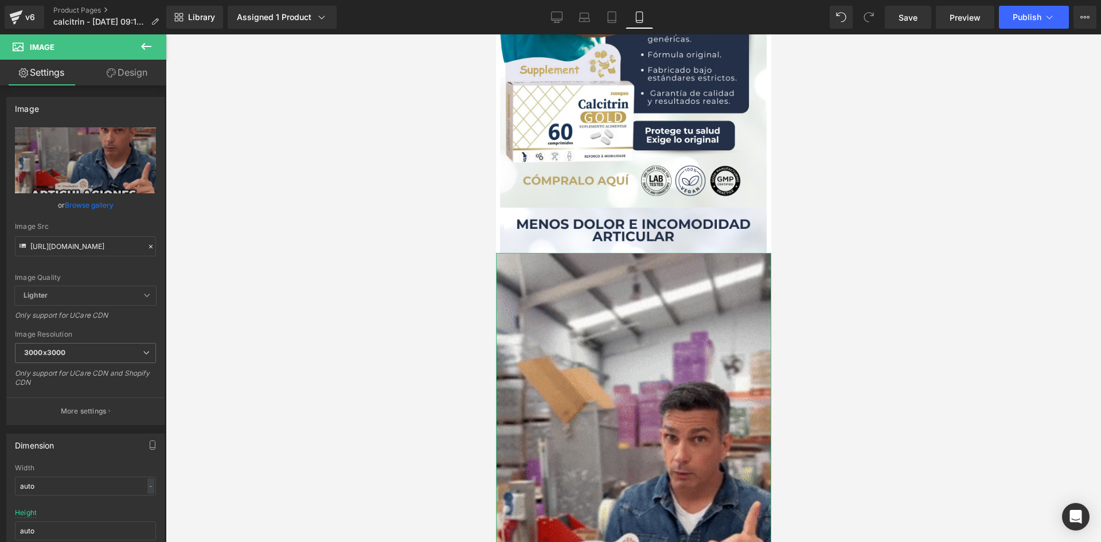
click at [123, 76] on link "Design" at bounding box center [126, 73] width 83 height 26
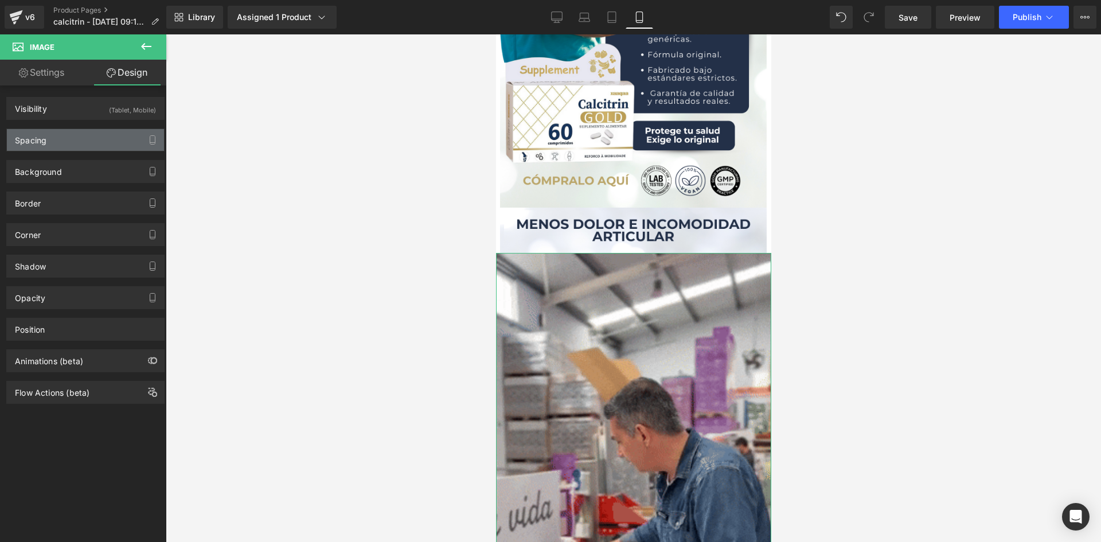
type input "0"
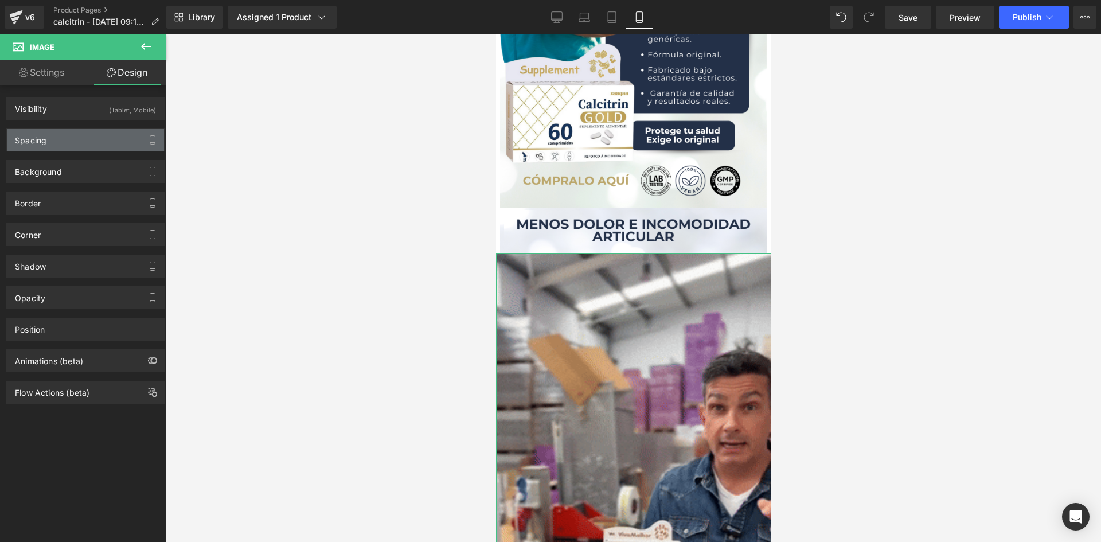
type input "0"
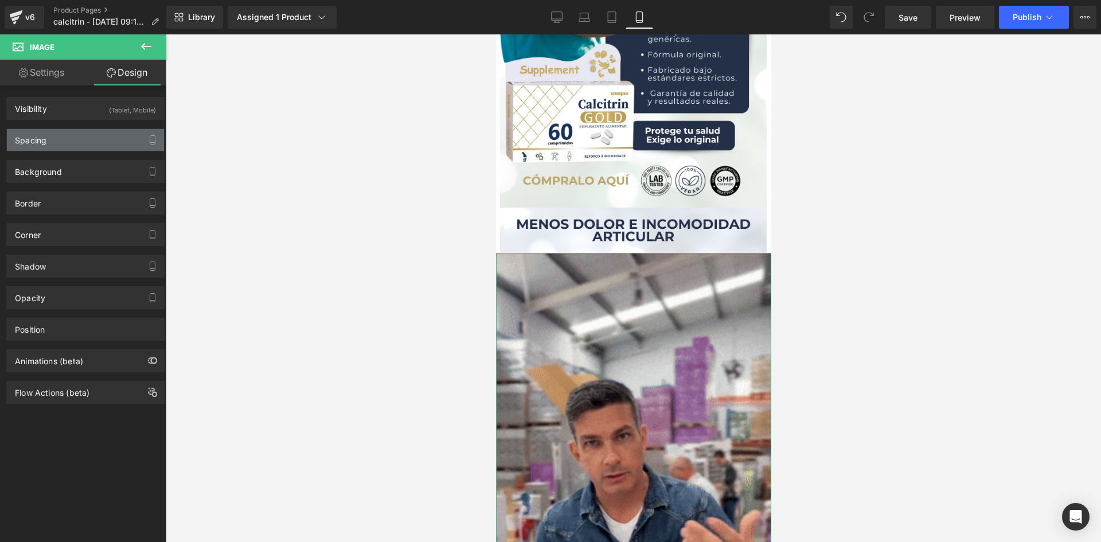
type input "0"
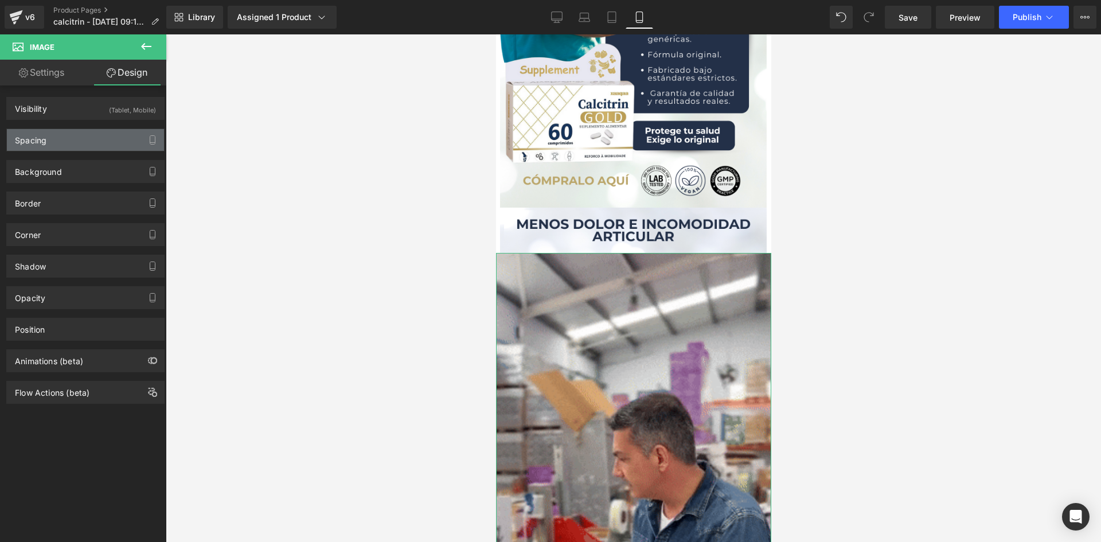
type input "0"
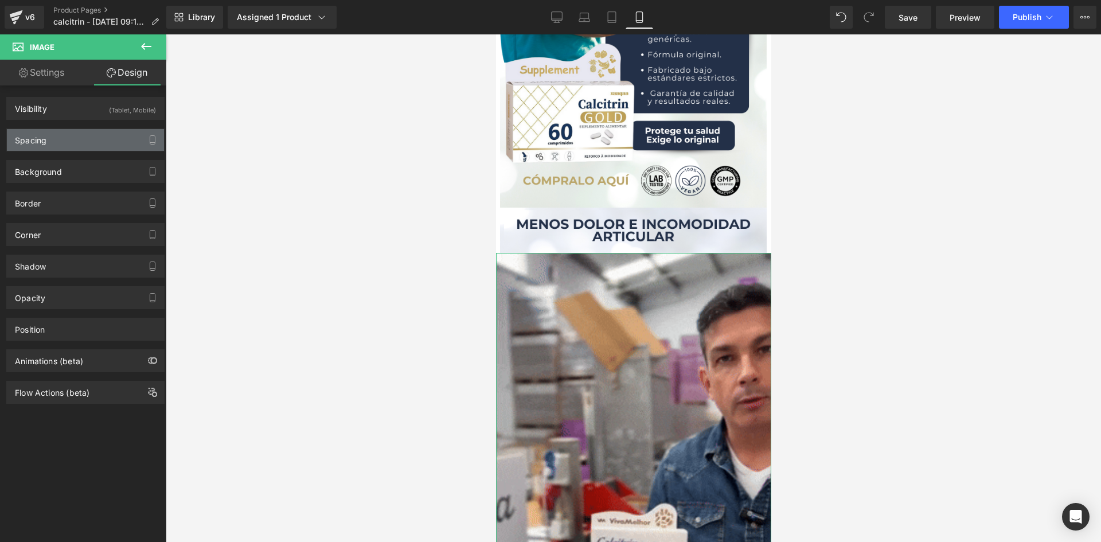
type input "0"
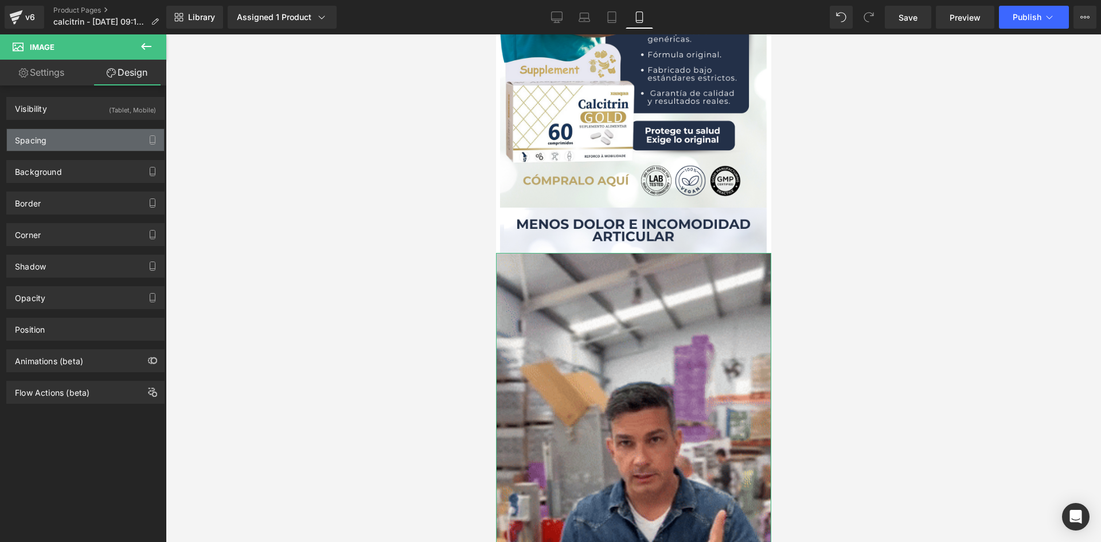
type input "0"
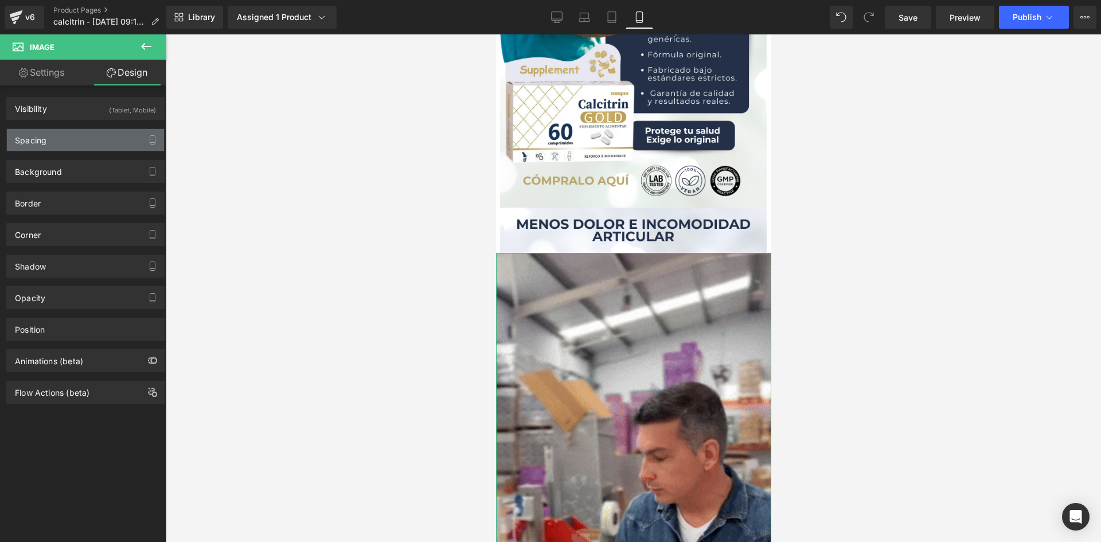
type input "0"
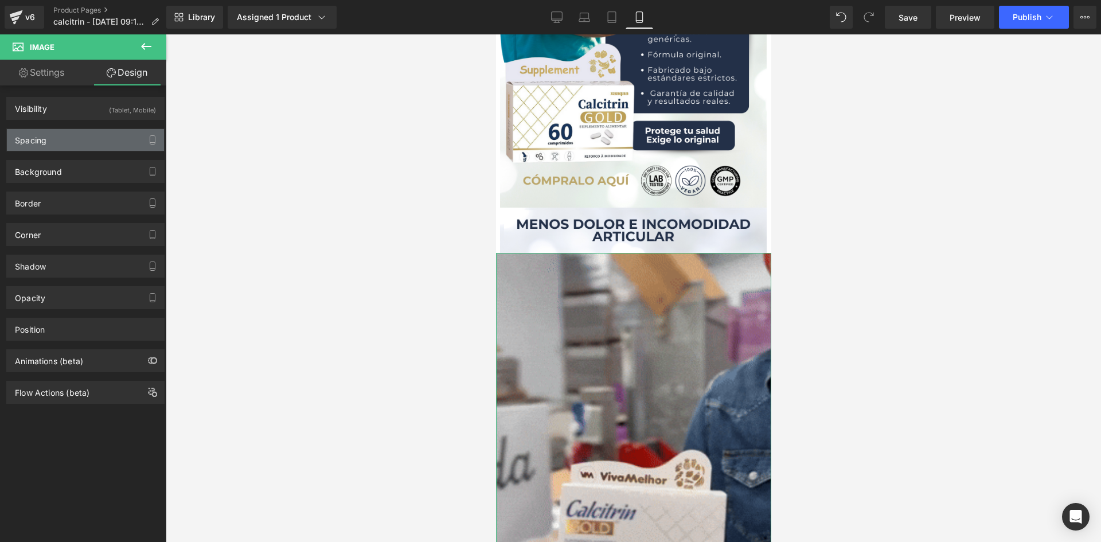
type input "0"
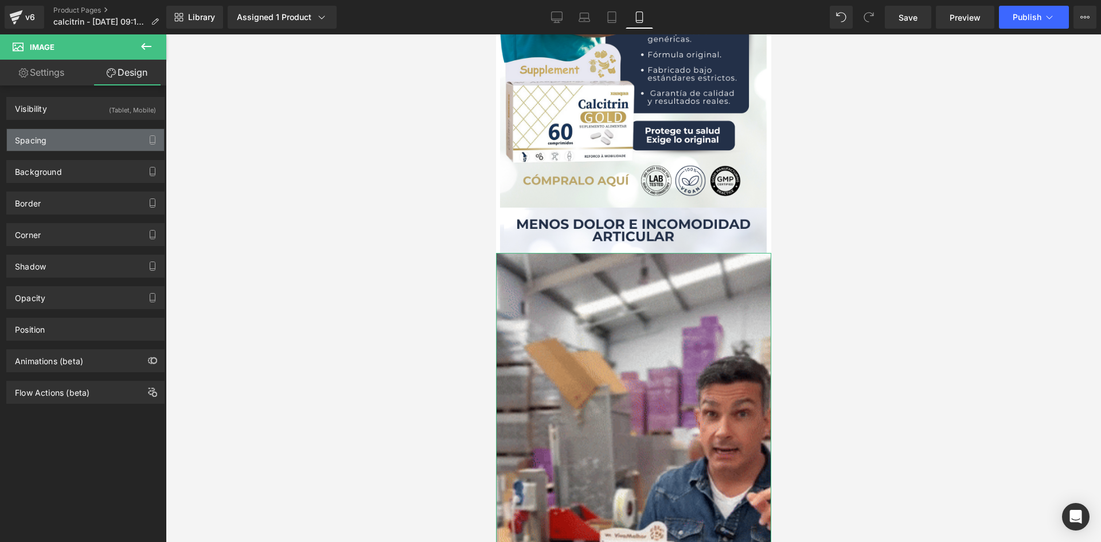
click at [92, 144] on div "Spacing" at bounding box center [85, 140] width 157 height 22
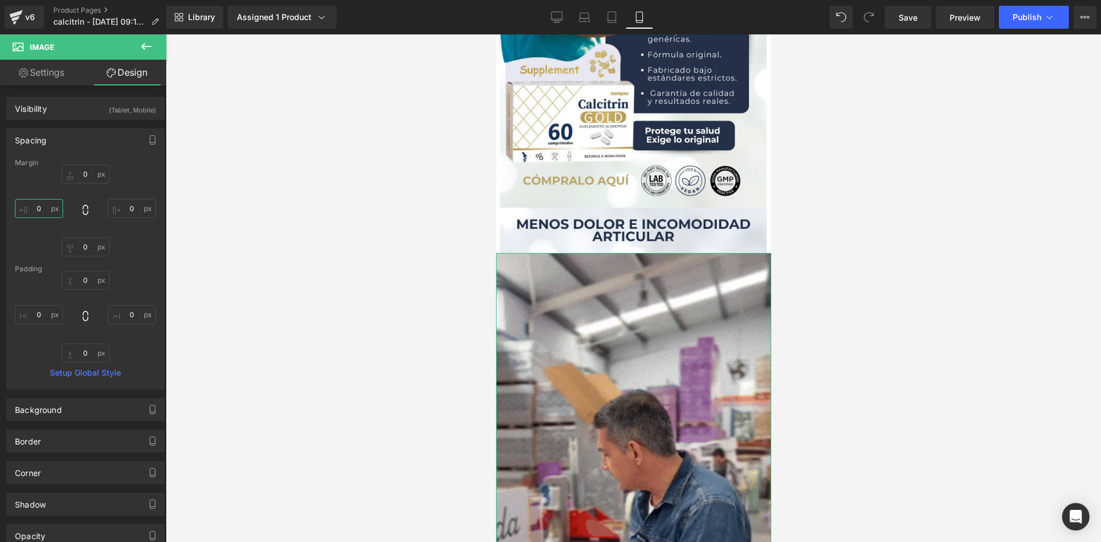
click at [38, 209] on input "0" at bounding box center [39, 208] width 48 height 19
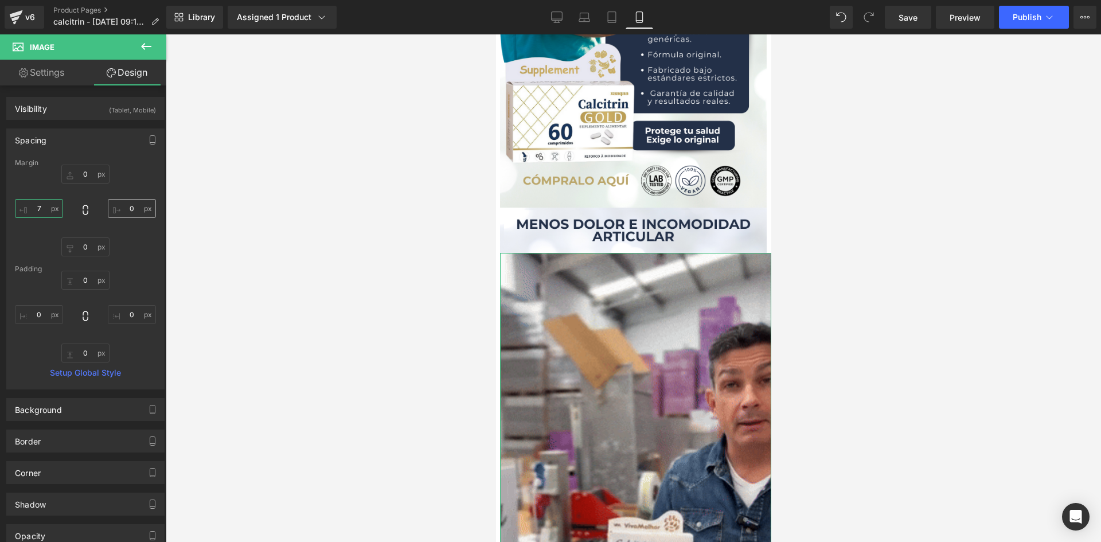
type input "7"
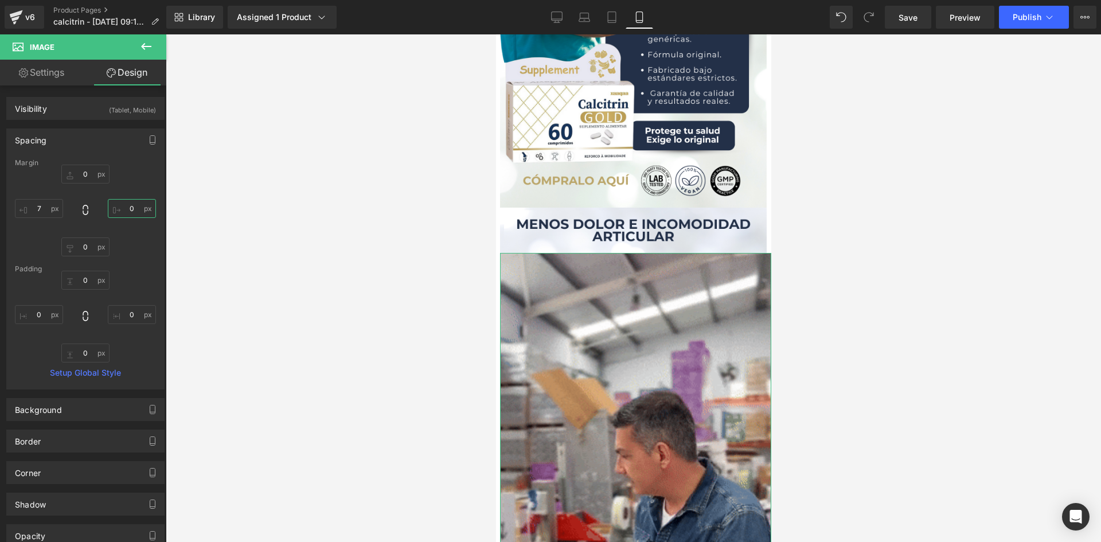
click at [130, 213] on input "0" at bounding box center [132, 208] width 48 height 19
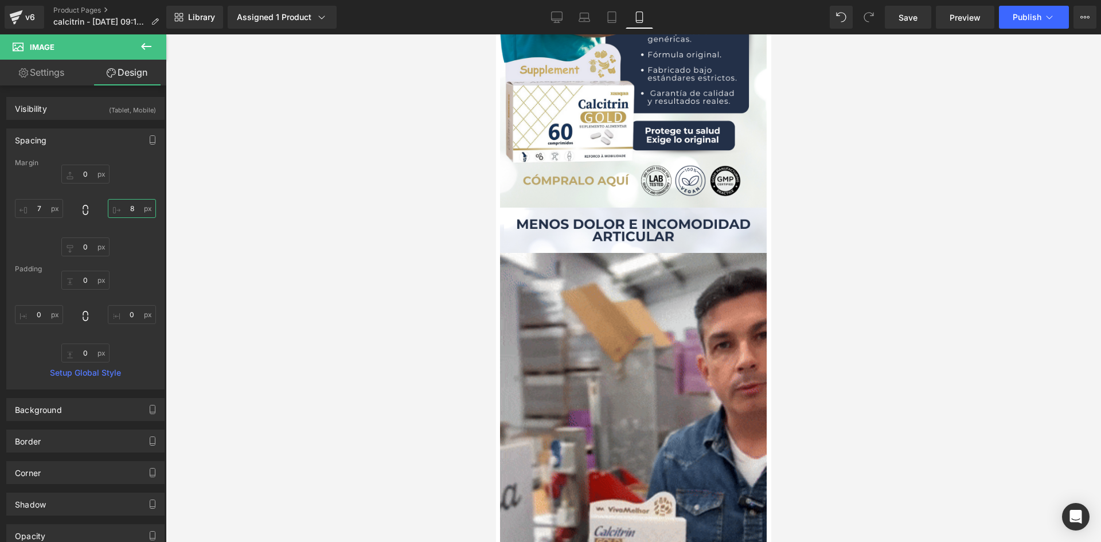
type input "8"
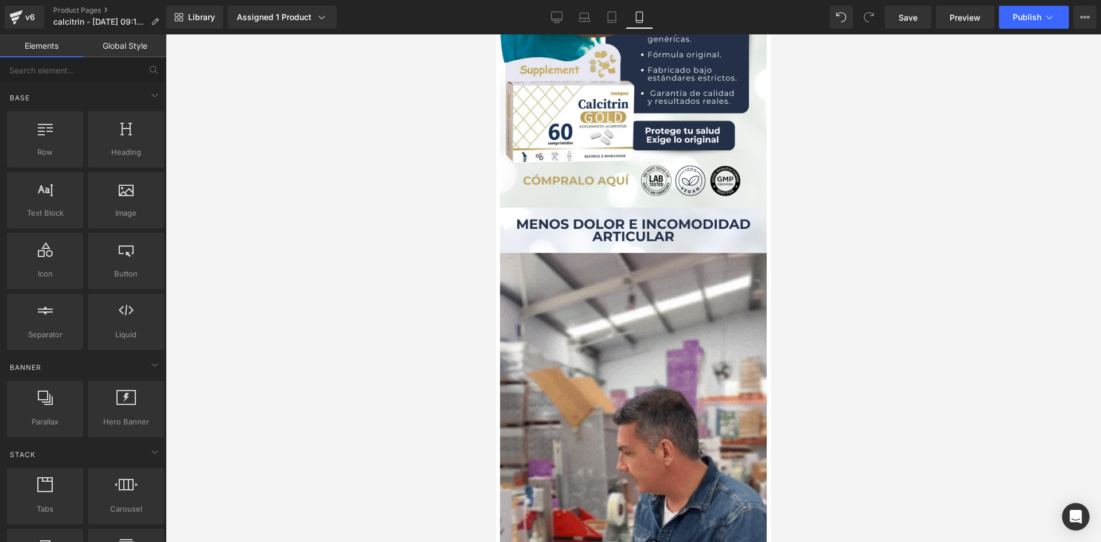
click at [213, 218] on div at bounding box center [633, 287] width 935 height 507
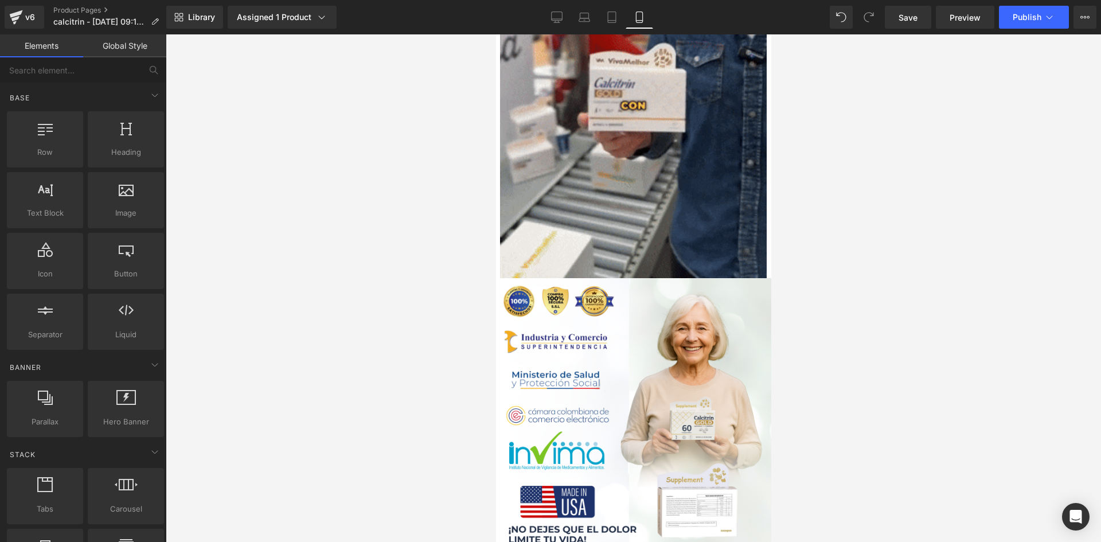
scroll to position [2942, 0]
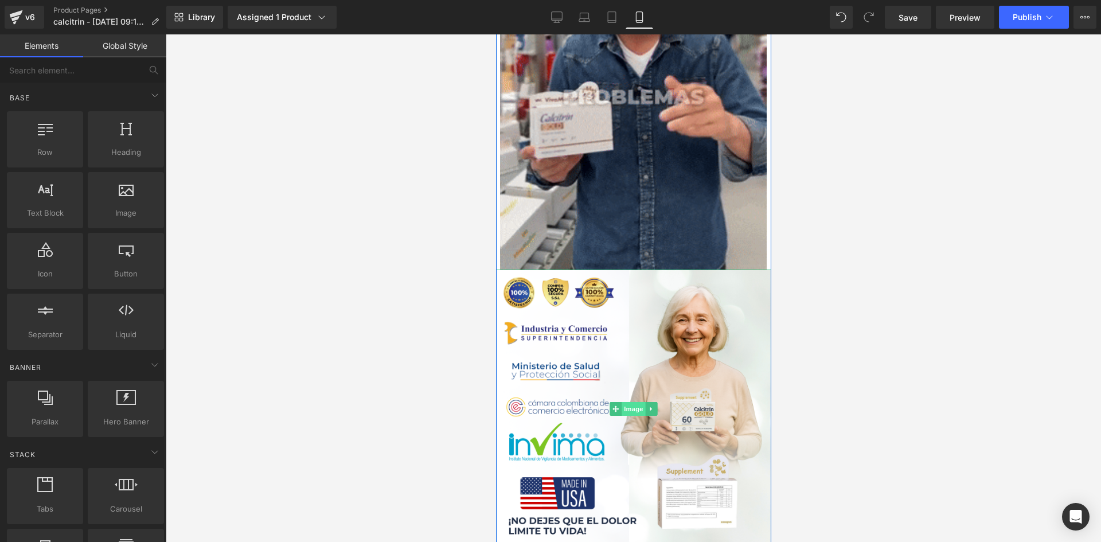
click at [630, 408] on span "Image" at bounding box center [633, 409] width 24 height 14
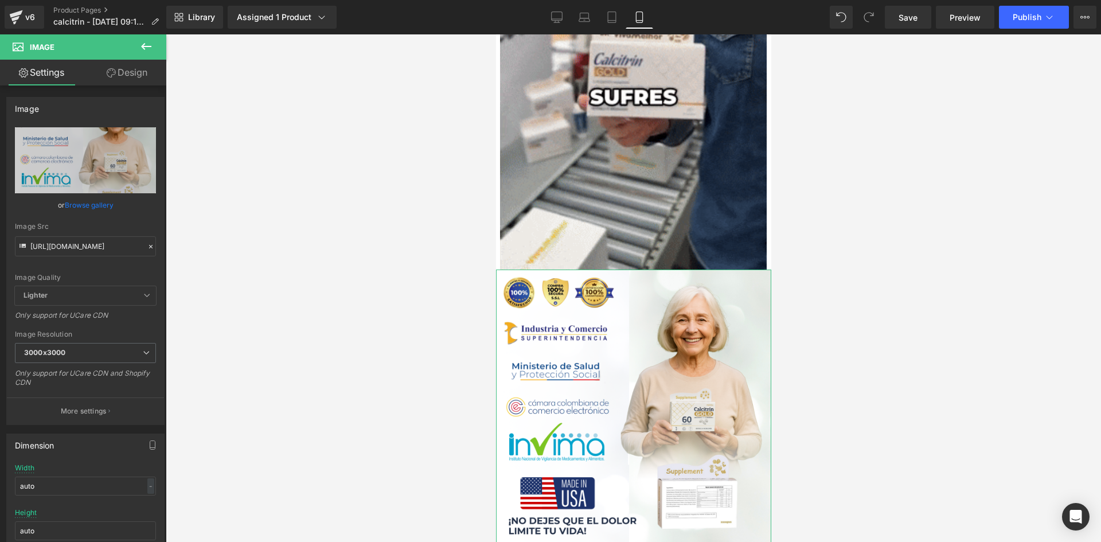
click at [126, 74] on link "Design" at bounding box center [126, 73] width 83 height 26
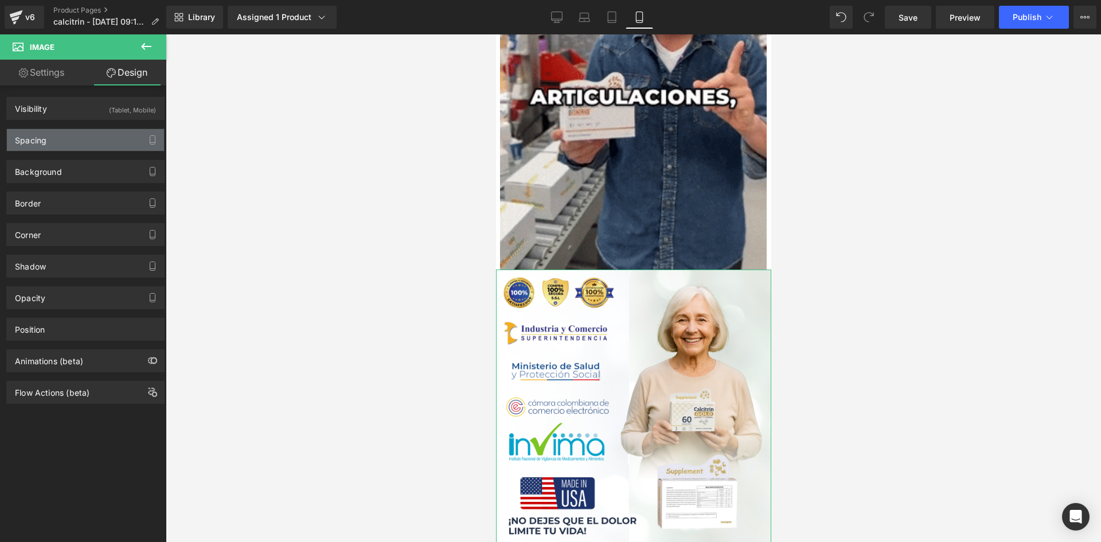
type input "0"
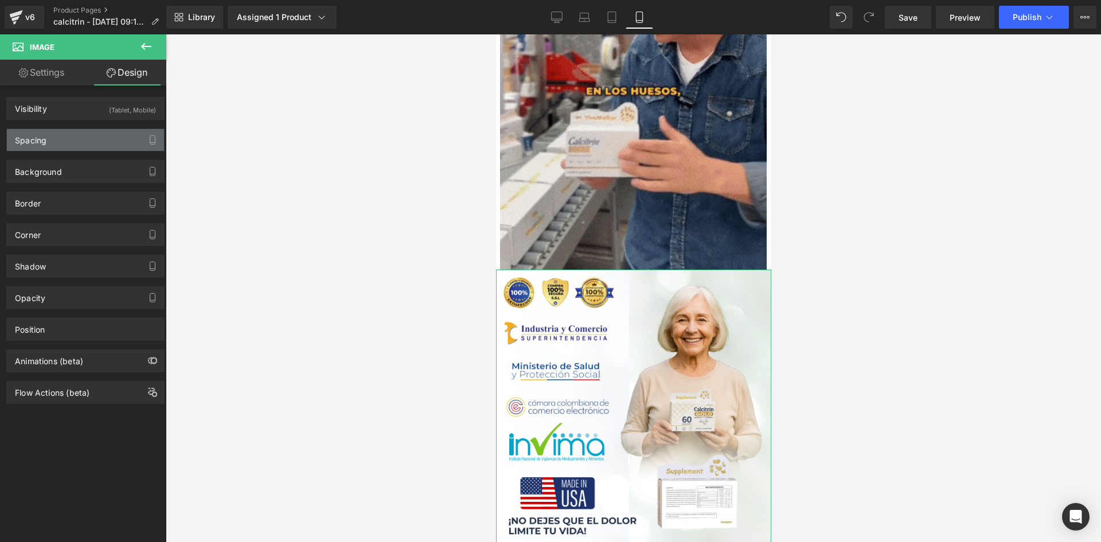
type input "0"
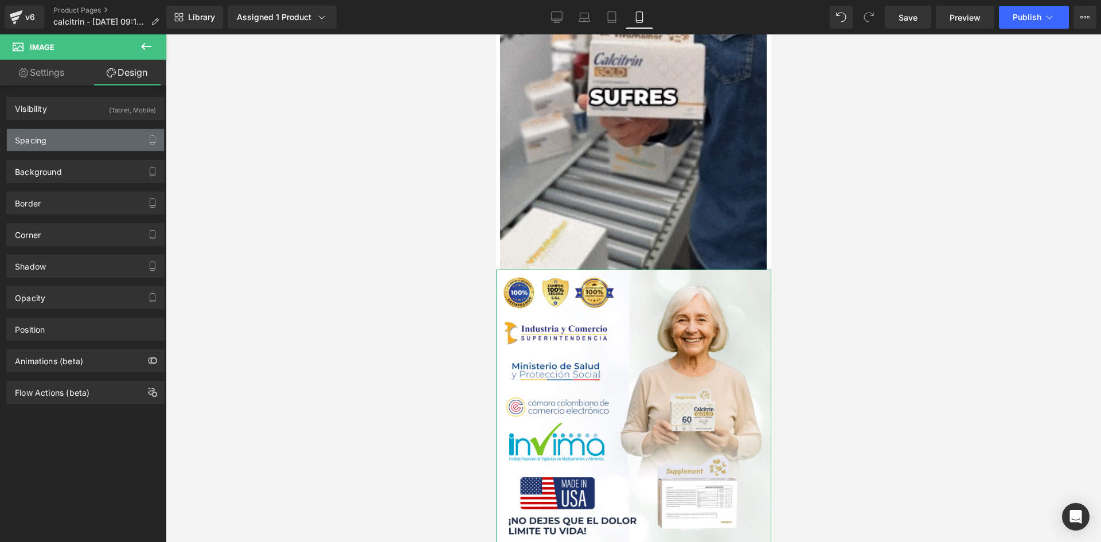
type input "0"
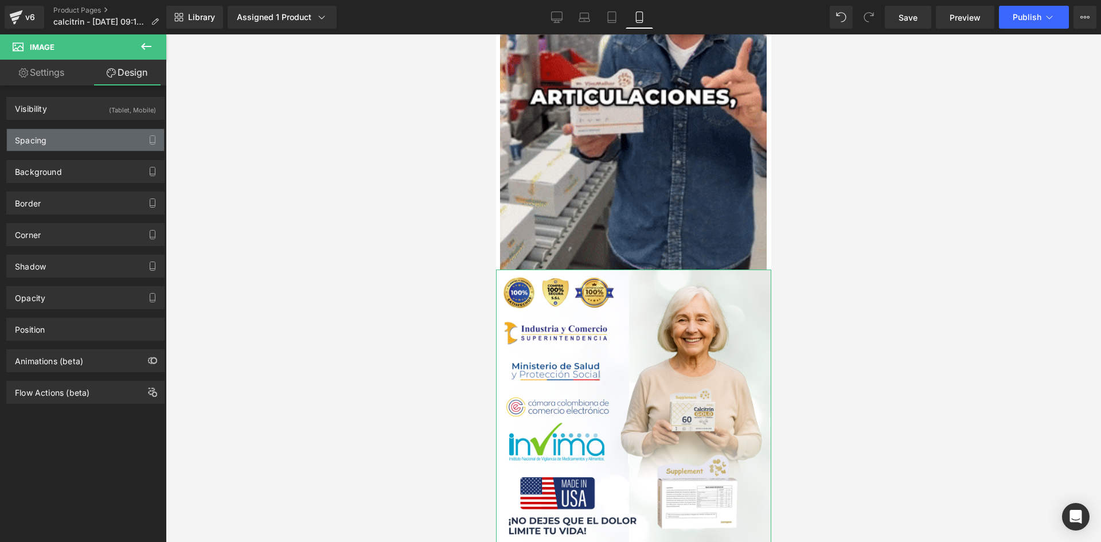
type input "0"
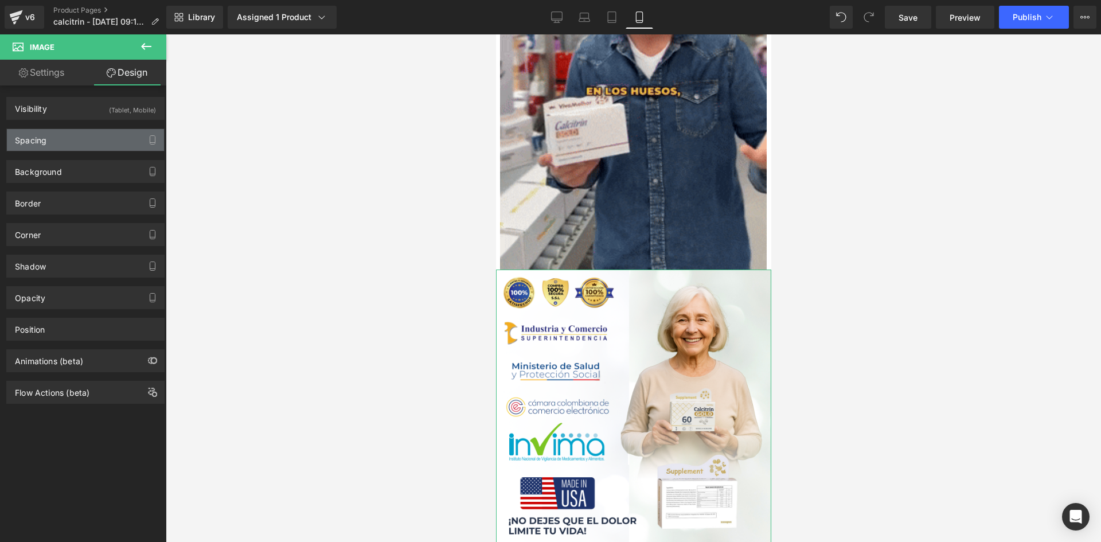
type input "0"
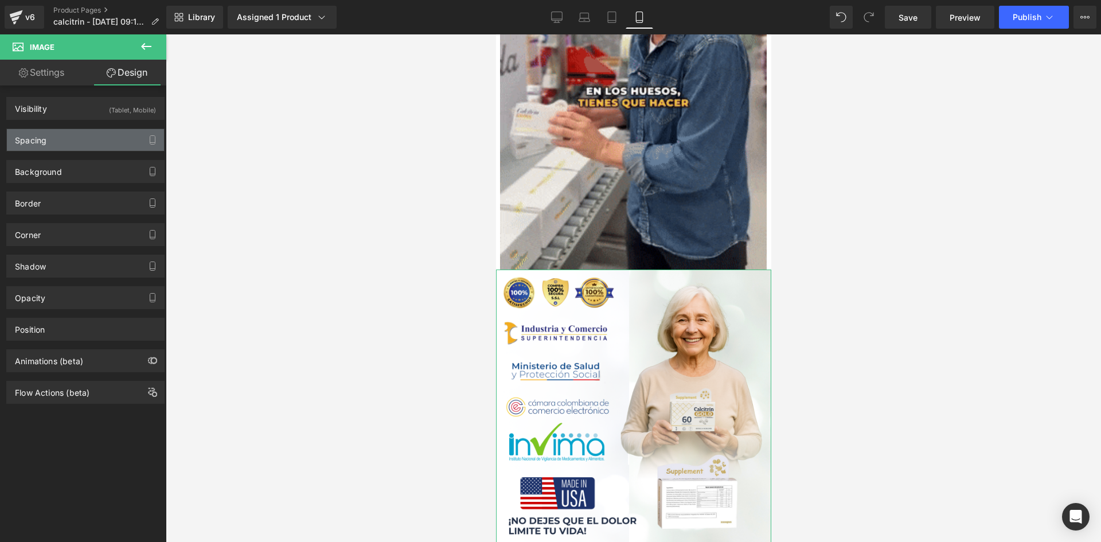
type input "0"
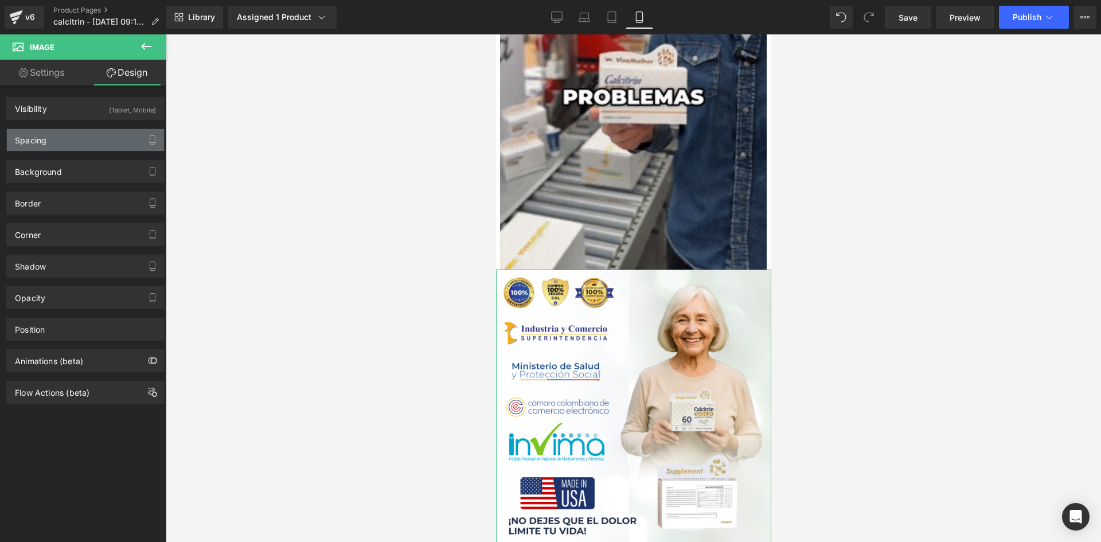
type input "0"
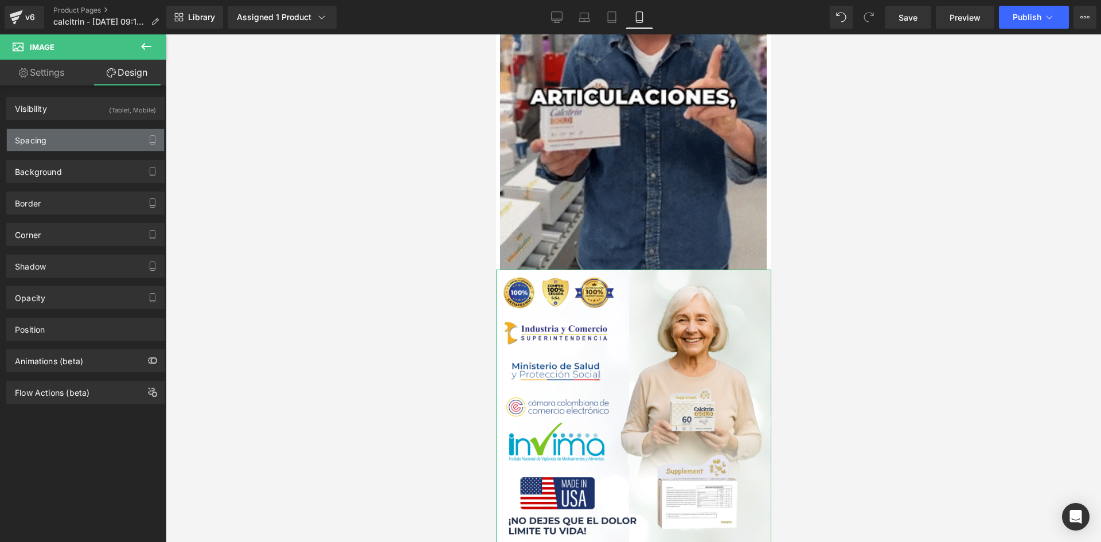
type input "0"
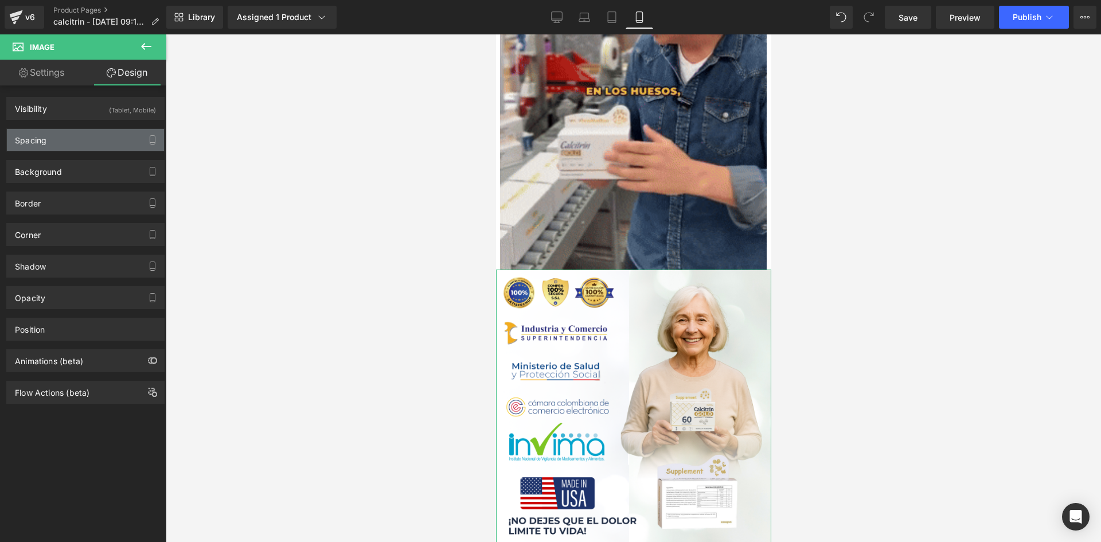
click at [101, 147] on div "Spacing" at bounding box center [85, 140] width 157 height 22
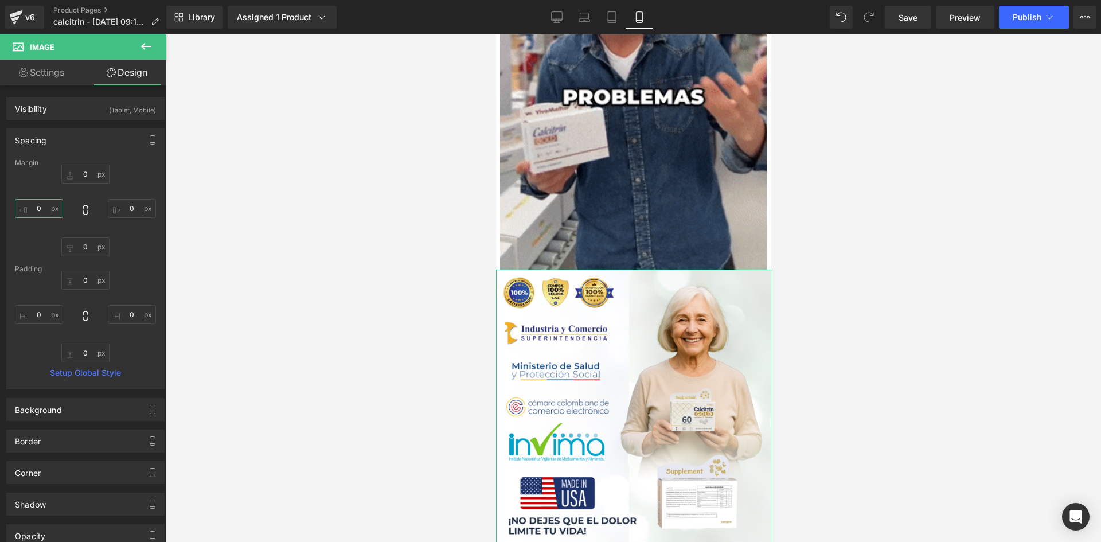
click at [36, 210] on input "0" at bounding box center [39, 208] width 48 height 19
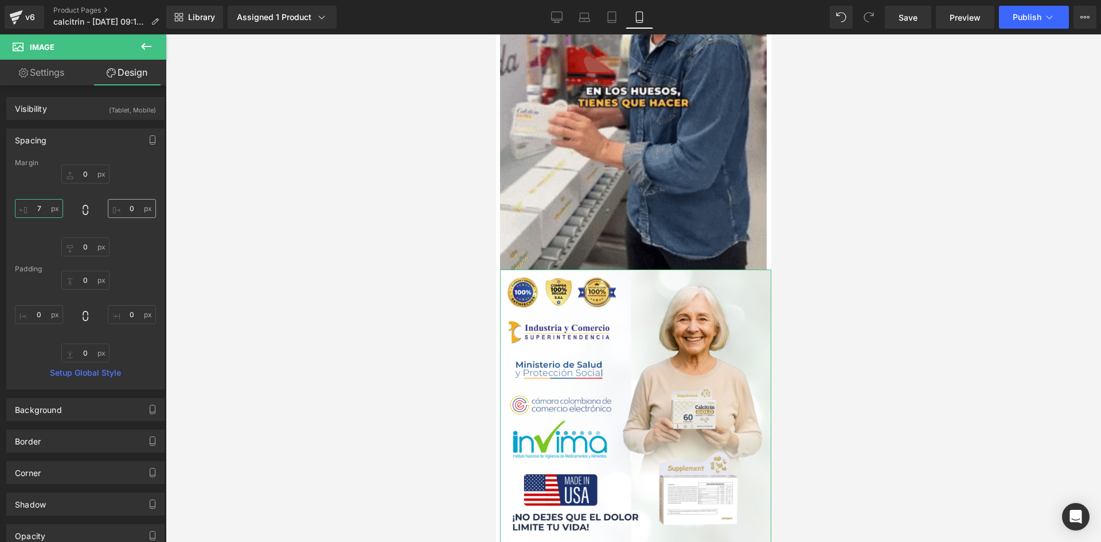
type input "7"
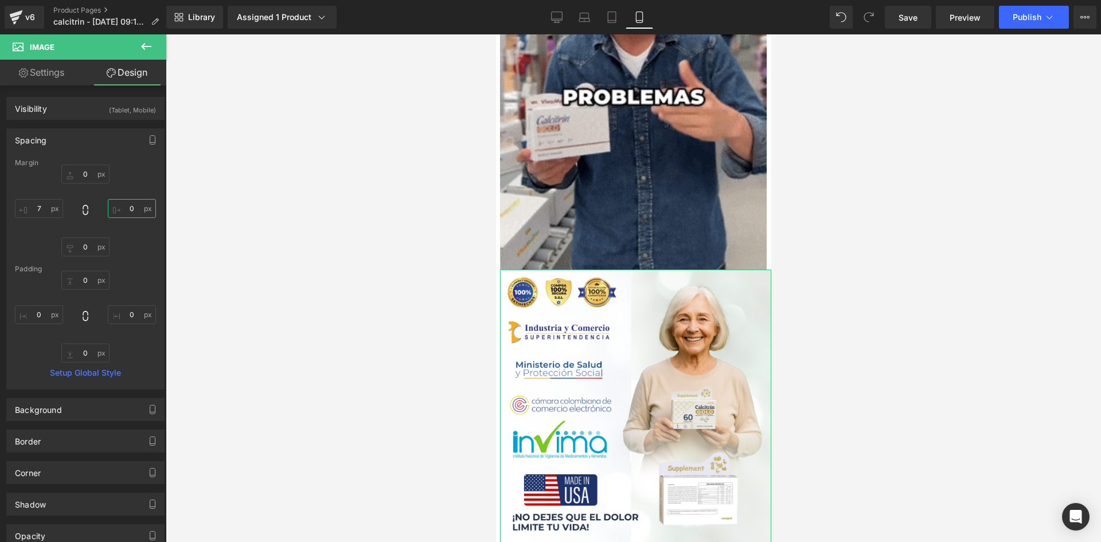
click at [127, 209] on input "0" at bounding box center [132, 208] width 48 height 19
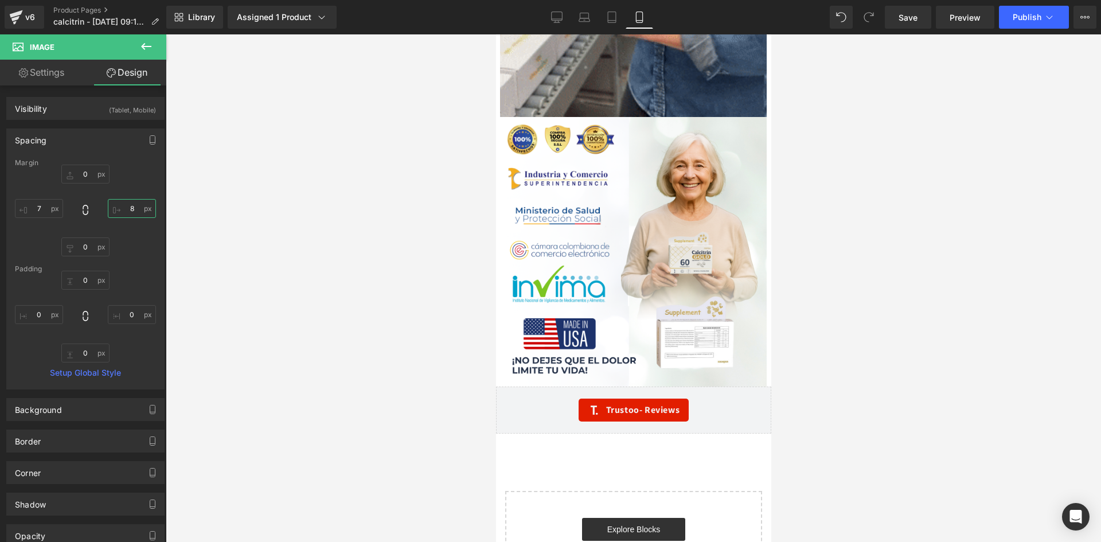
scroll to position [3103, 0]
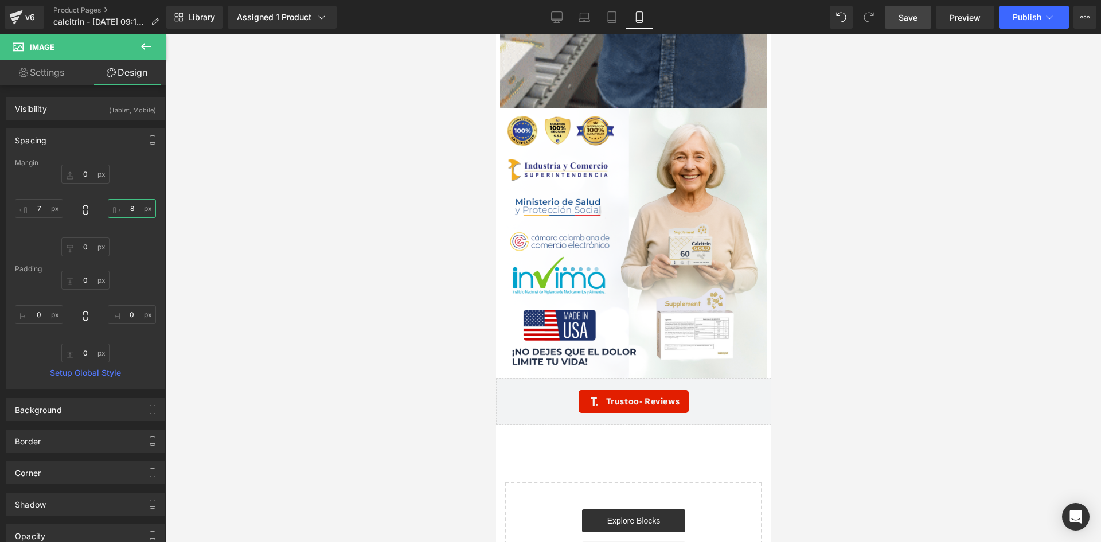
type input "8"
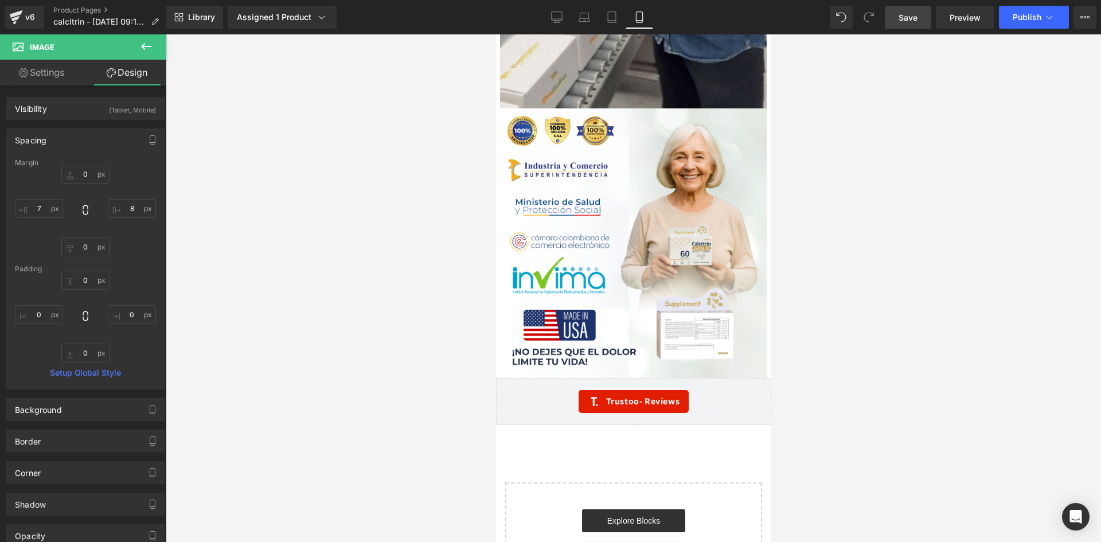
click at [916, 17] on span "Save" at bounding box center [907, 17] width 19 height 12
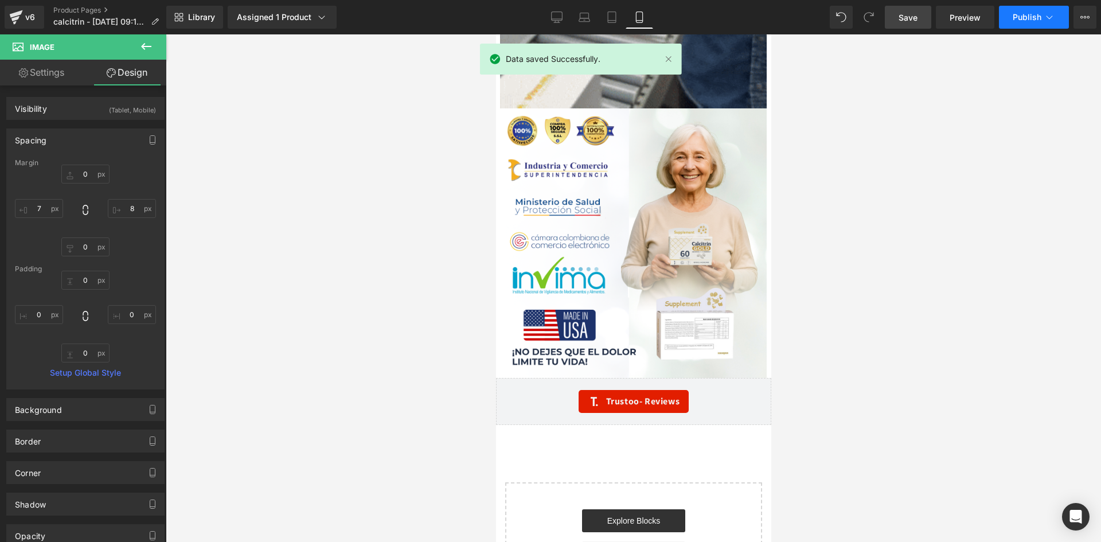
click at [1060, 18] on button "Publish" at bounding box center [1034, 17] width 70 height 23
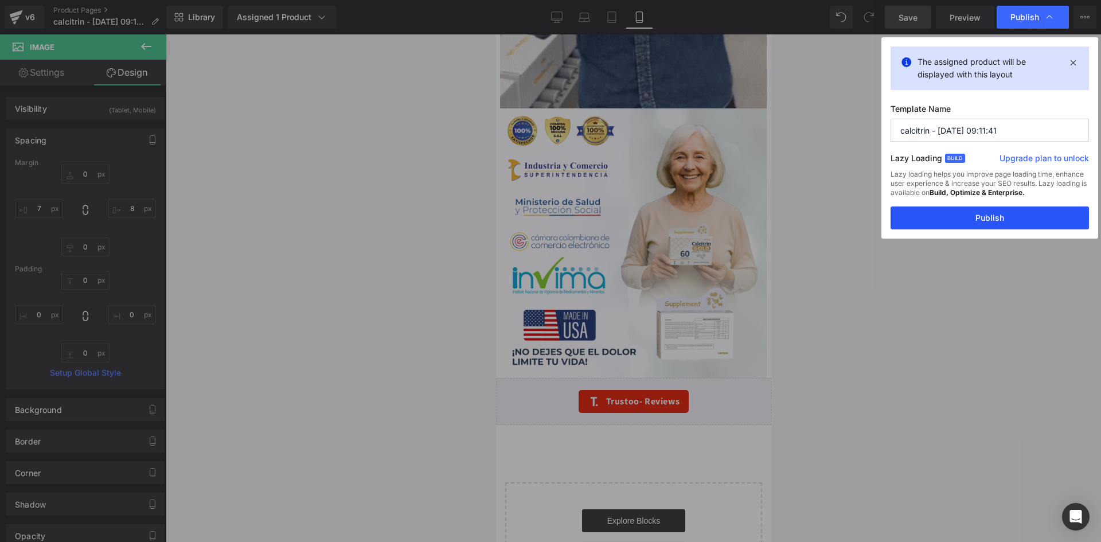
click at [980, 216] on button "Publish" at bounding box center [989, 217] width 198 height 23
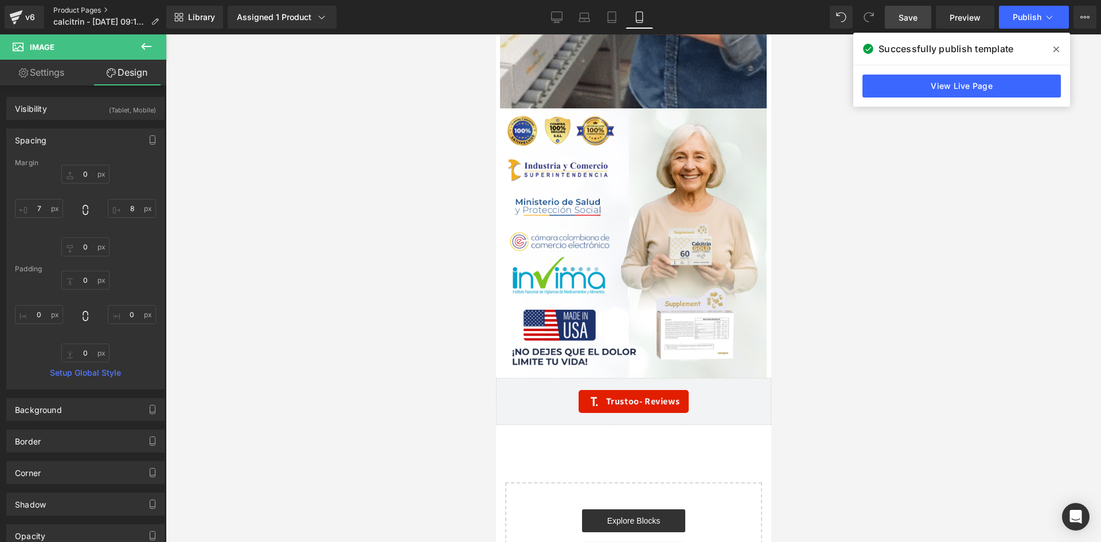
click at [81, 11] on link "Product Pages" at bounding box center [110, 10] width 115 height 9
